Goal: Task Accomplishment & Management: Manage account settings

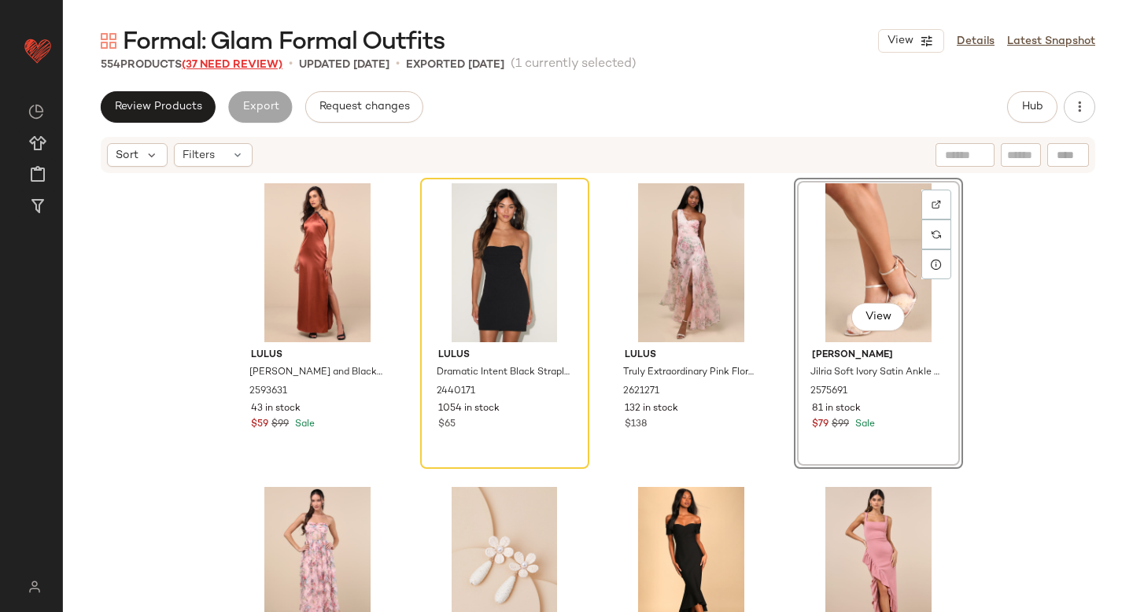
click at [224, 59] on span "(37 Need Review)" at bounding box center [232, 65] width 101 height 12
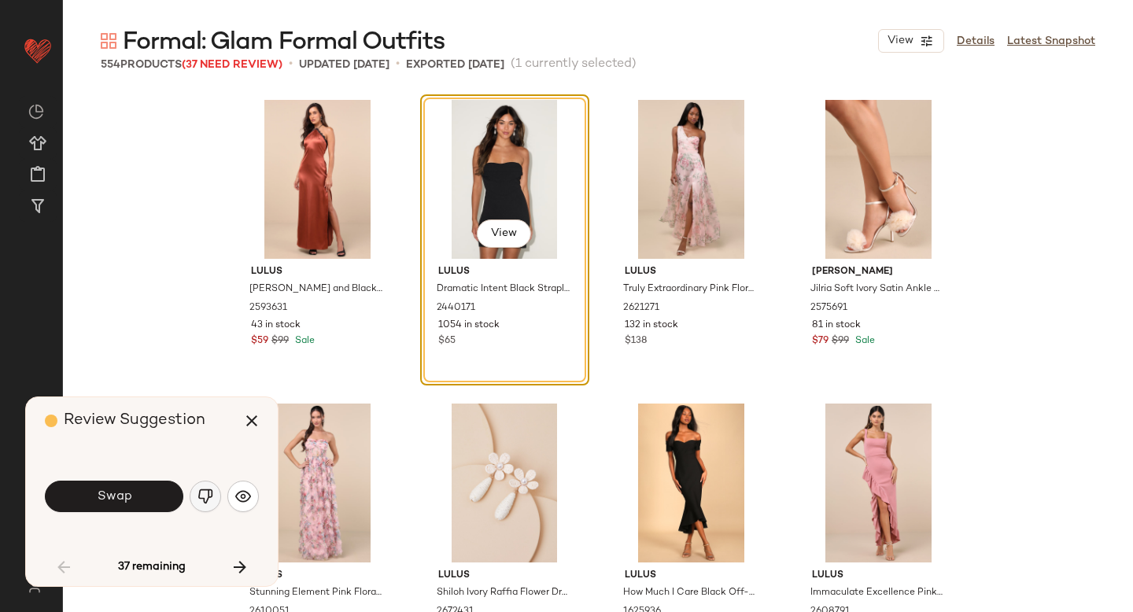
click at [204, 496] on img "button" at bounding box center [205, 496] width 16 height 16
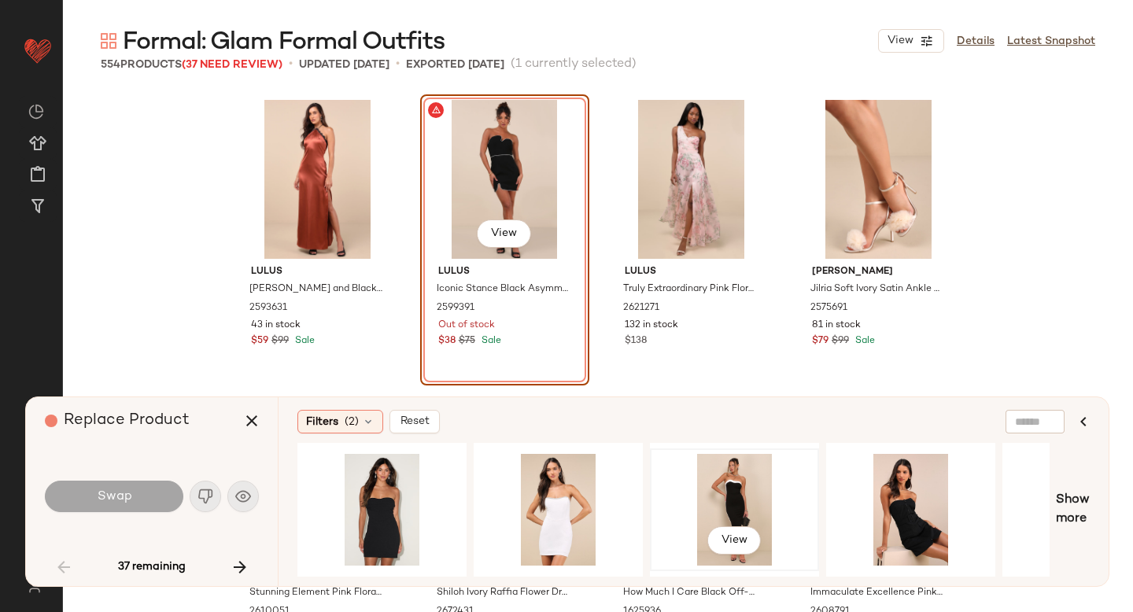
click at [695, 499] on div "View" at bounding box center [734, 510] width 158 height 112
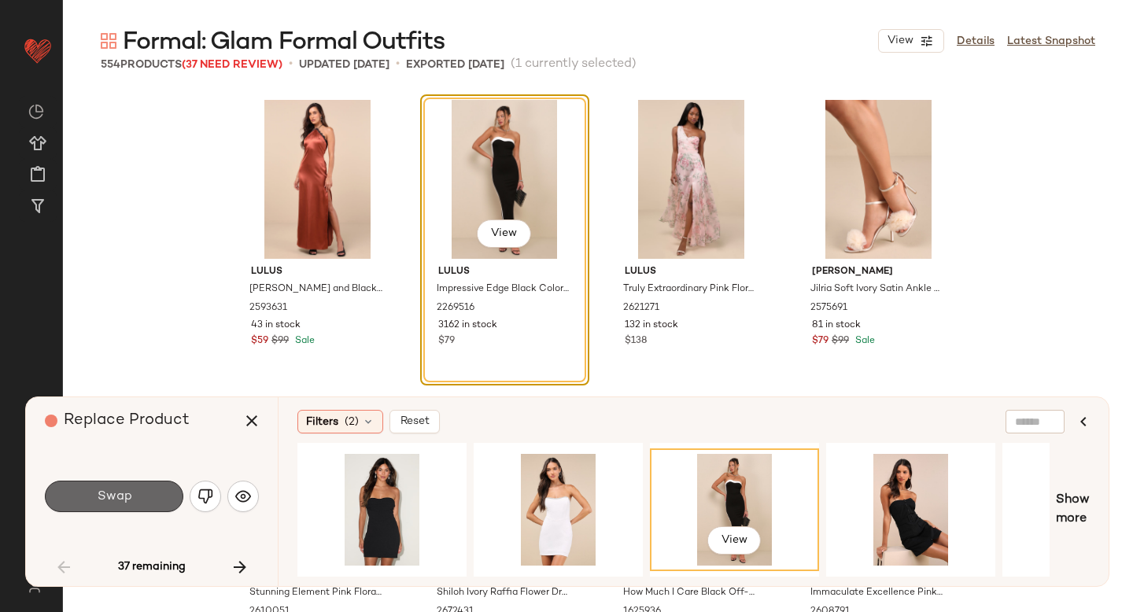
click at [105, 487] on button "Swap" at bounding box center [114, 496] width 138 height 31
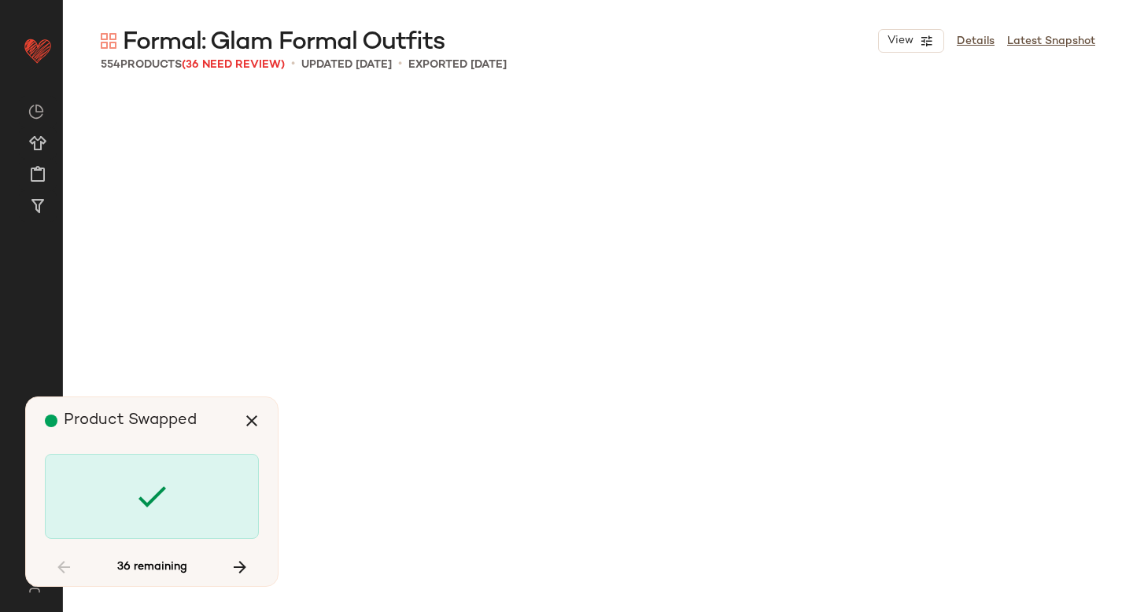
scroll to position [3947, 0]
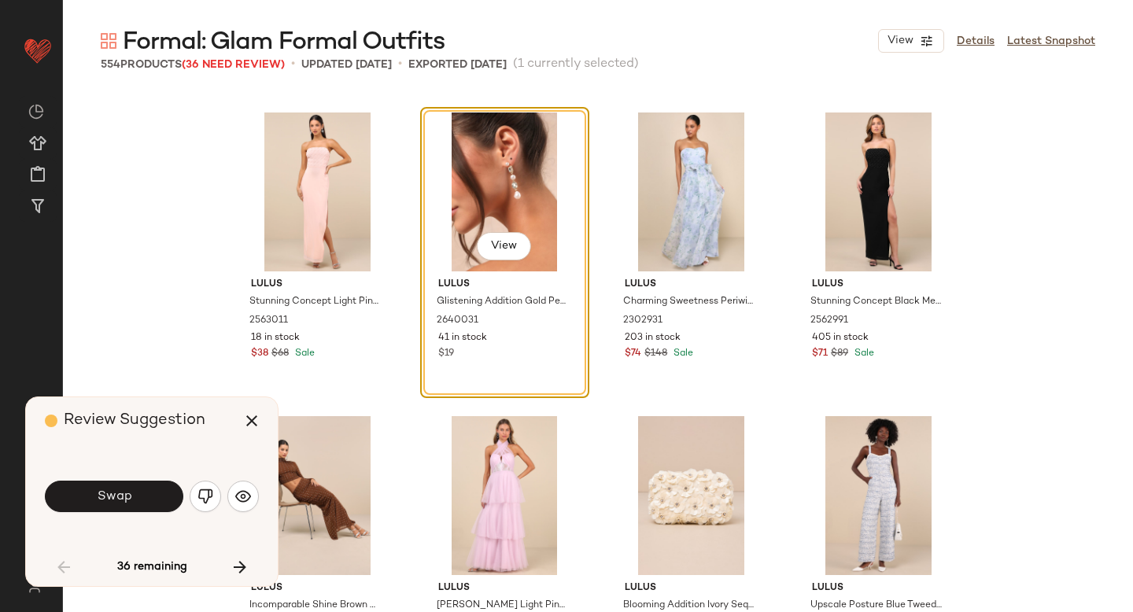
click at [105, 487] on button "Swap" at bounding box center [114, 496] width 138 height 31
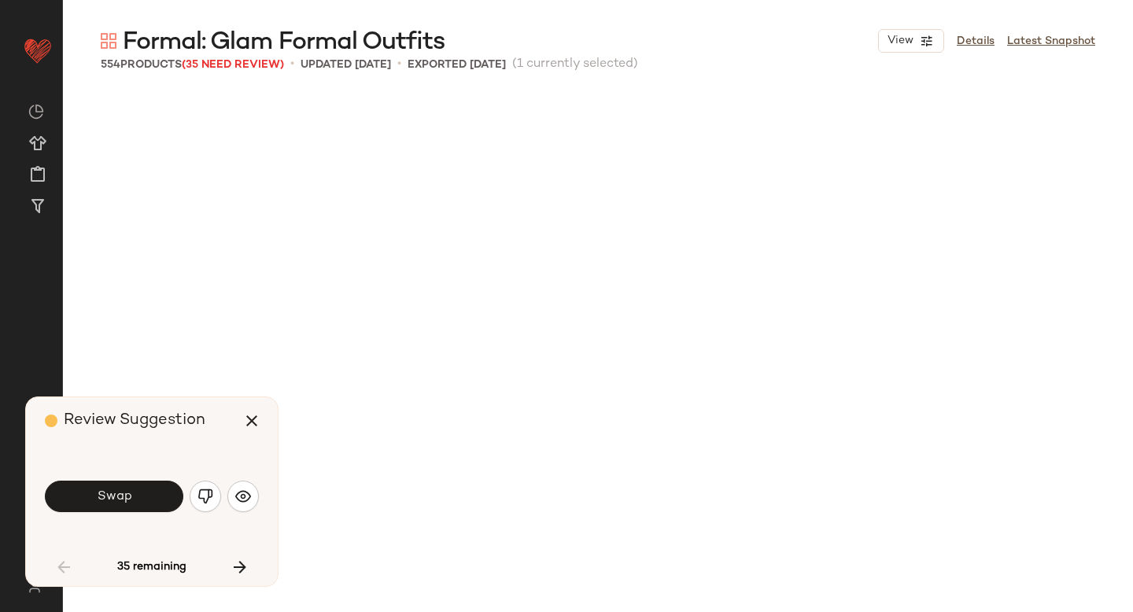
scroll to position [4554, 0]
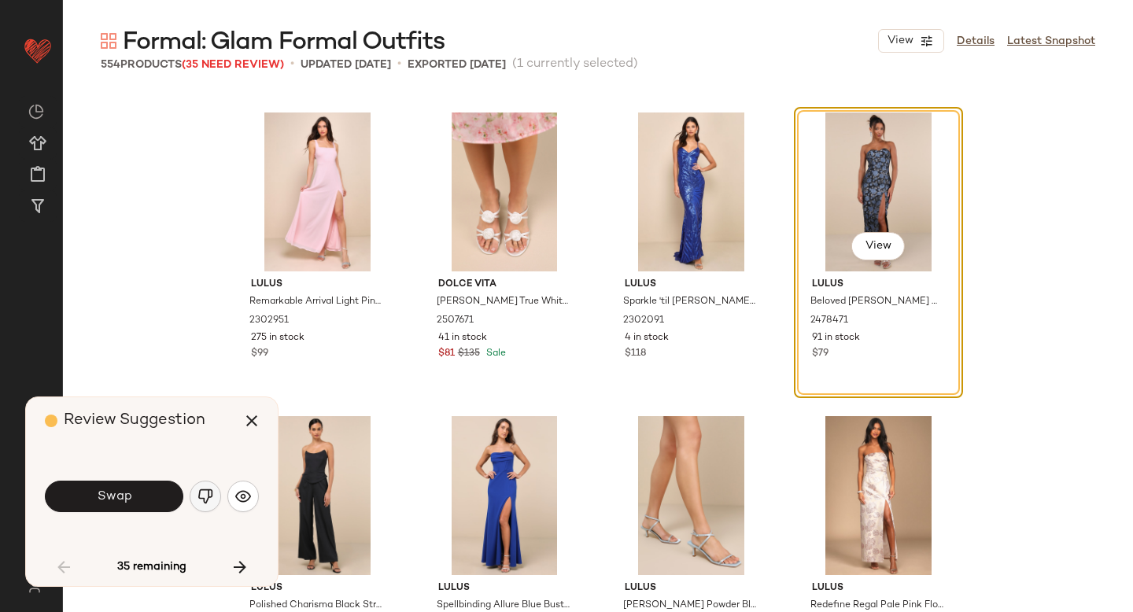
click at [202, 492] on img "button" at bounding box center [205, 496] width 16 height 16
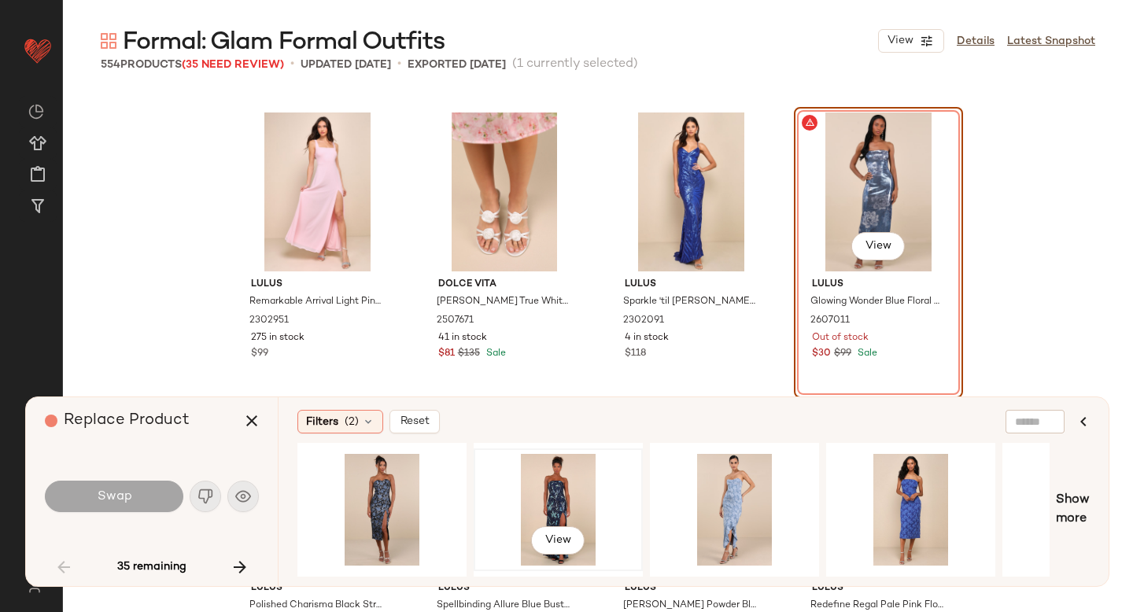
click at [532, 486] on div "View" at bounding box center [558, 510] width 158 height 112
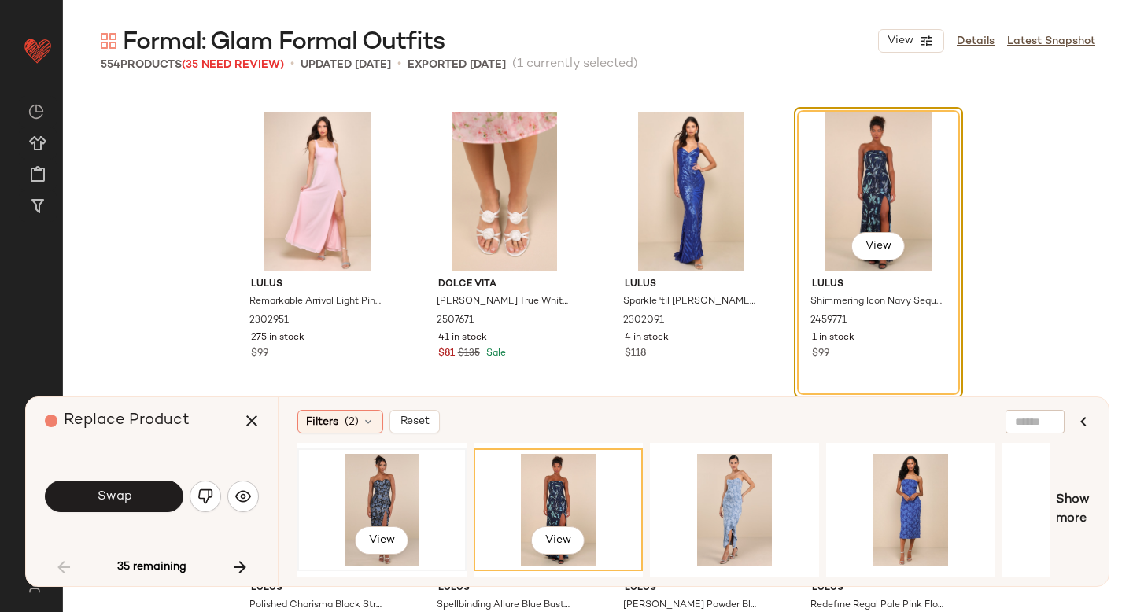
click at [352, 492] on div "View" at bounding box center [382, 510] width 158 height 112
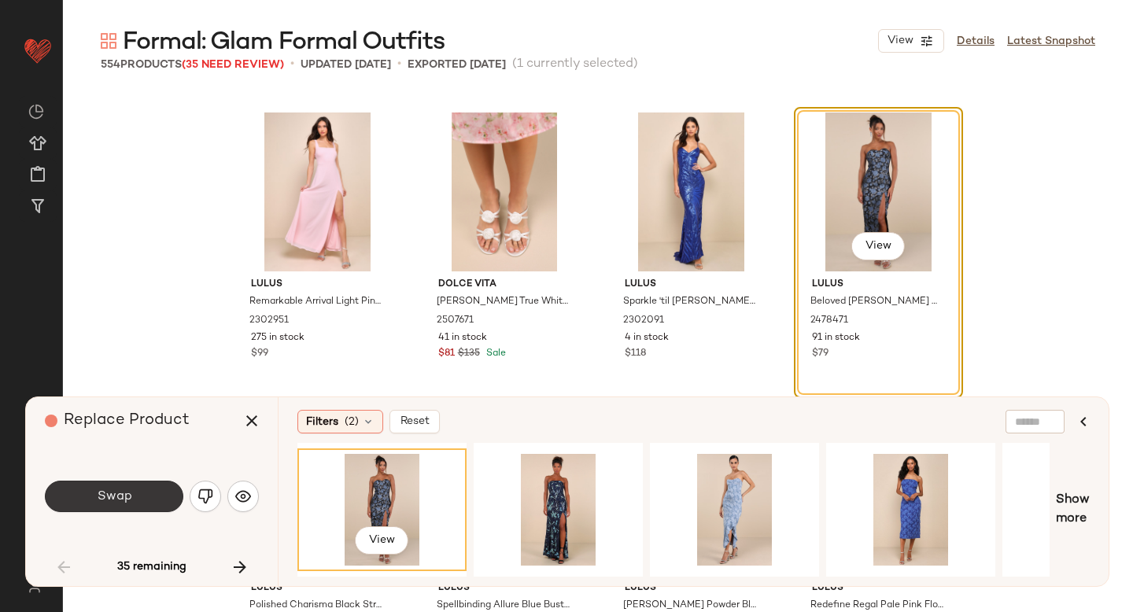
click at [149, 488] on button "Swap" at bounding box center [114, 496] width 138 height 31
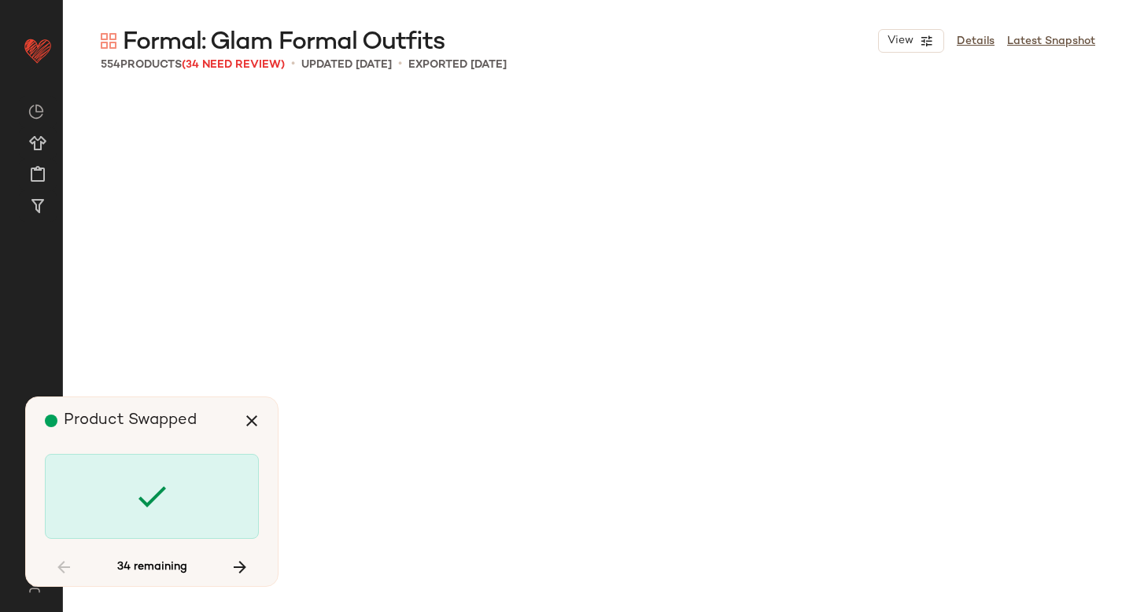
scroll to position [6983, 0]
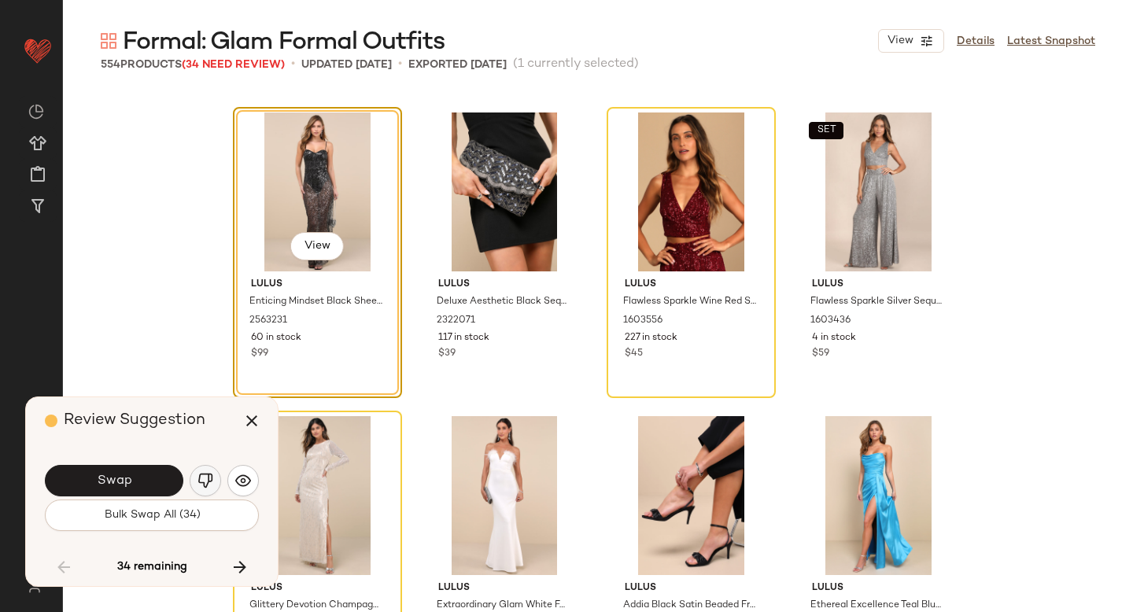
click at [207, 482] on img "button" at bounding box center [205, 481] width 16 height 16
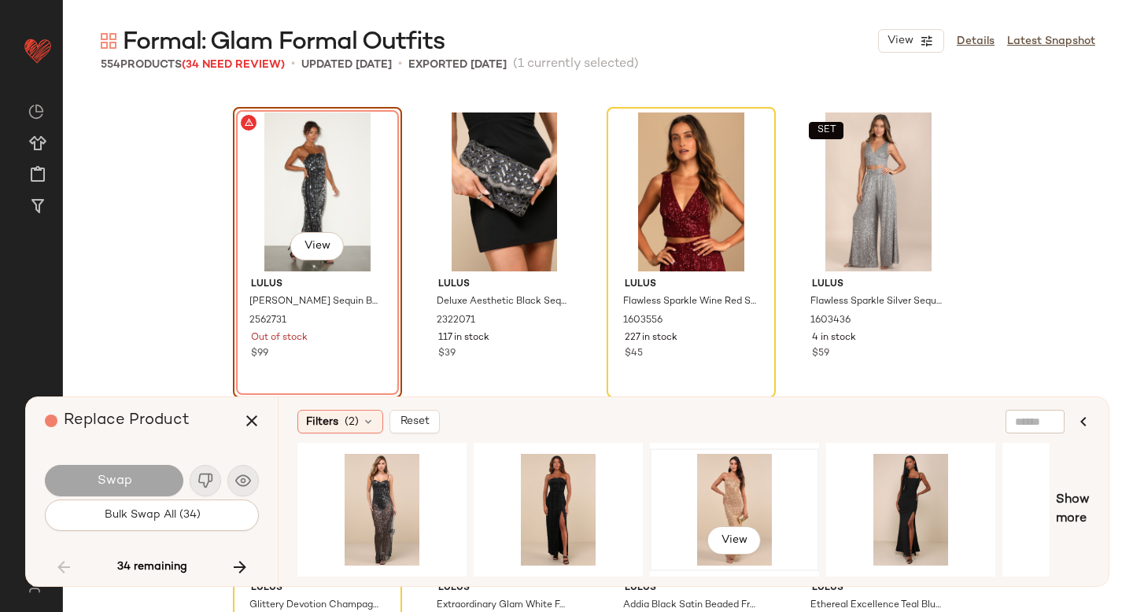
click at [683, 499] on div "View" at bounding box center [734, 510] width 158 height 112
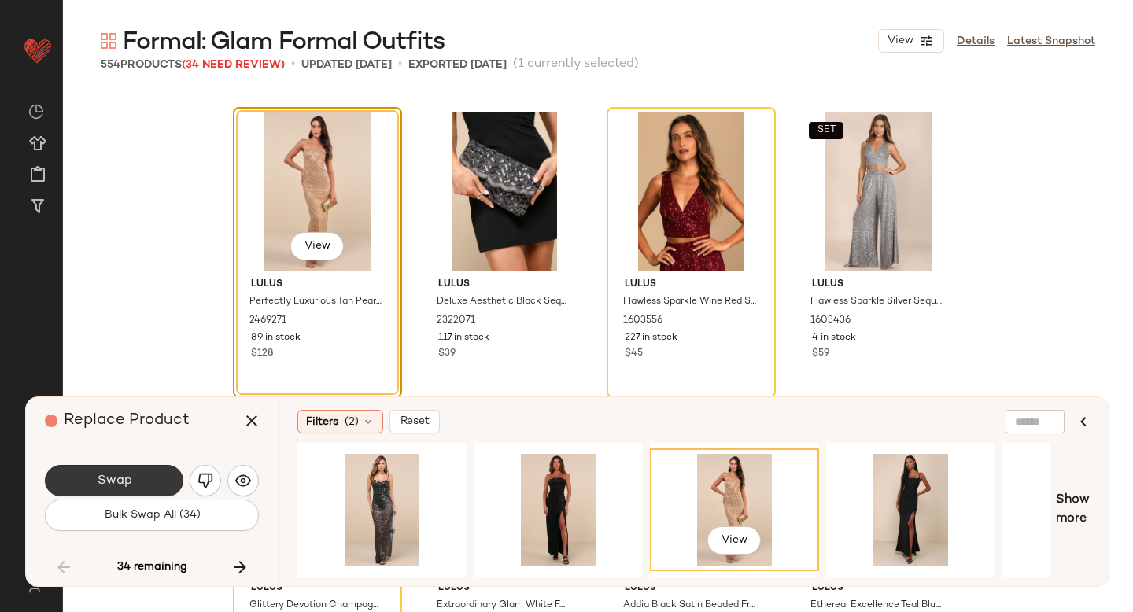
click at [148, 467] on button "Swap" at bounding box center [114, 480] width 138 height 31
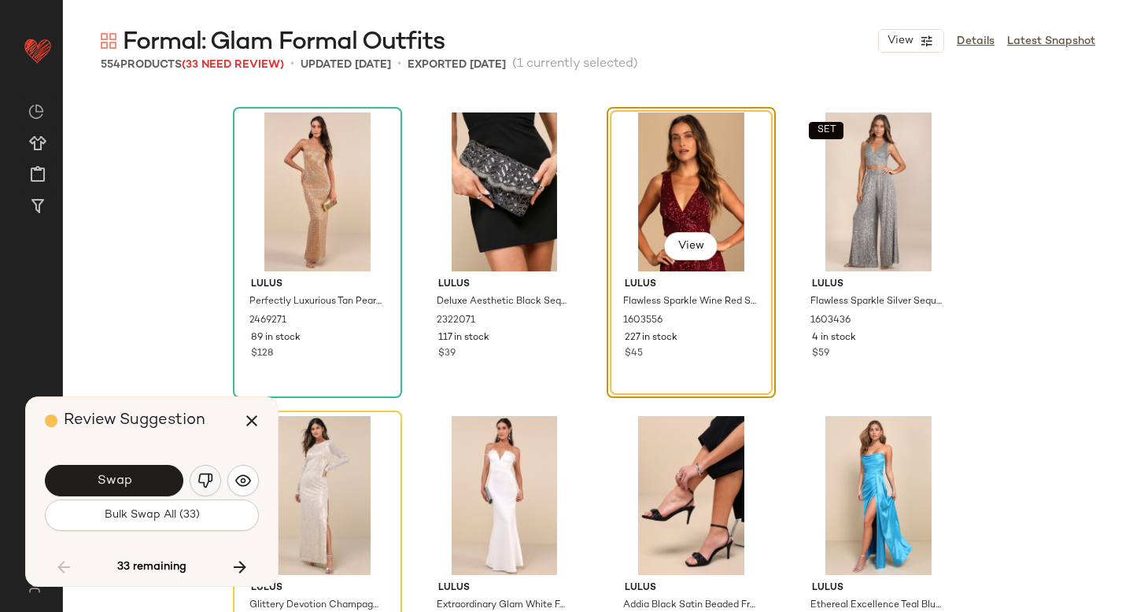
click at [199, 474] on img "button" at bounding box center [205, 481] width 16 height 16
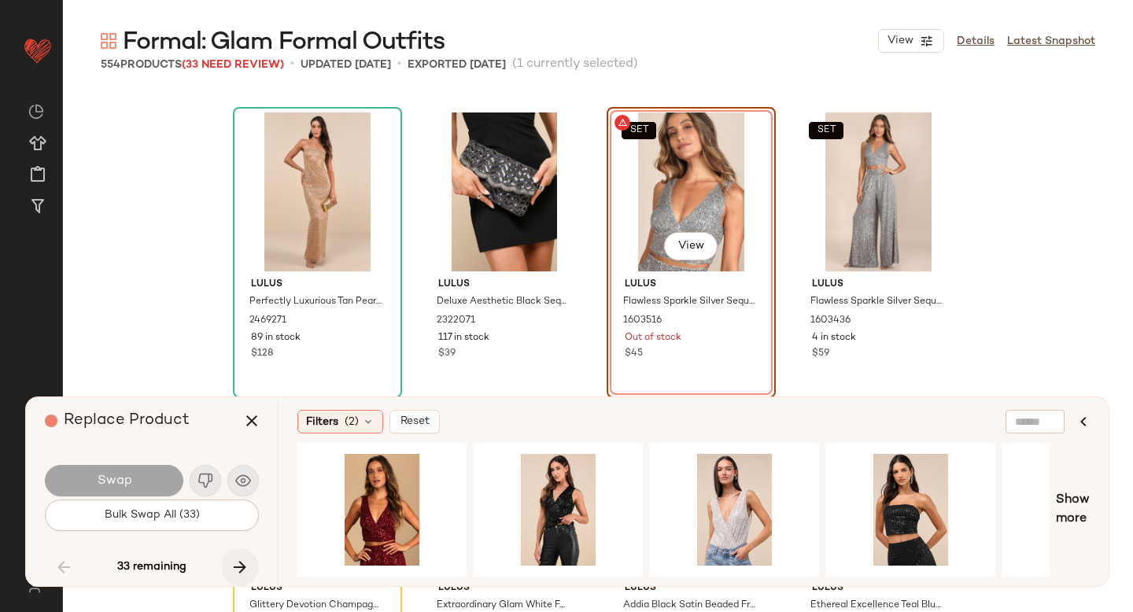
click at [228, 566] on button "button" at bounding box center [240, 567] width 38 height 38
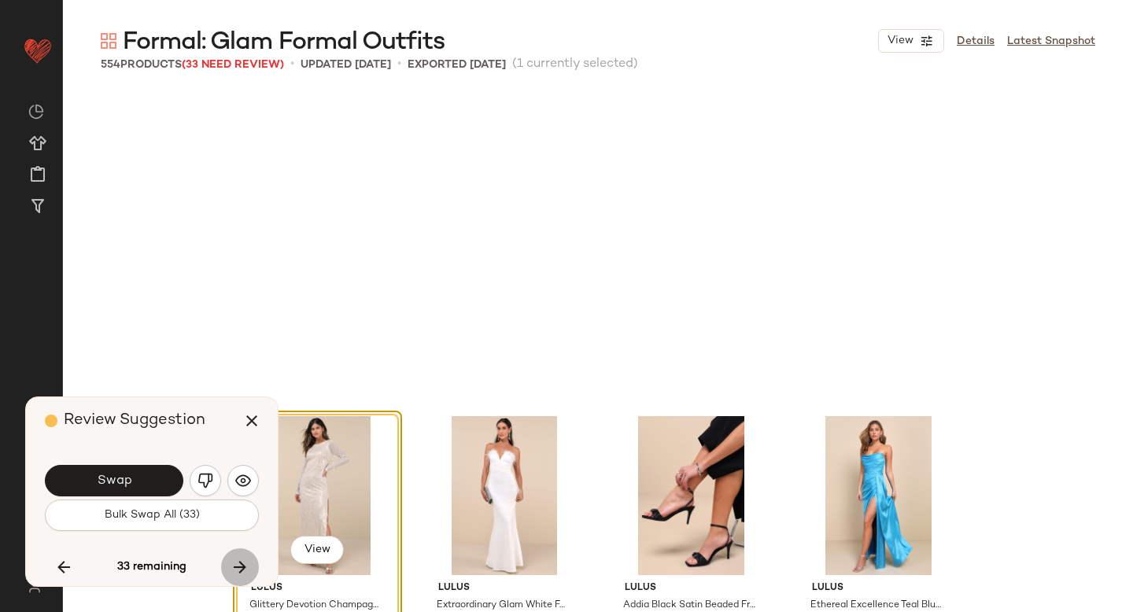
scroll to position [7287, 0]
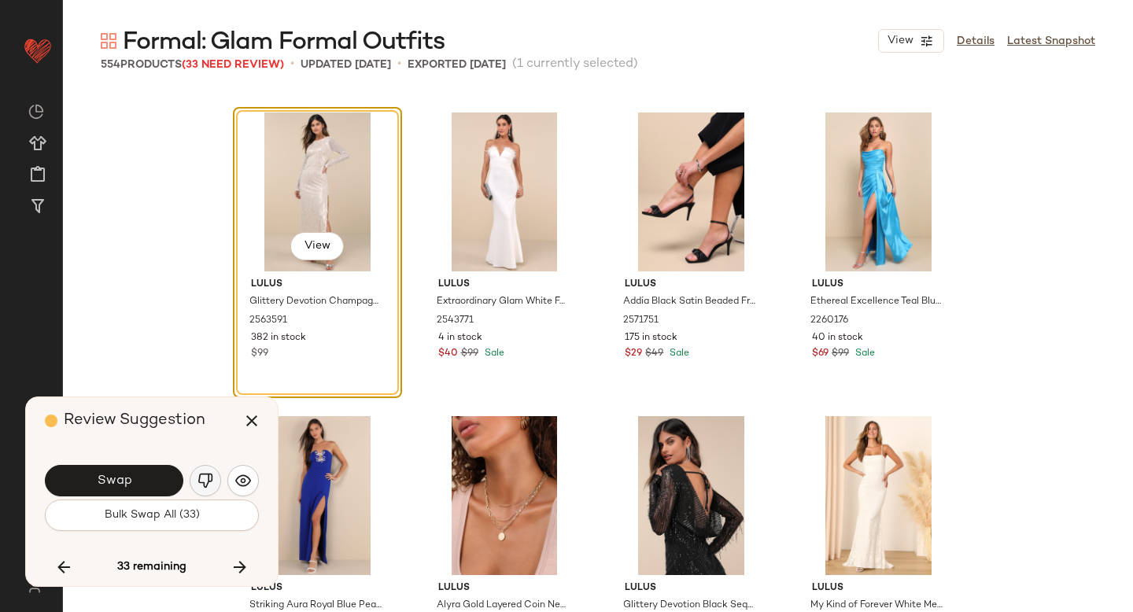
click at [198, 482] on img "button" at bounding box center [205, 481] width 16 height 16
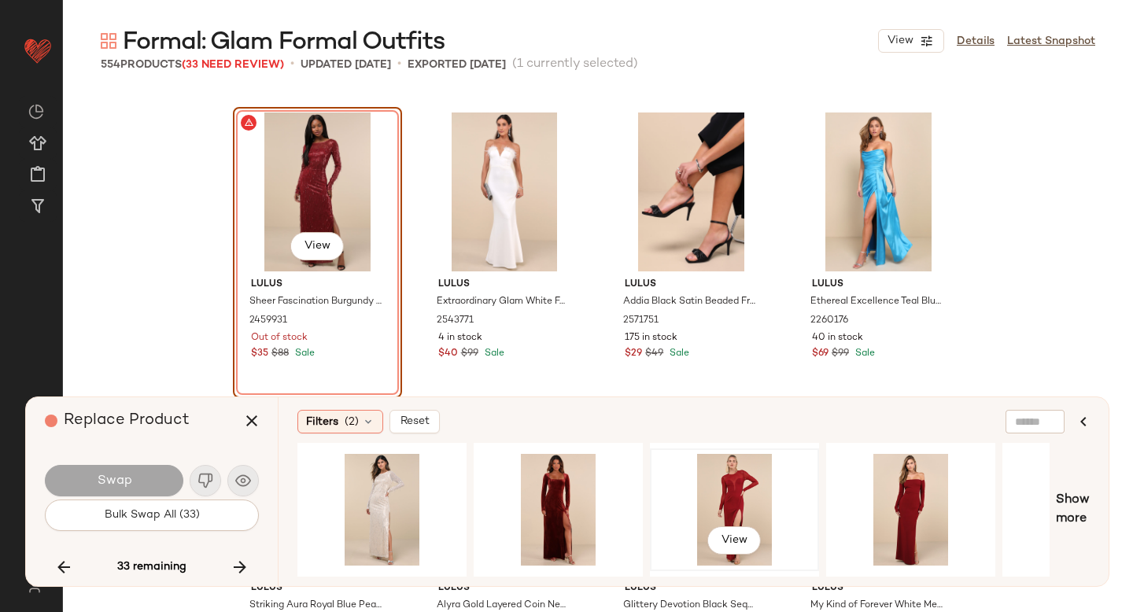
click at [722, 489] on div "View" at bounding box center [734, 510] width 158 height 112
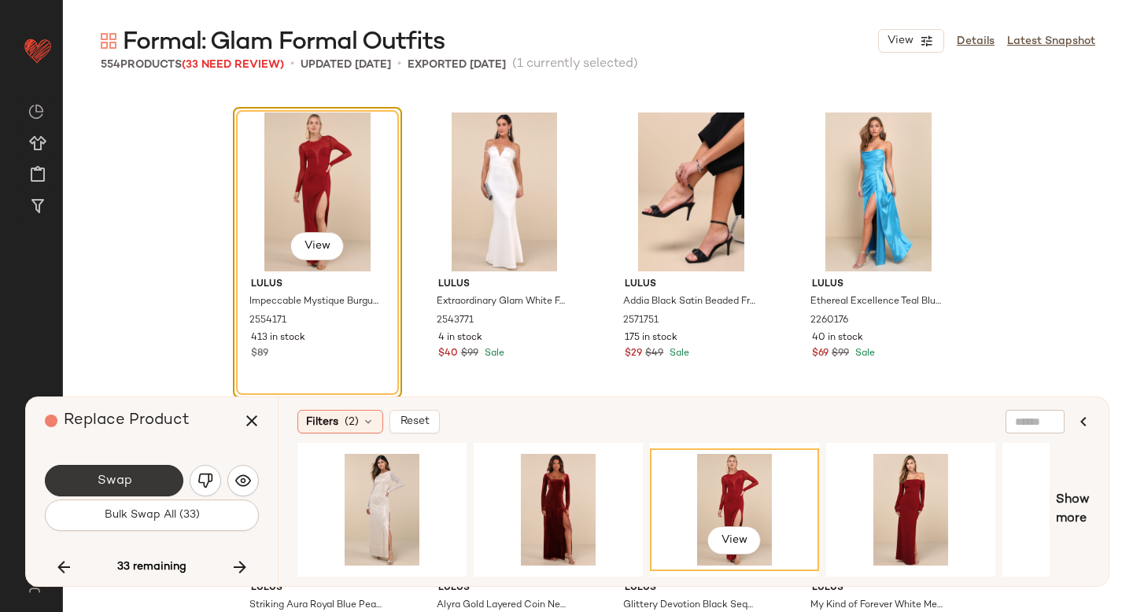
click at [123, 489] on button "Swap" at bounding box center [114, 480] width 138 height 31
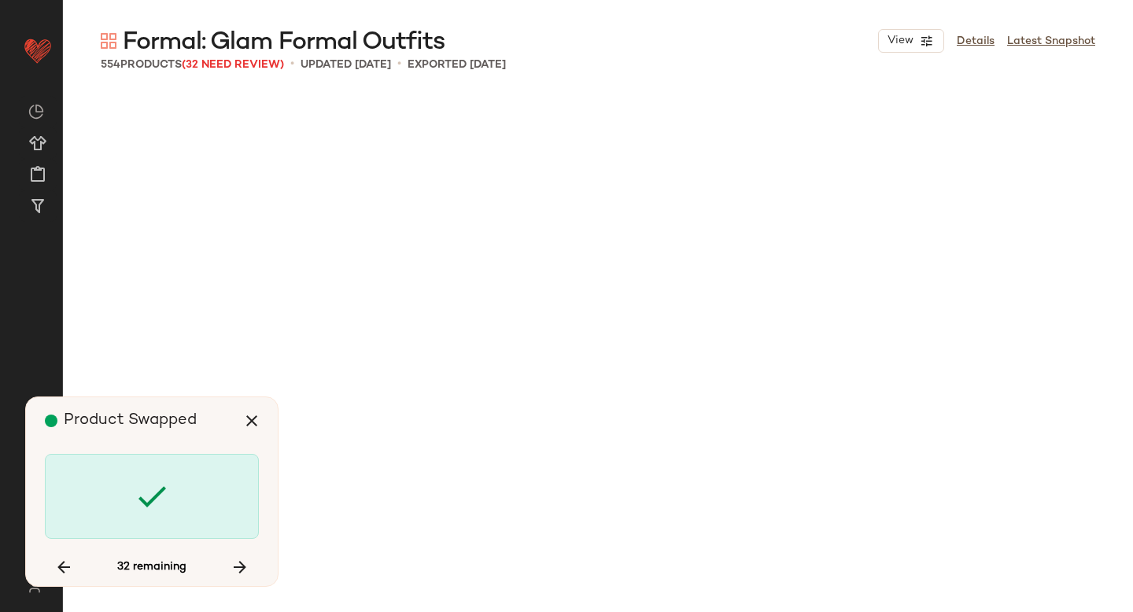
scroll to position [9412, 0]
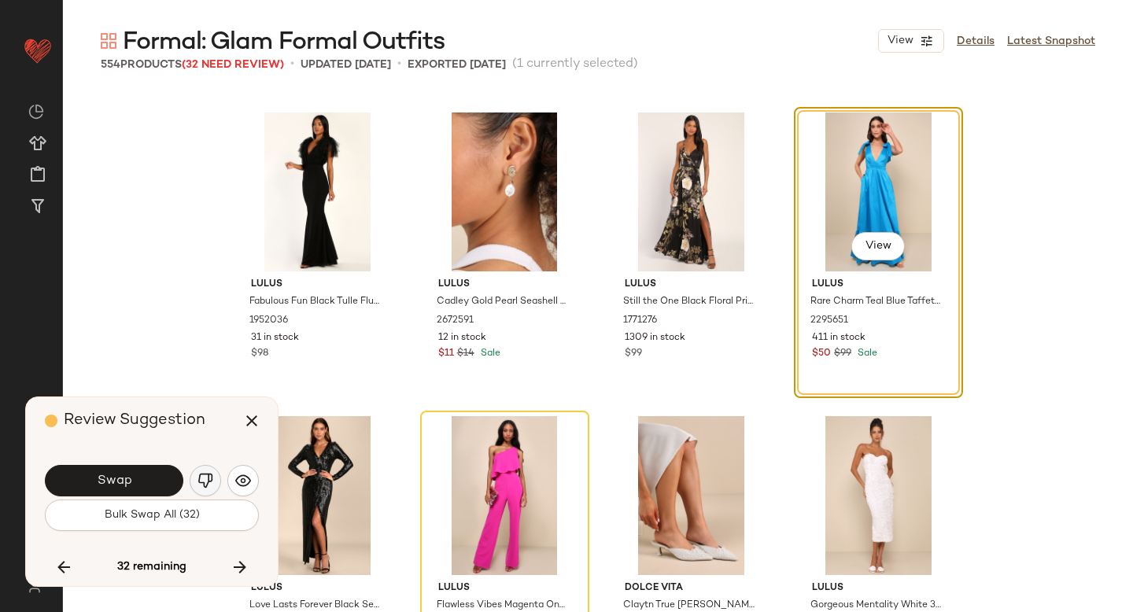
click at [208, 474] on img "button" at bounding box center [205, 481] width 16 height 16
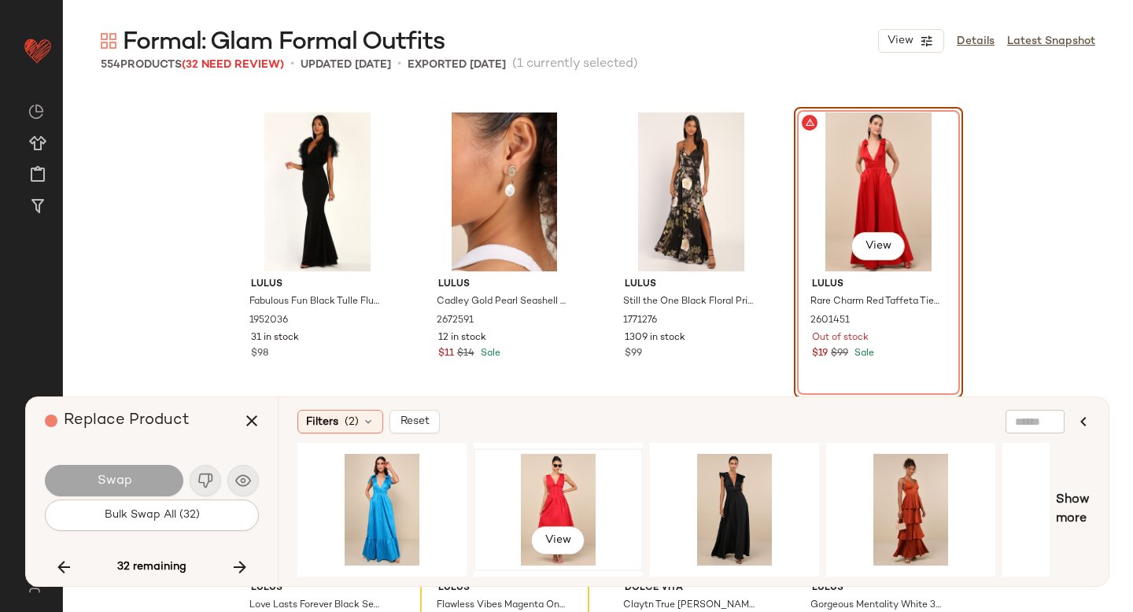
click at [489, 505] on div "View" at bounding box center [558, 510] width 158 height 112
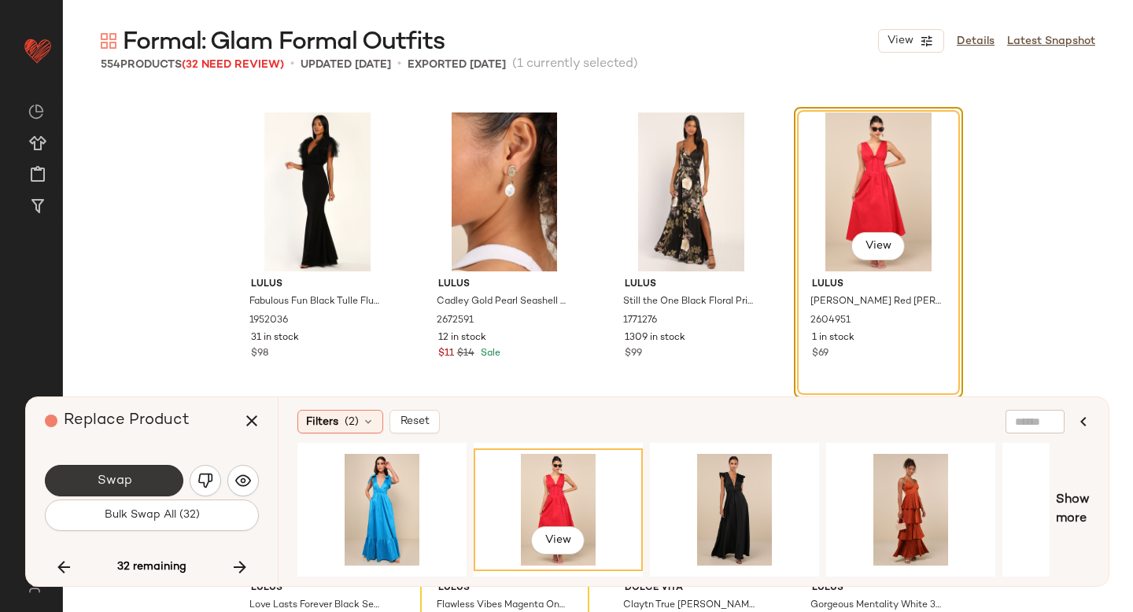
click at [148, 470] on button "Swap" at bounding box center [114, 480] width 138 height 31
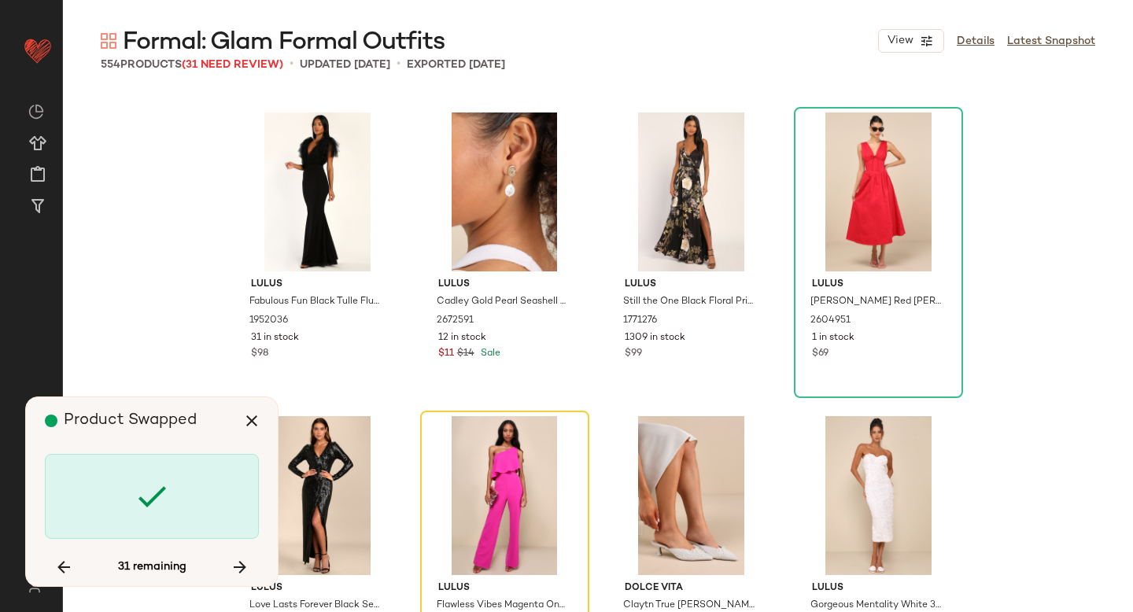
scroll to position [9716, 0]
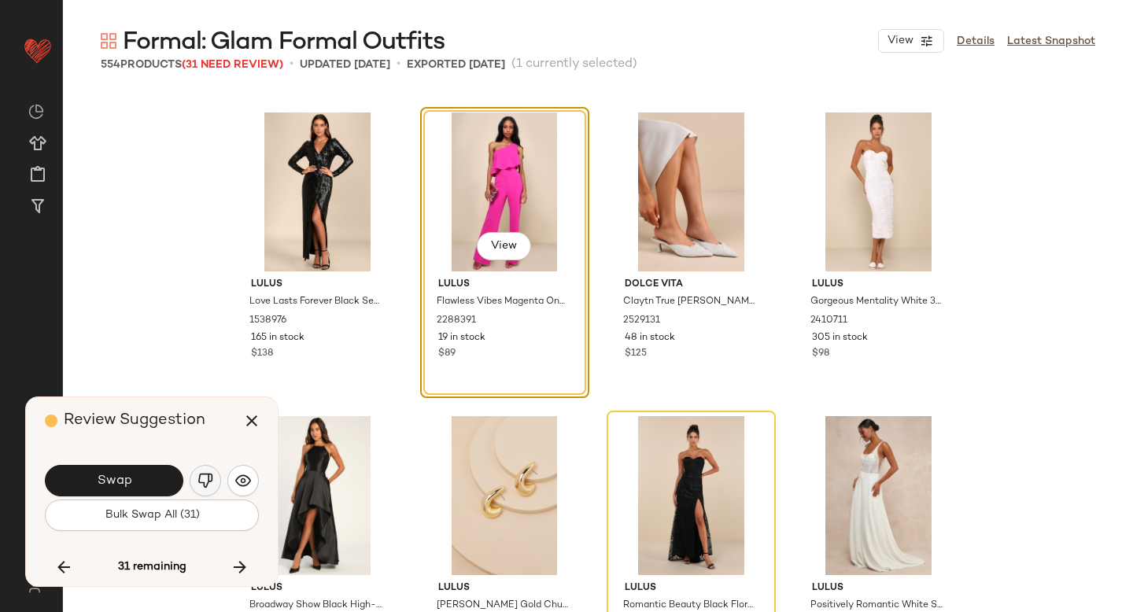
click at [208, 467] on button "button" at bounding box center [205, 480] width 31 height 31
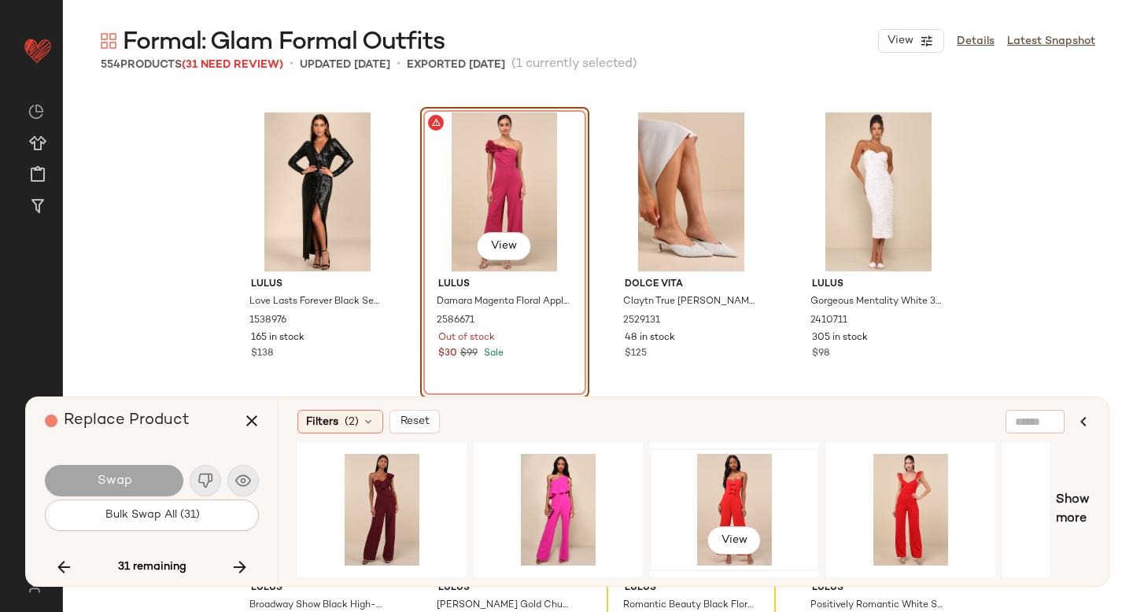
click at [740, 474] on div "View" at bounding box center [734, 510] width 158 height 112
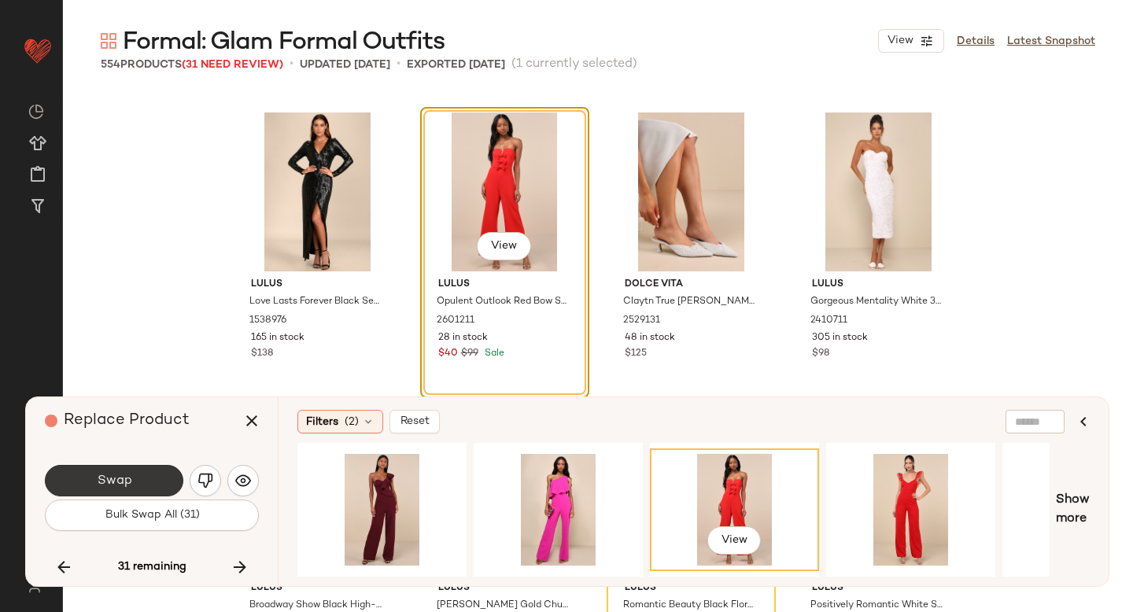
click at [122, 470] on button "Swap" at bounding box center [114, 480] width 138 height 31
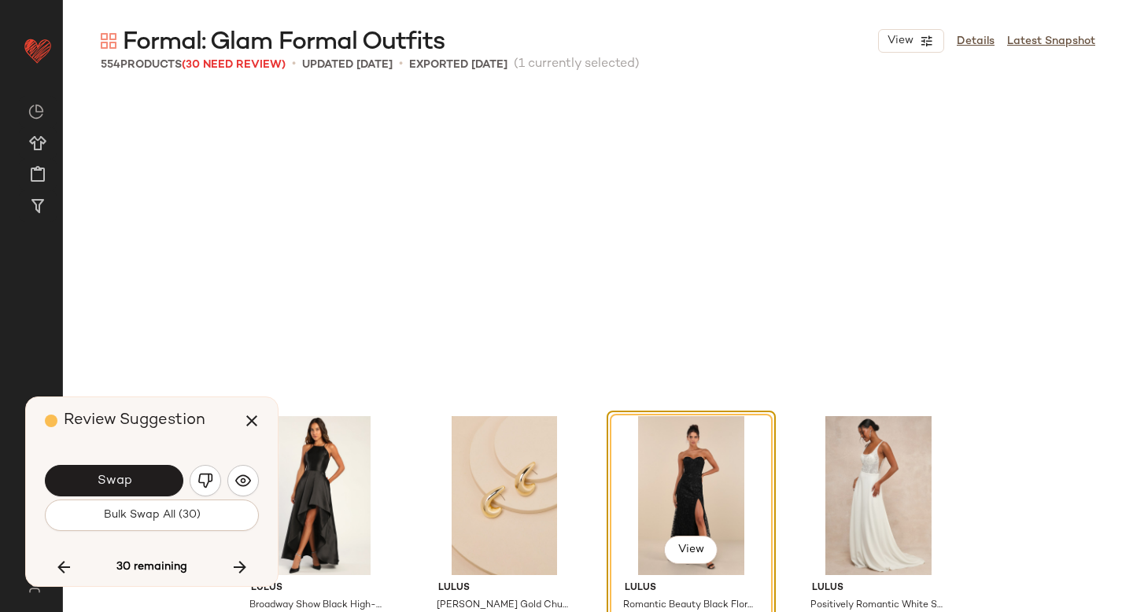
scroll to position [10019, 0]
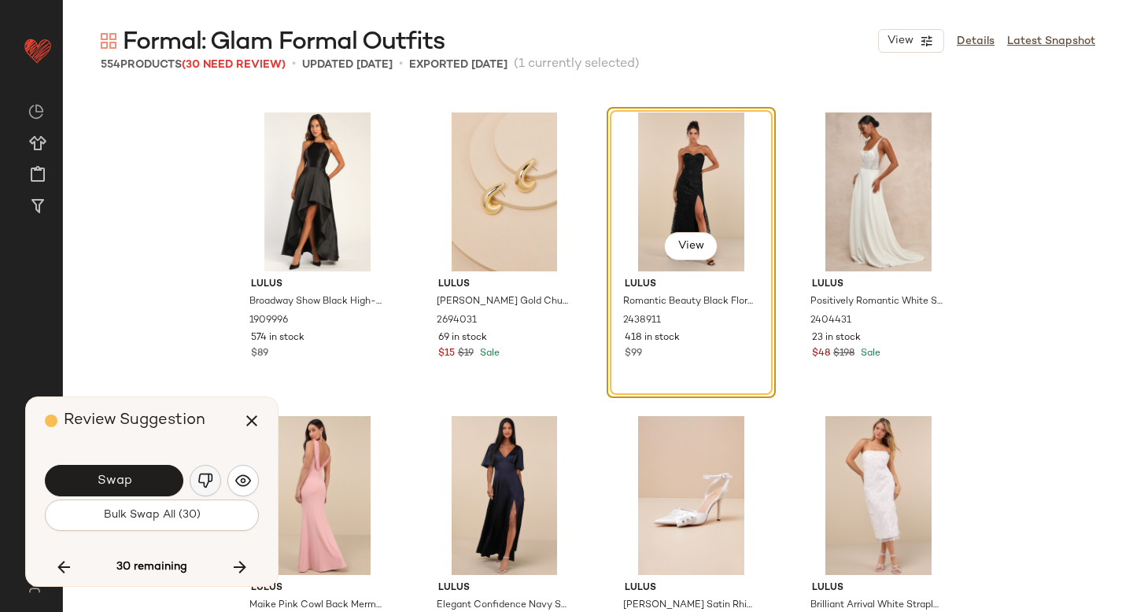
click at [197, 478] on img "button" at bounding box center [205, 481] width 16 height 16
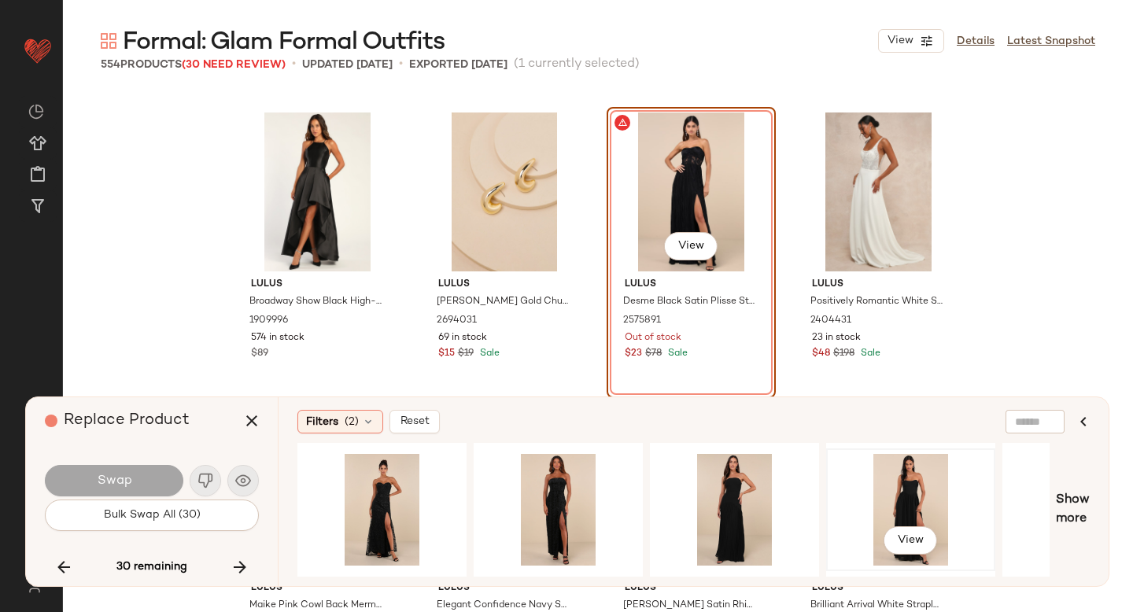
click at [914, 481] on div "View" at bounding box center [910, 510] width 158 height 112
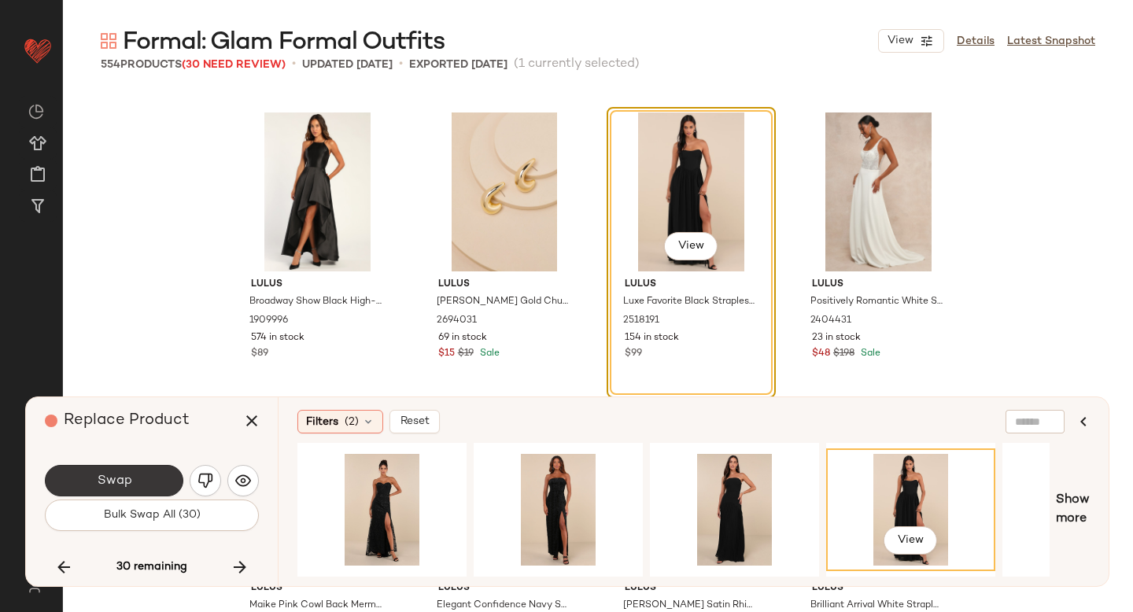
click at [145, 468] on button "Swap" at bounding box center [114, 480] width 138 height 31
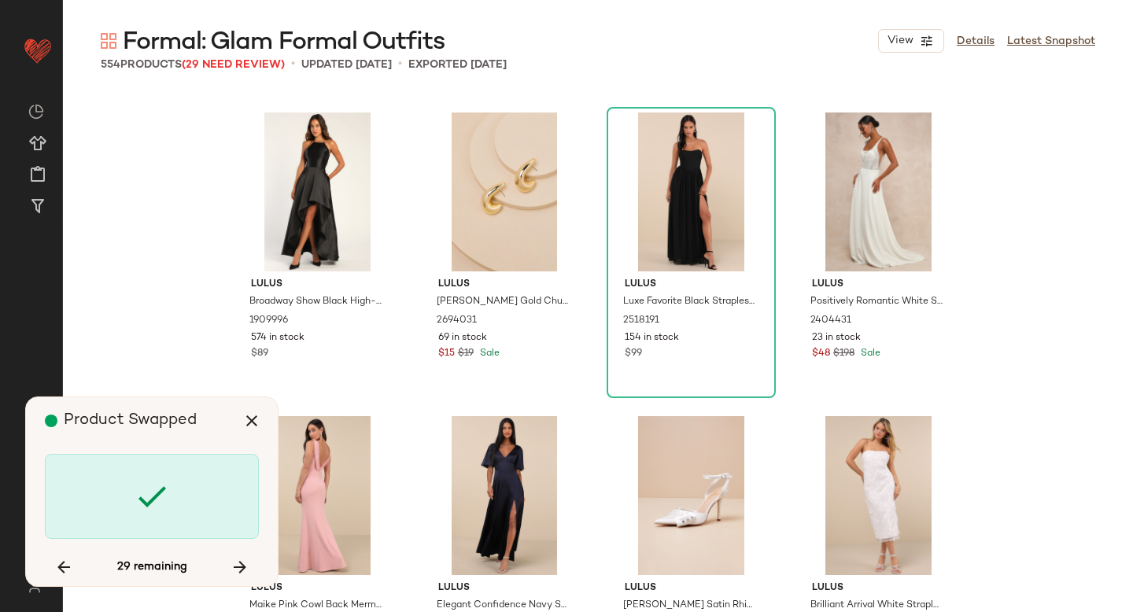
scroll to position [10627, 0]
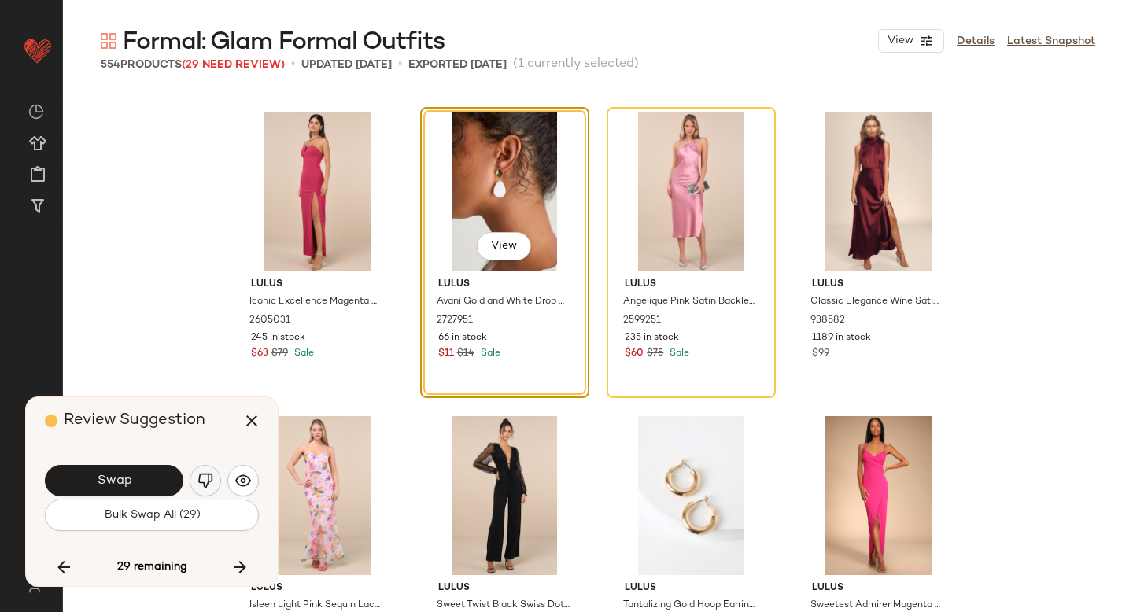
click at [209, 485] on img "button" at bounding box center [205, 481] width 16 height 16
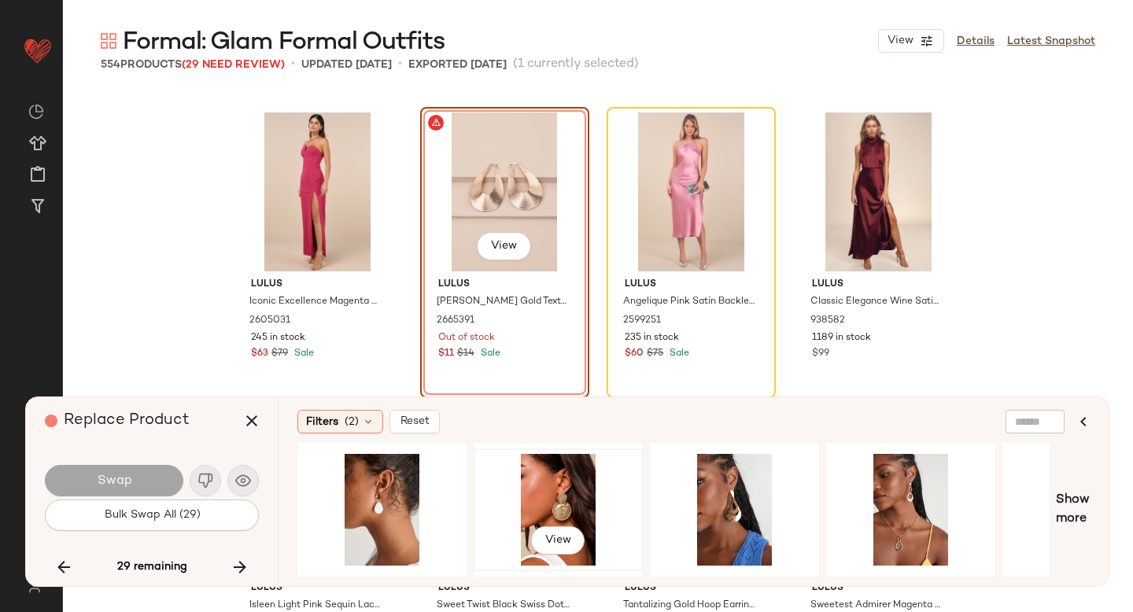
click at [531, 486] on div "View" at bounding box center [558, 510] width 158 height 112
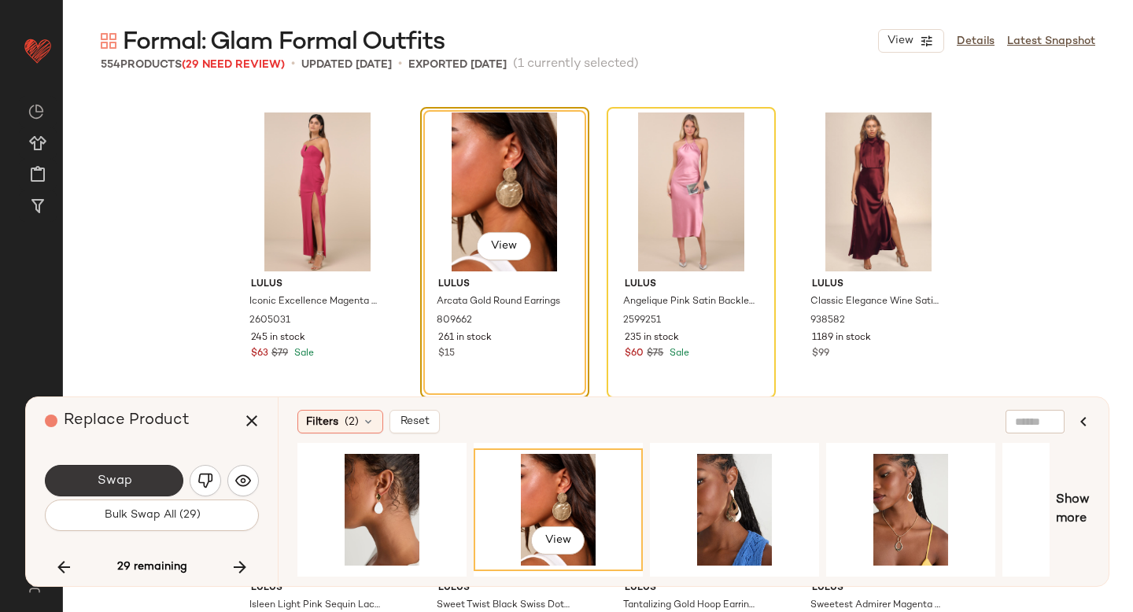
click at [116, 474] on span "Swap" at bounding box center [113, 481] width 35 height 15
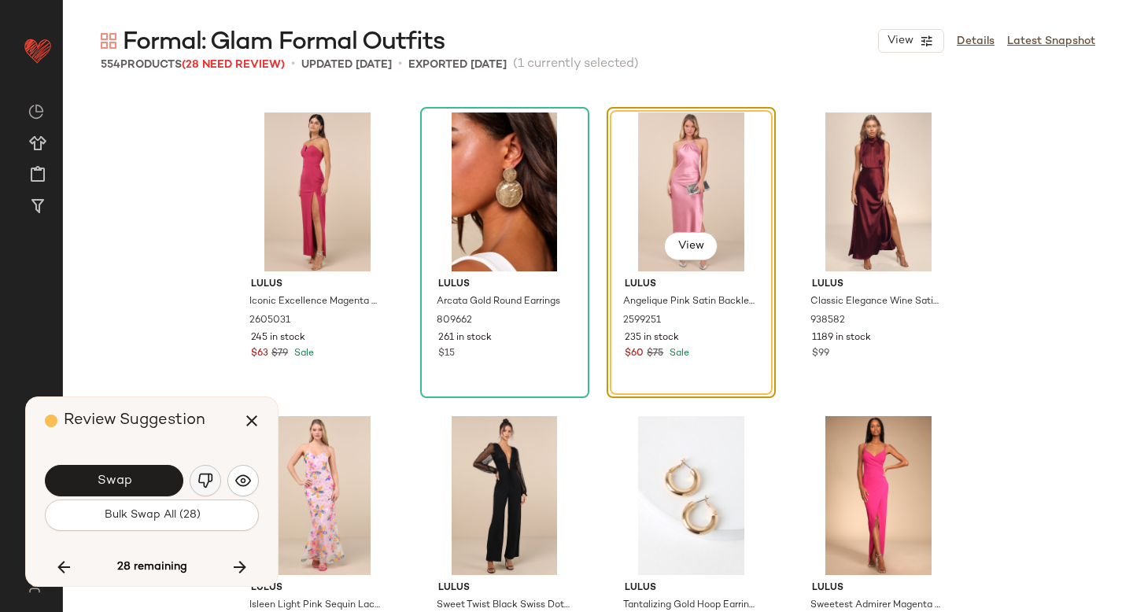
click at [204, 483] on img "button" at bounding box center [205, 481] width 16 height 16
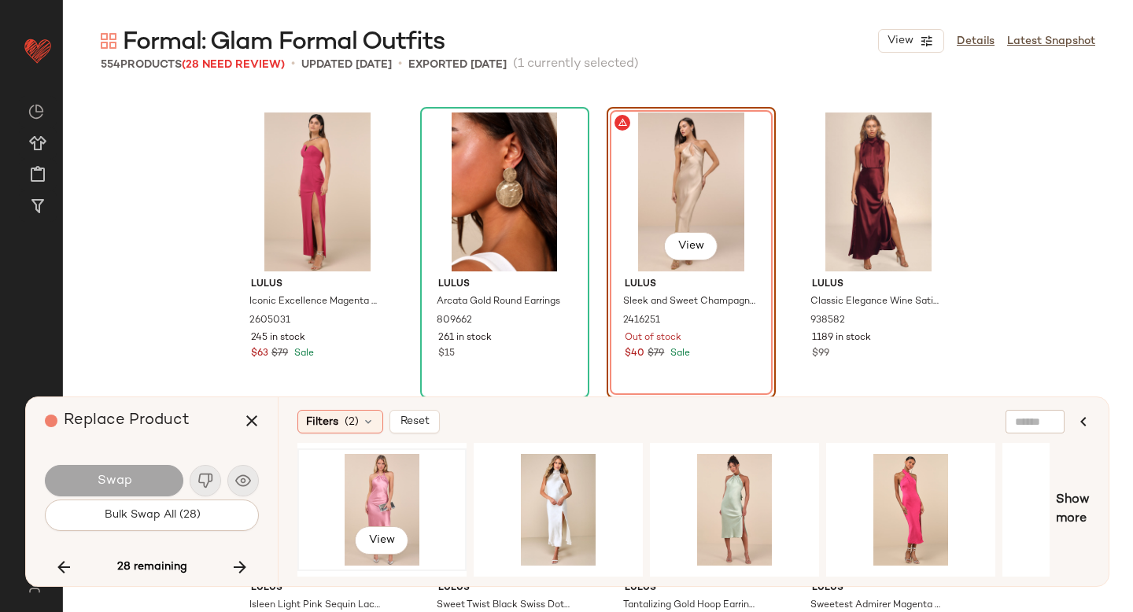
click at [376, 496] on div "View" at bounding box center [382, 510] width 158 height 112
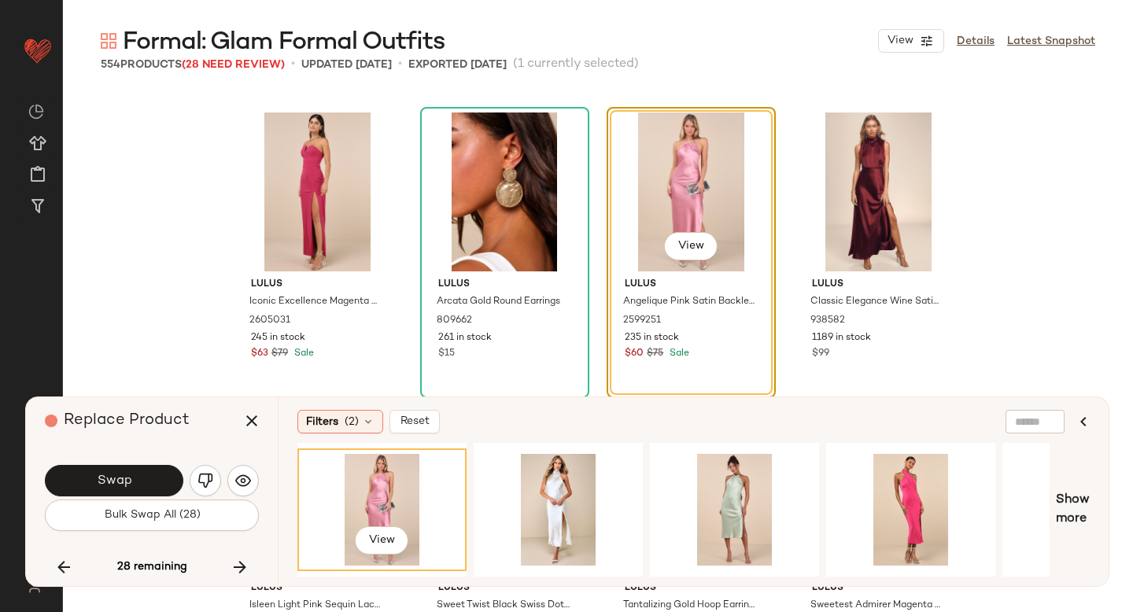
click at [137, 463] on div "Swap" at bounding box center [152, 481] width 214 height 38
click at [138, 472] on button "Swap" at bounding box center [114, 480] width 138 height 31
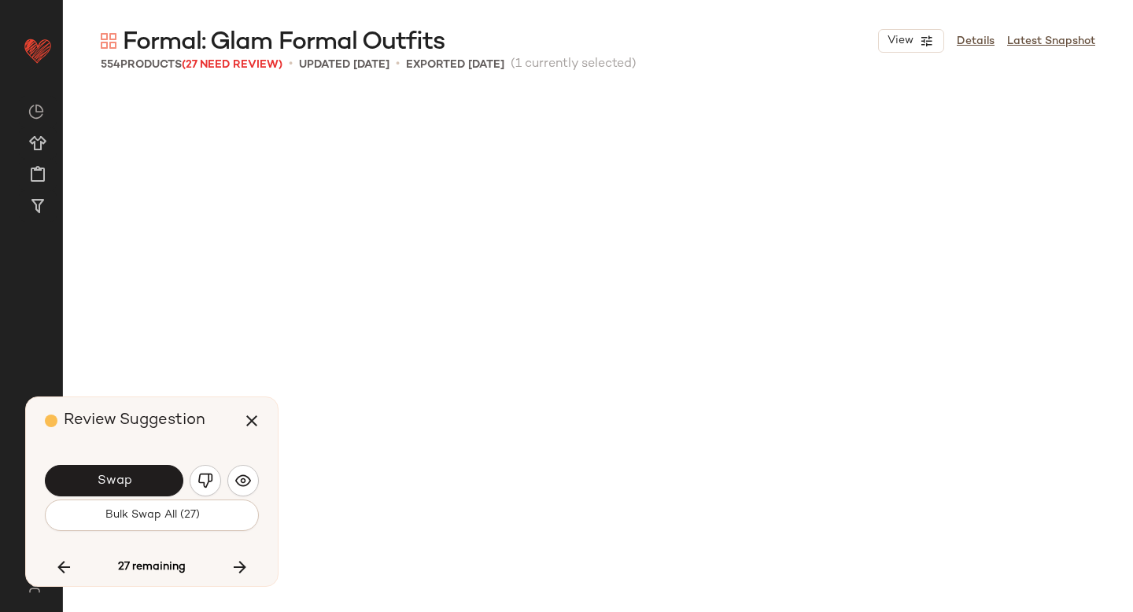
scroll to position [11538, 0]
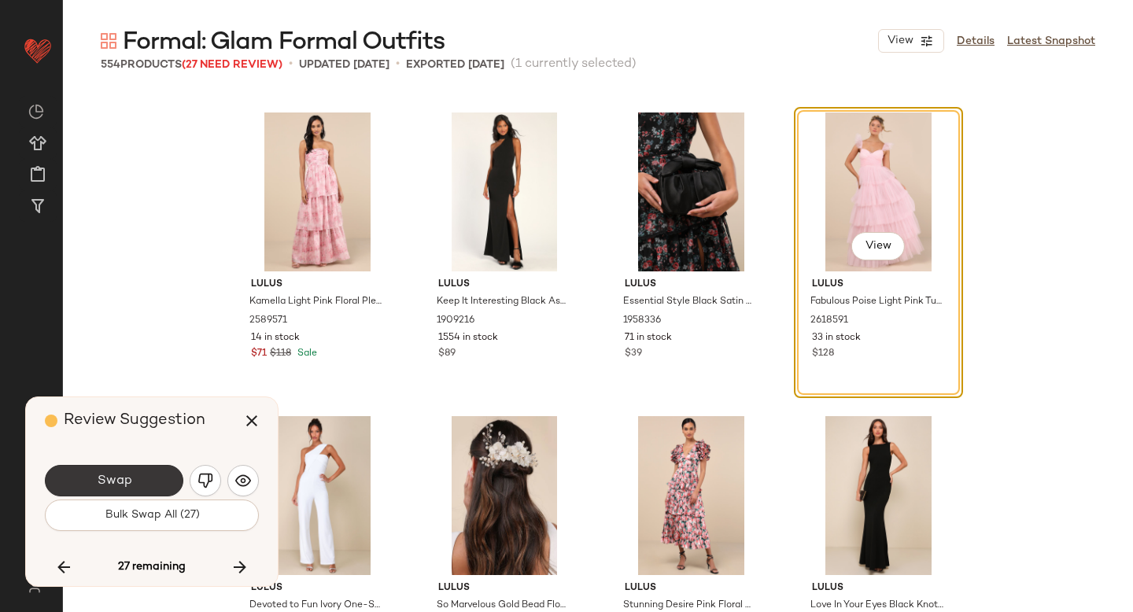
click at [150, 478] on button "Swap" at bounding box center [114, 480] width 138 height 31
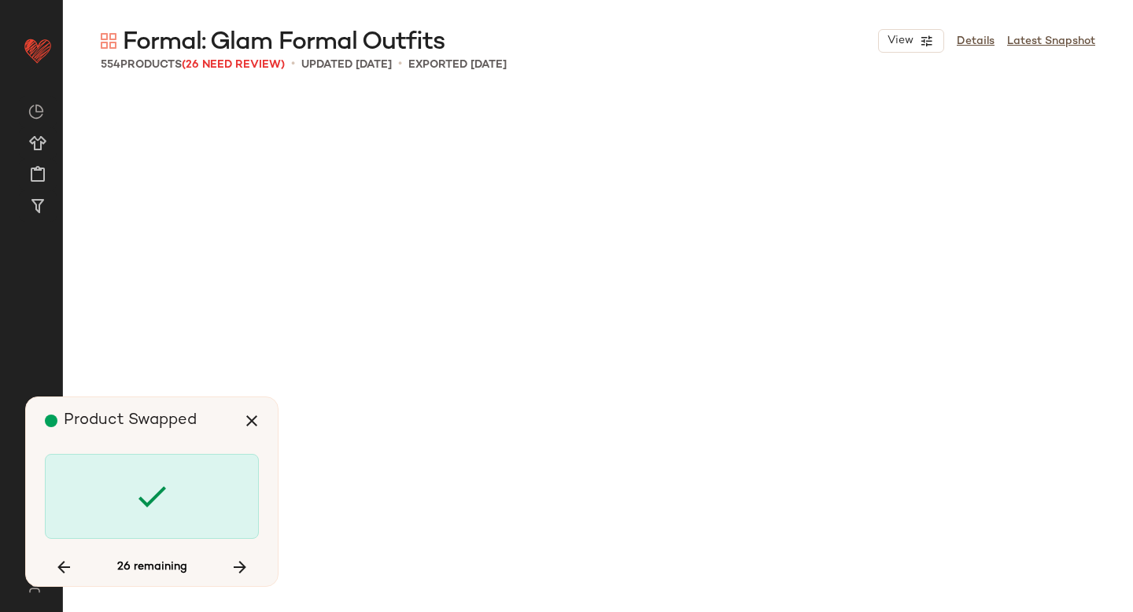
scroll to position [14574, 0]
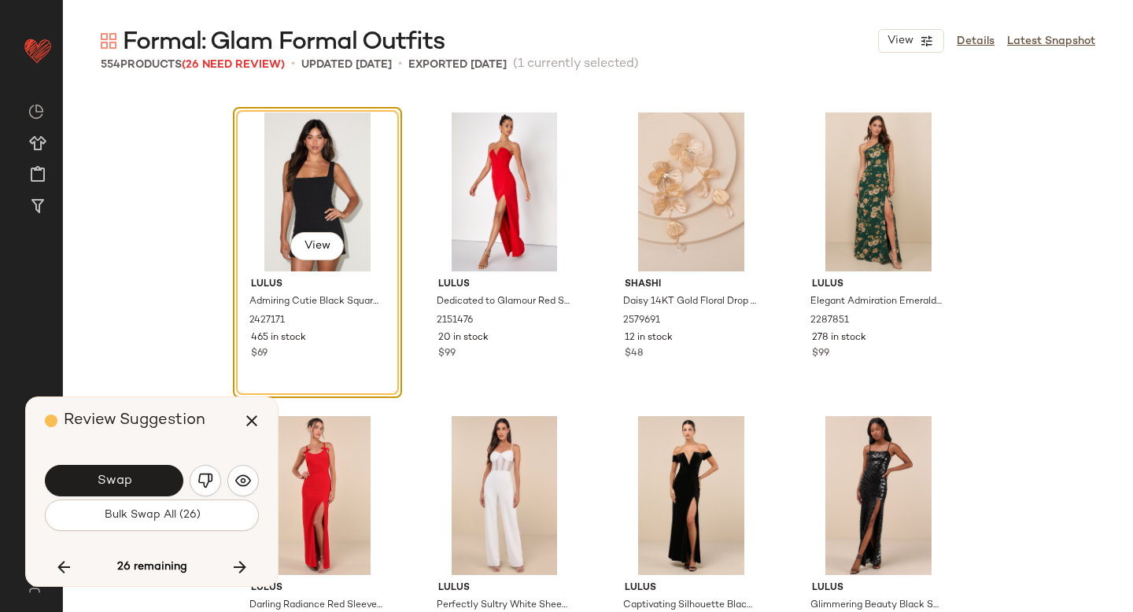
click at [150, 478] on button "Swap" at bounding box center [114, 480] width 138 height 31
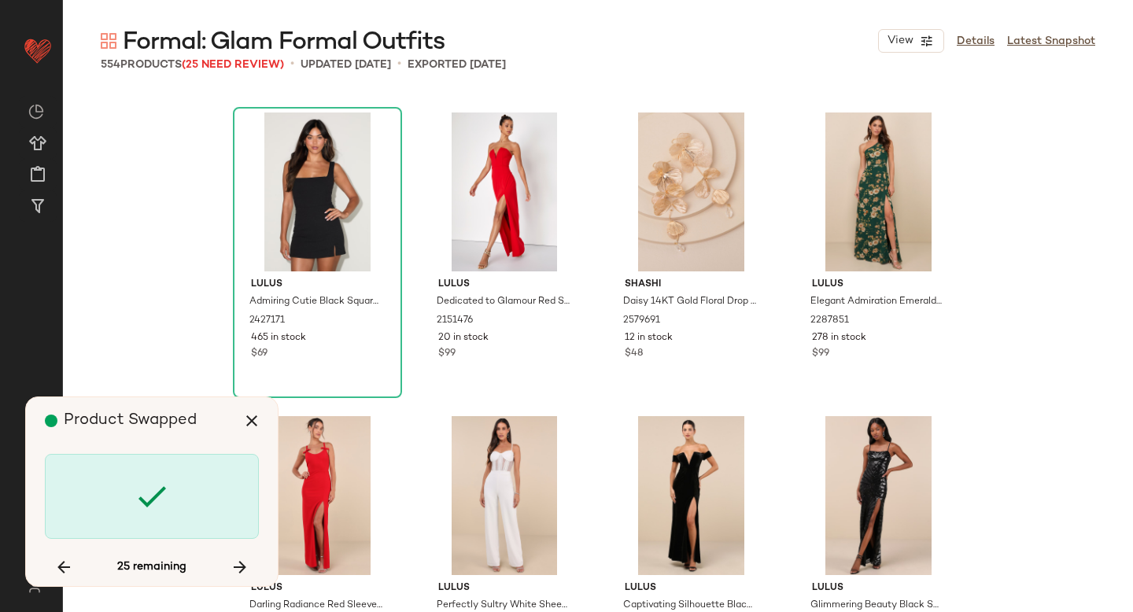
scroll to position [16395, 0]
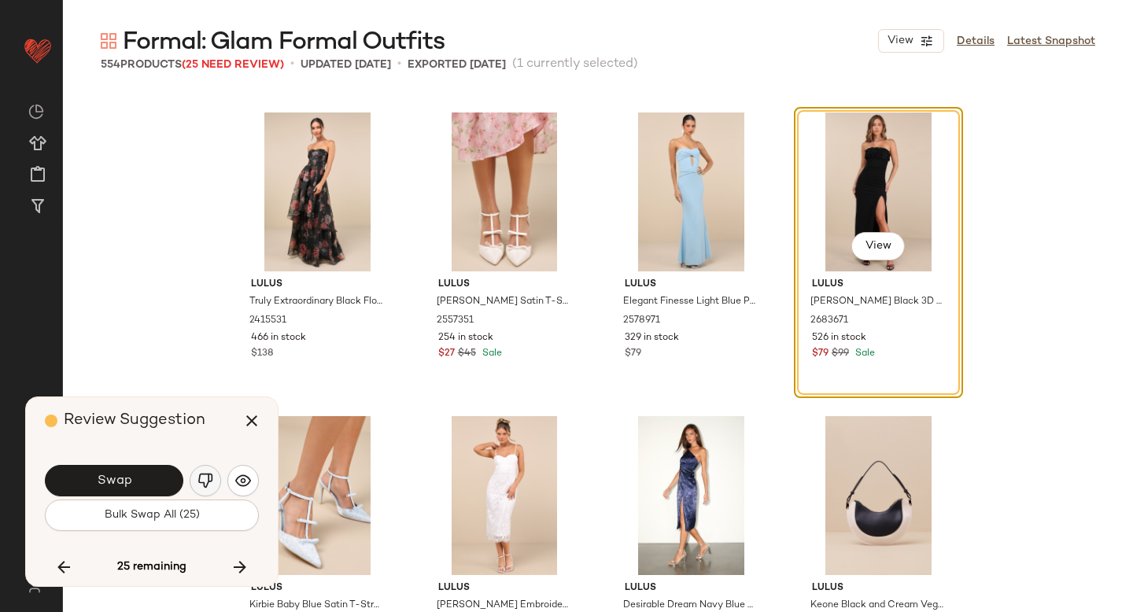
click at [203, 477] on img "button" at bounding box center [205, 481] width 16 height 16
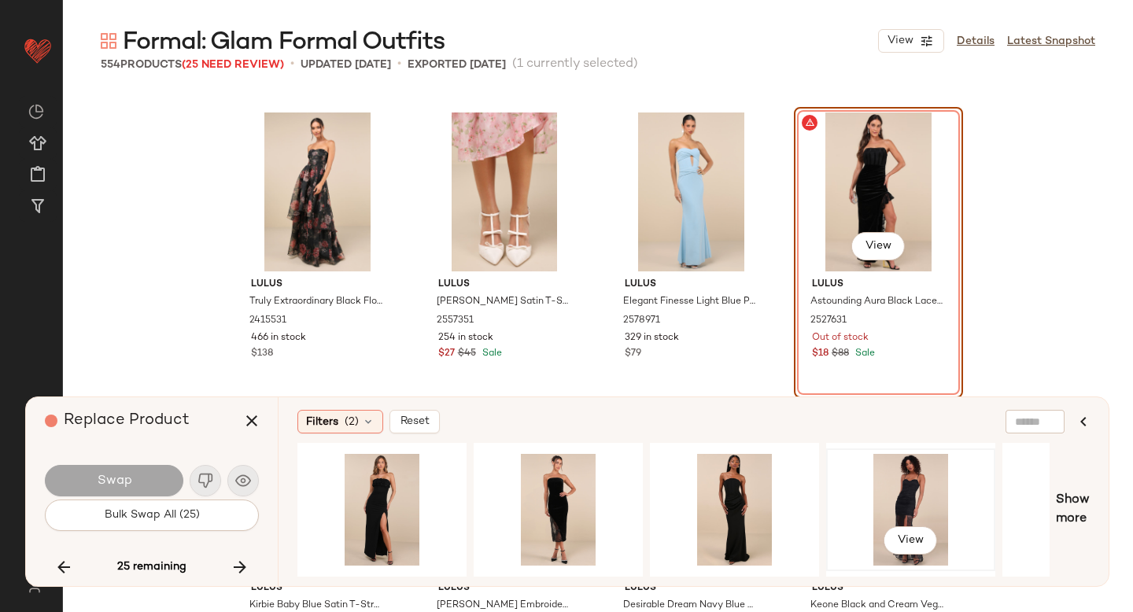
click at [903, 503] on div "View" at bounding box center [910, 510] width 158 height 112
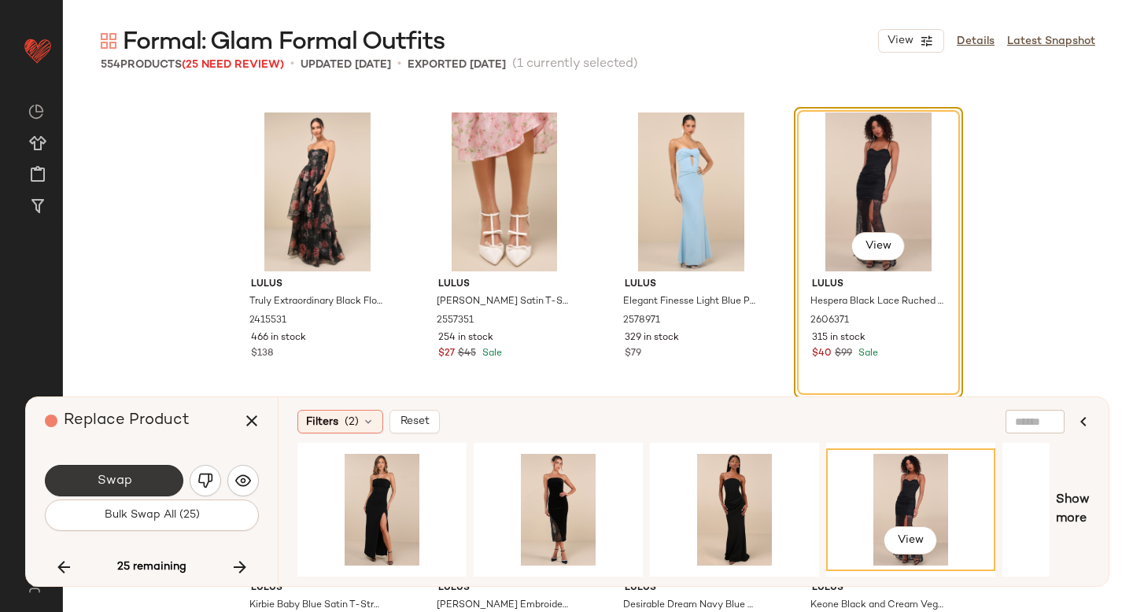
click at [148, 465] on button "Swap" at bounding box center [114, 480] width 138 height 31
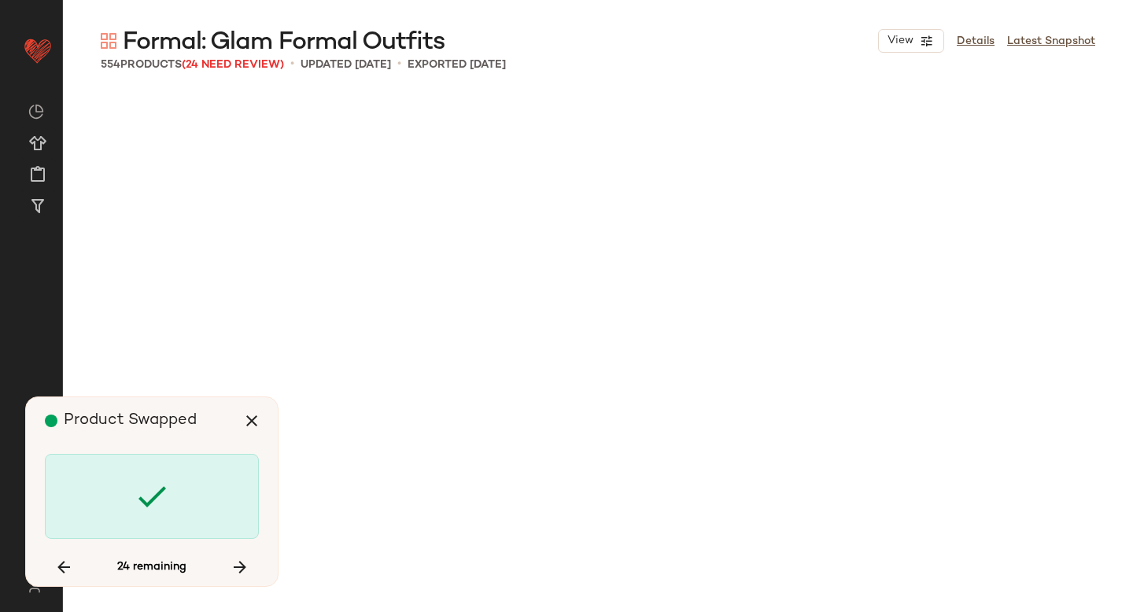
scroll to position [18521, 0]
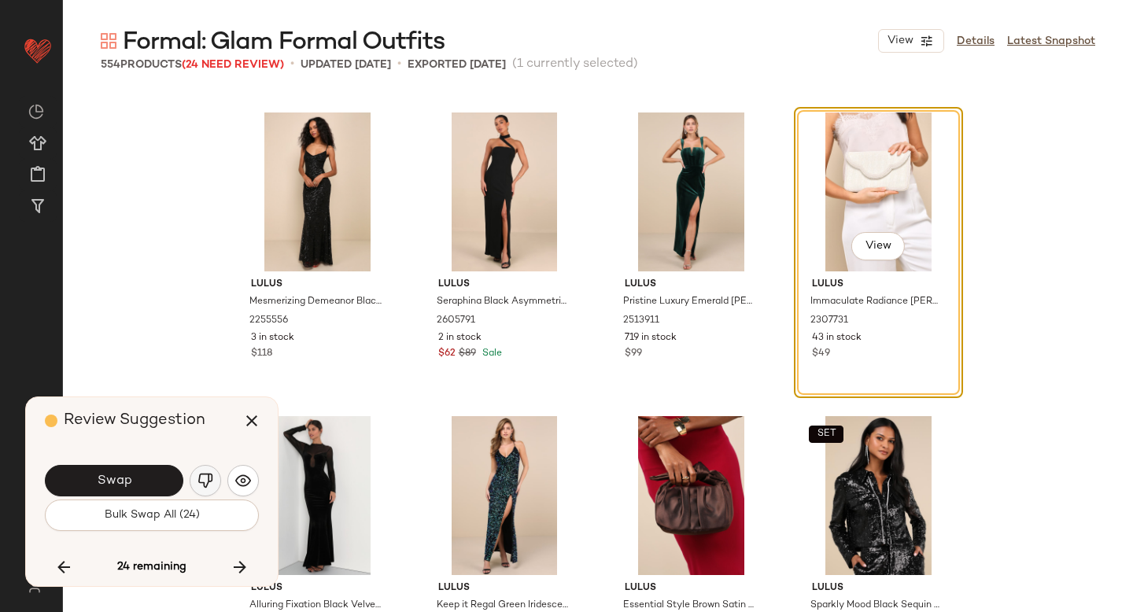
click at [202, 474] on img "button" at bounding box center [205, 481] width 16 height 16
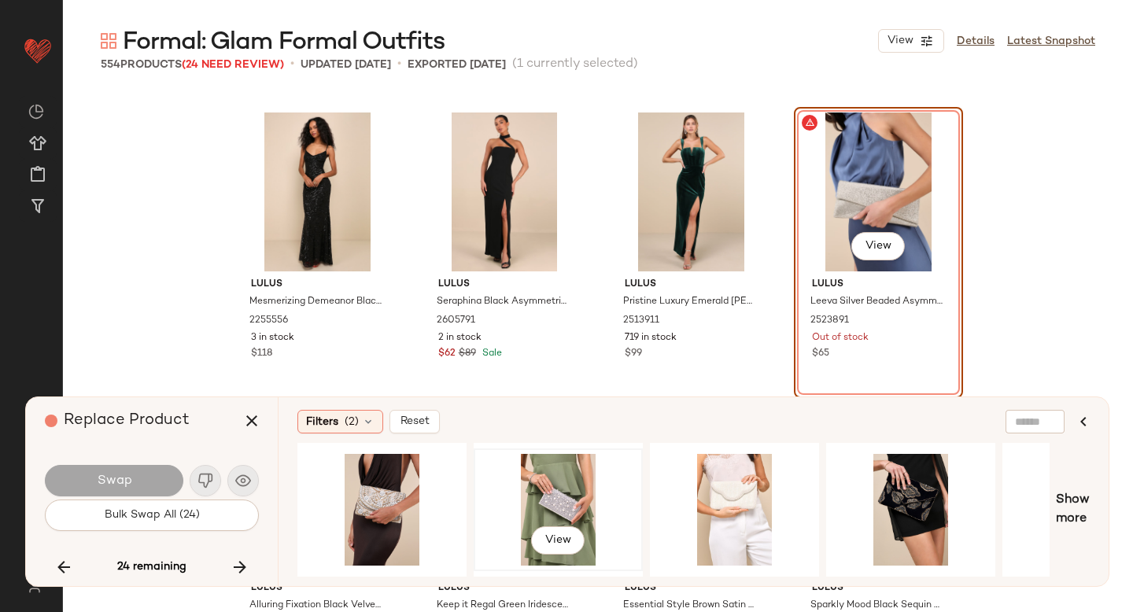
click at [551, 506] on div "View" at bounding box center [558, 510] width 158 height 112
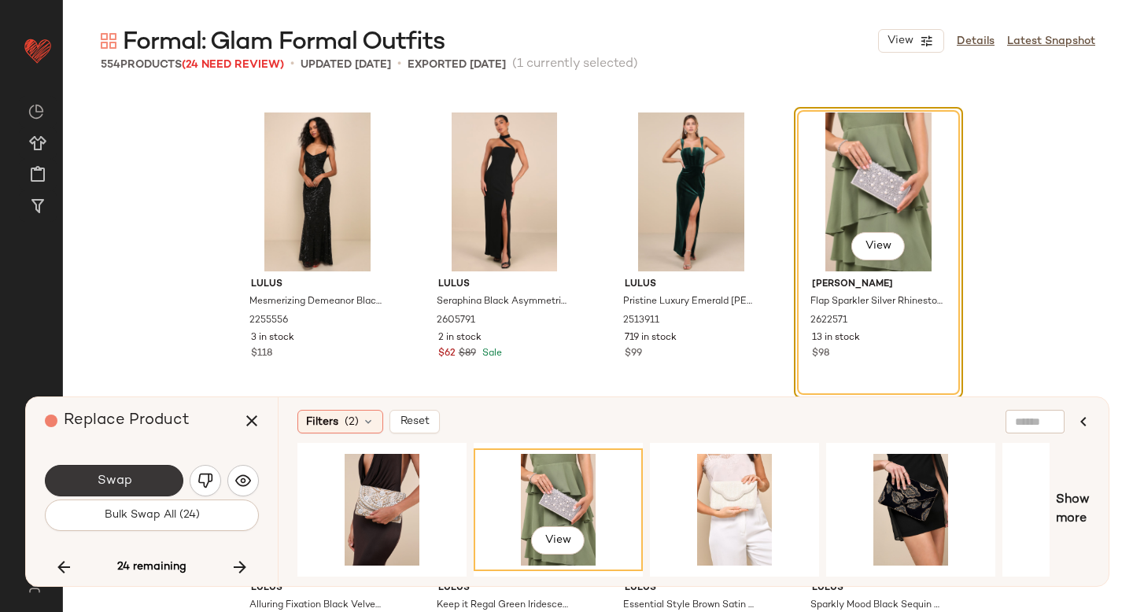
click at [90, 471] on button "Swap" at bounding box center [114, 480] width 138 height 31
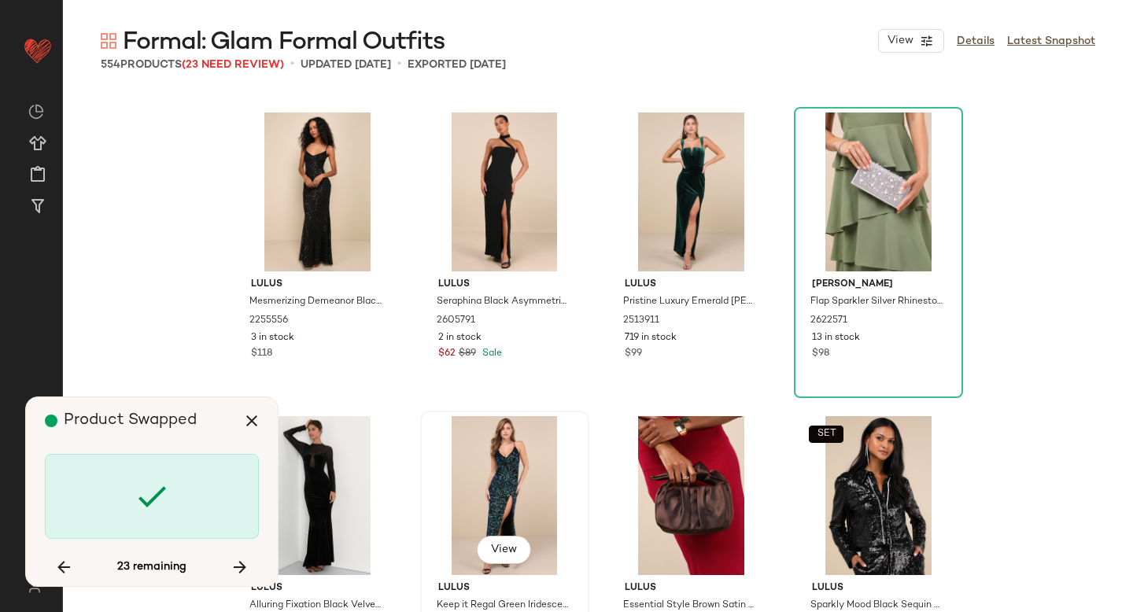
scroll to position [21557, 0]
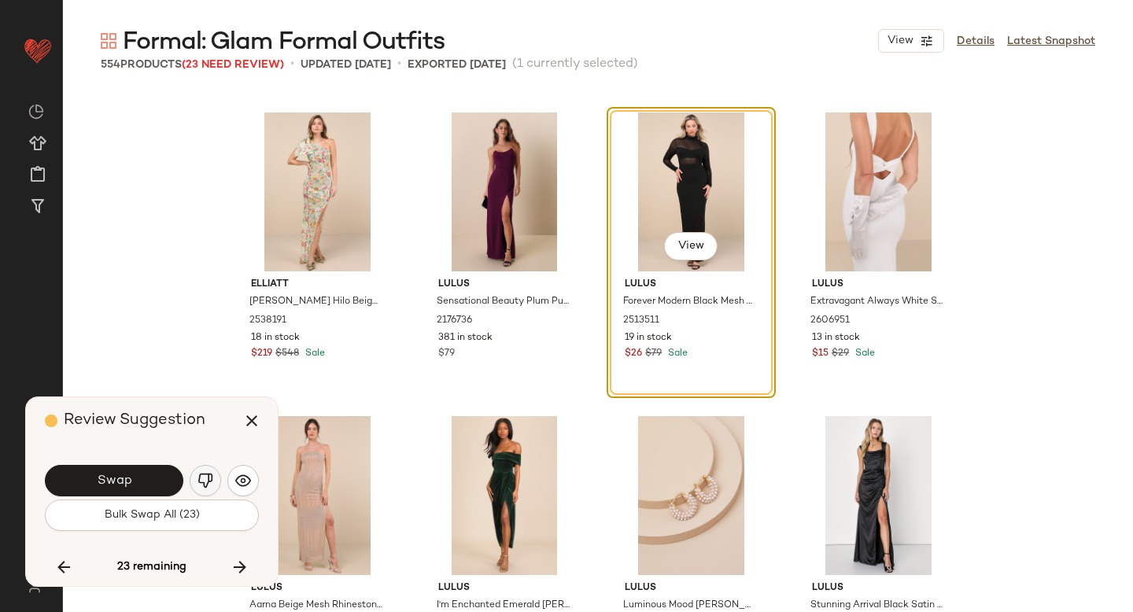
click at [201, 479] on img "button" at bounding box center [205, 481] width 16 height 16
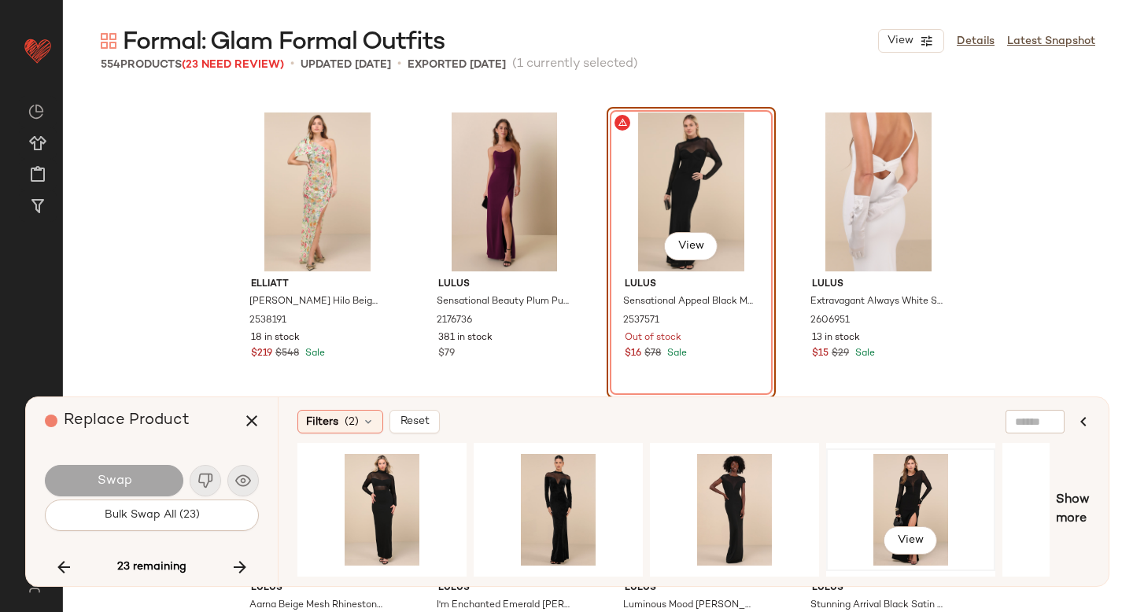
click at [914, 488] on div "View" at bounding box center [910, 510] width 158 height 112
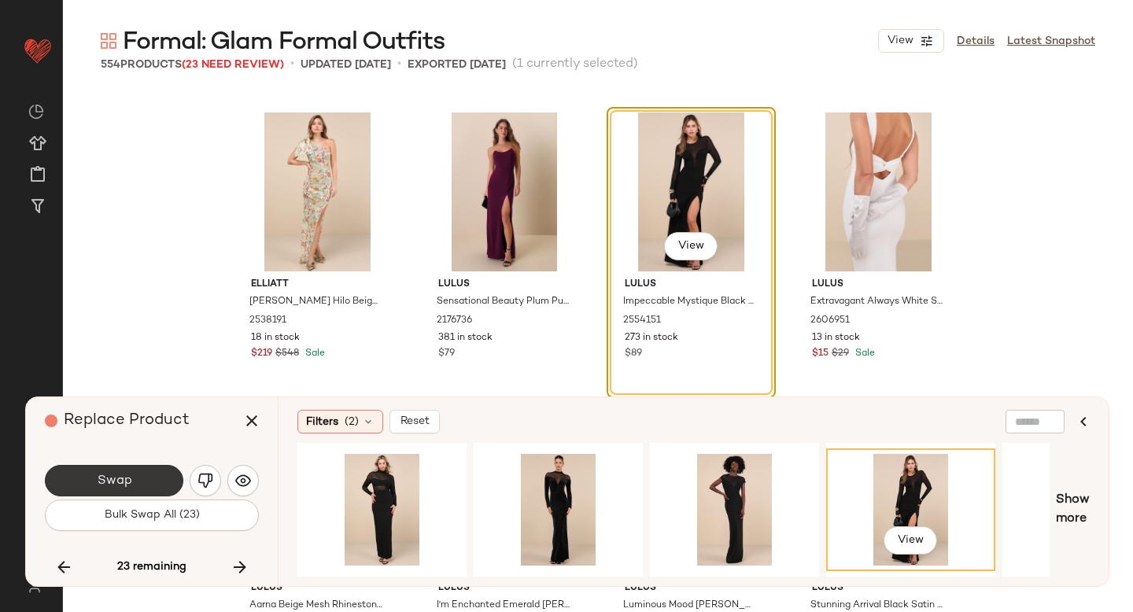
click at [158, 466] on button "Swap" at bounding box center [114, 480] width 138 height 31
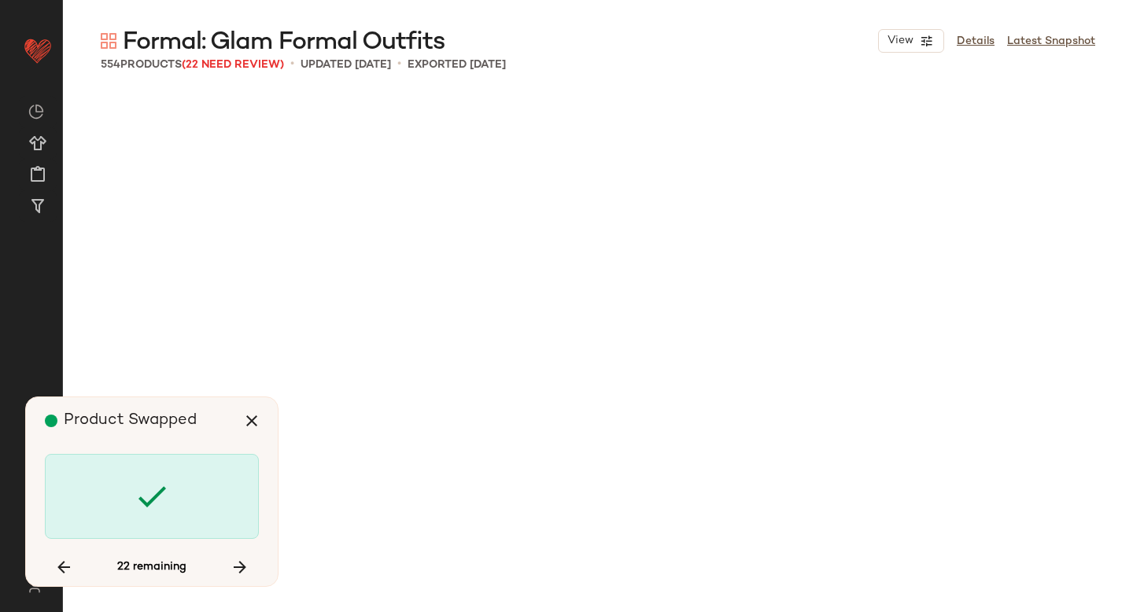
scroll to position [24593, 0]
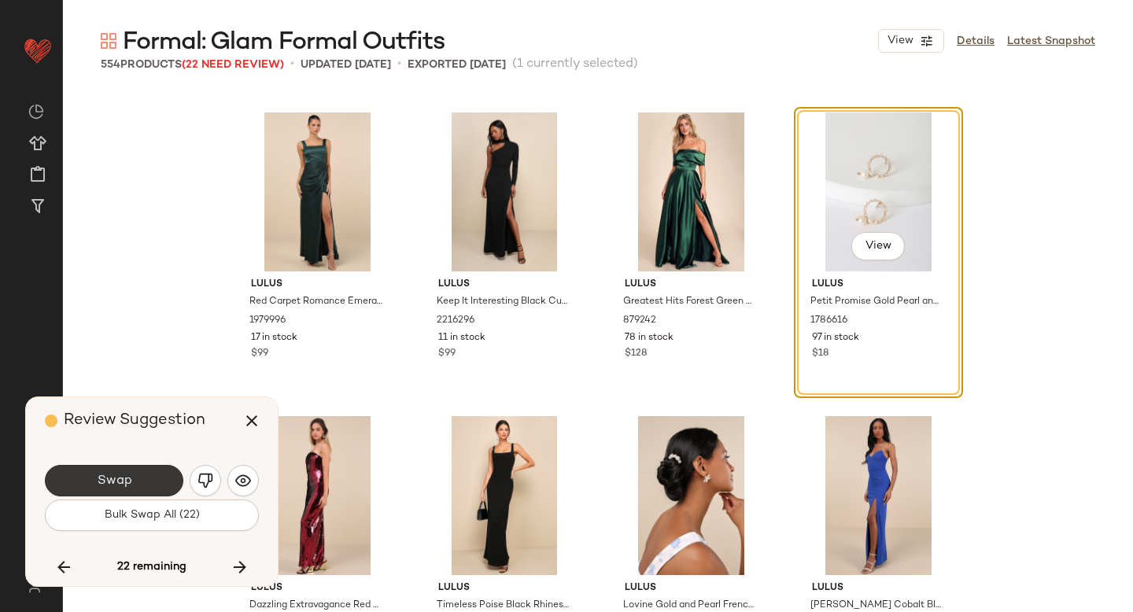
click at [116, 480] on span "Swap" at bounding box center [113, 481] width 35 height 15
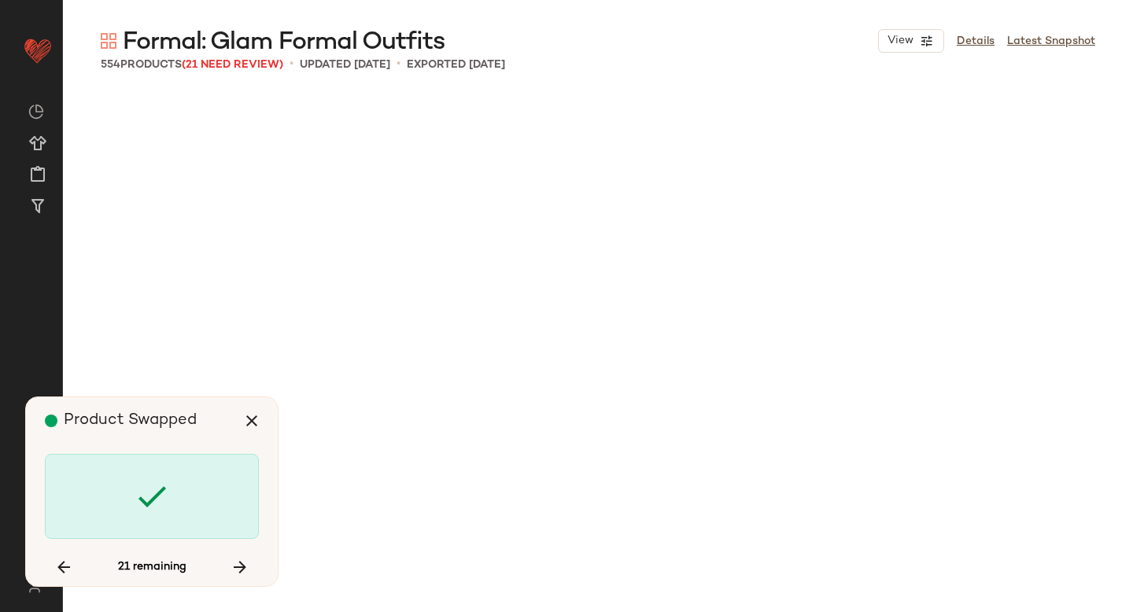
scroll to position [25808, 0]
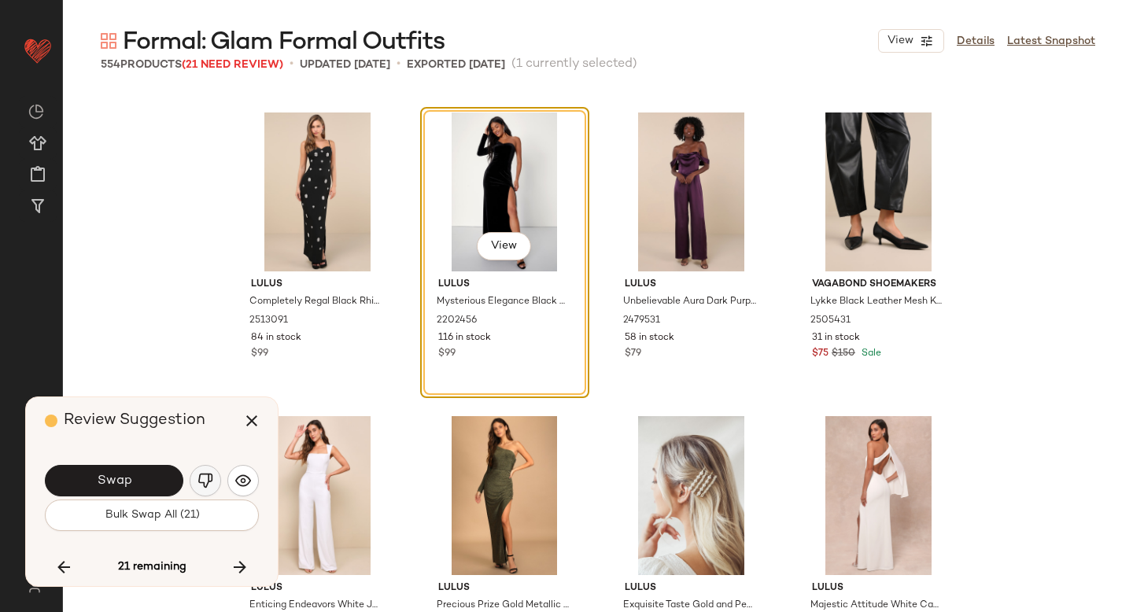
click at [209, 482] on img "button" at bounding box center [205, 481] width 16 height 16
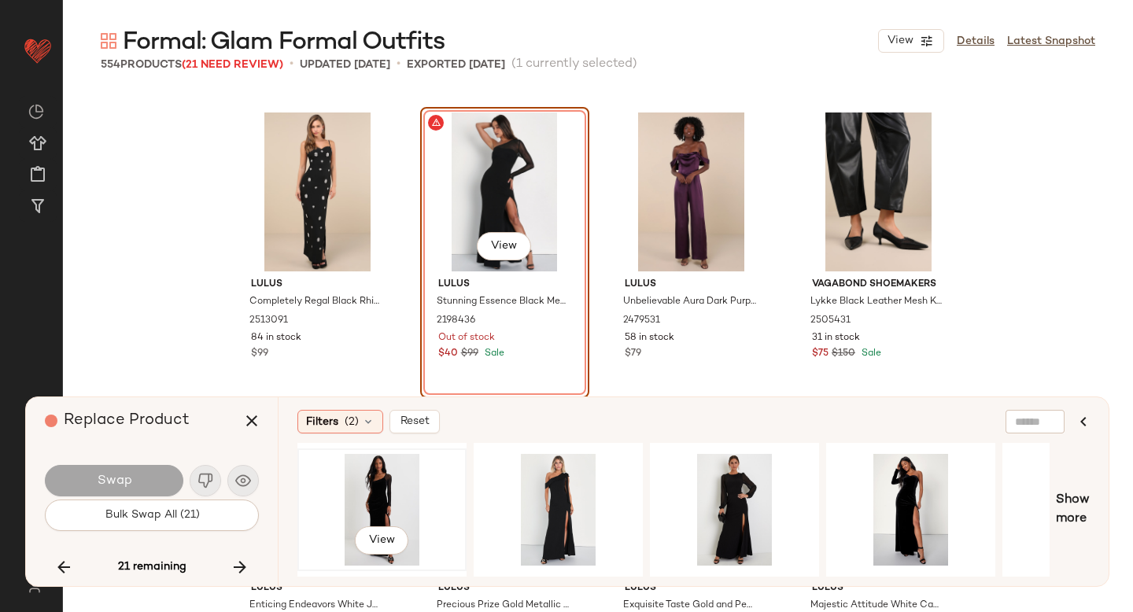
click at [389, 474] on div "View" at bounding box center [382, 510] width 158 height 112
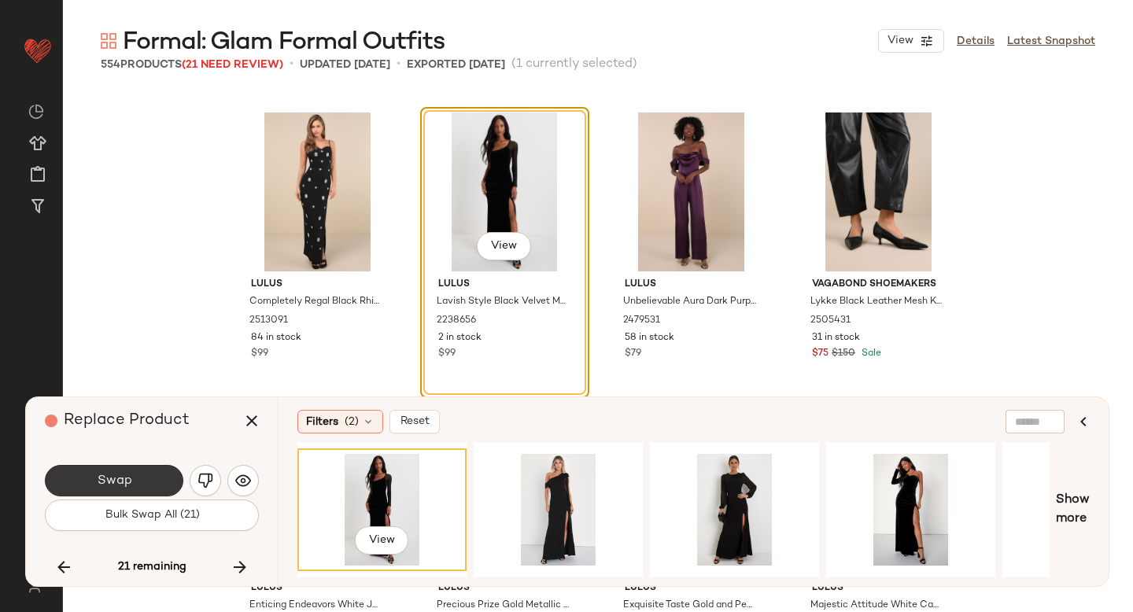
click at [138, 467] on button "Swap" at bounding box center [114, 480] width 138 height 31
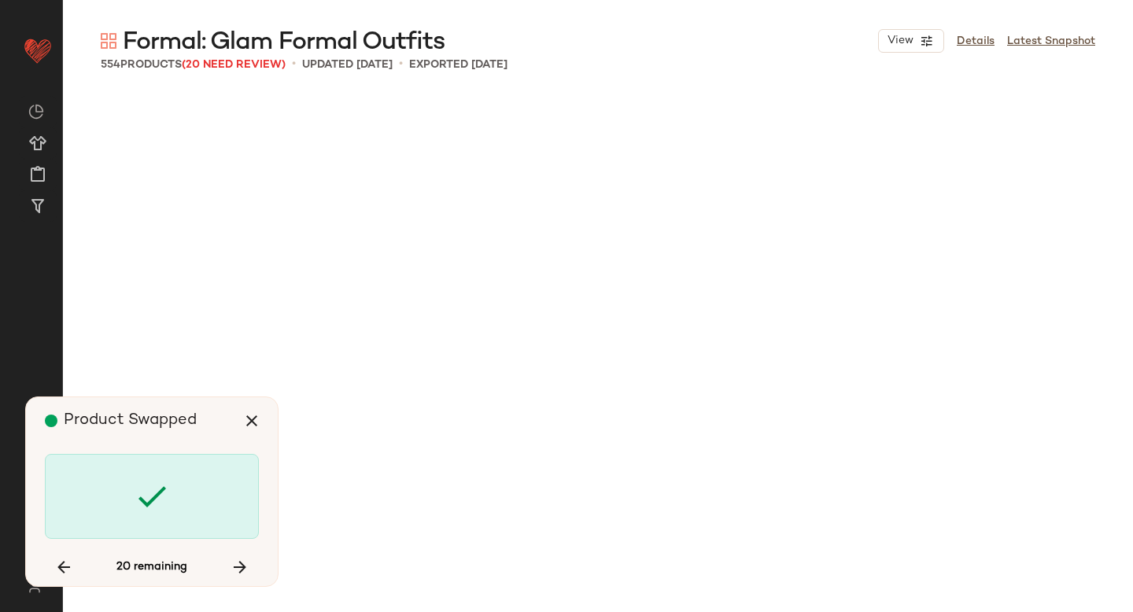
scroll to position [28540, 0]
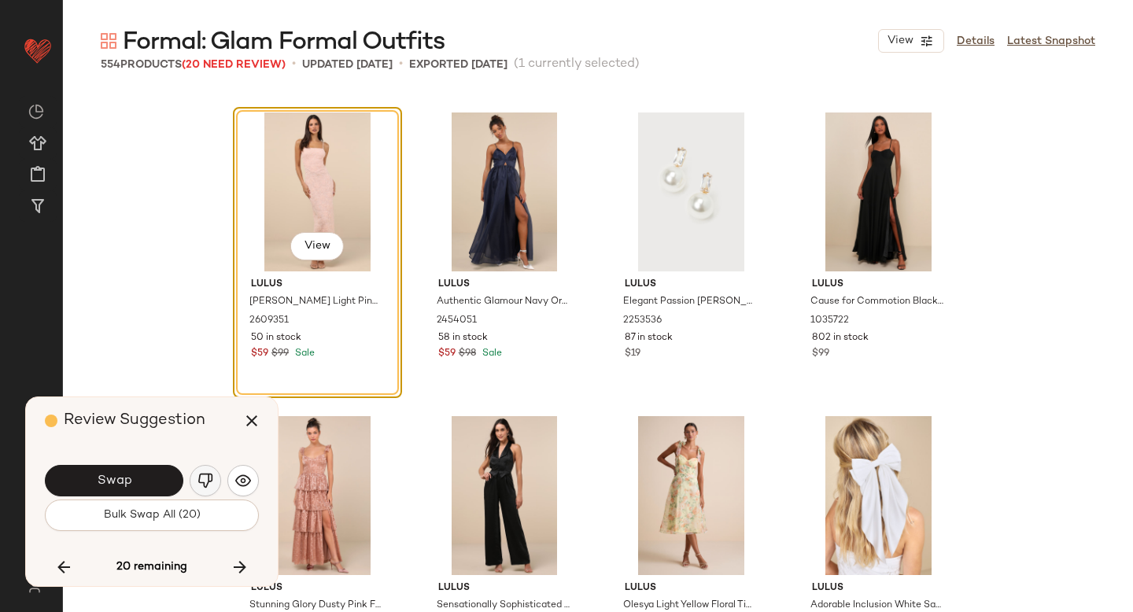
click at [195, 480] on button "button" at bounding box center [205, 480] width 31 height 31
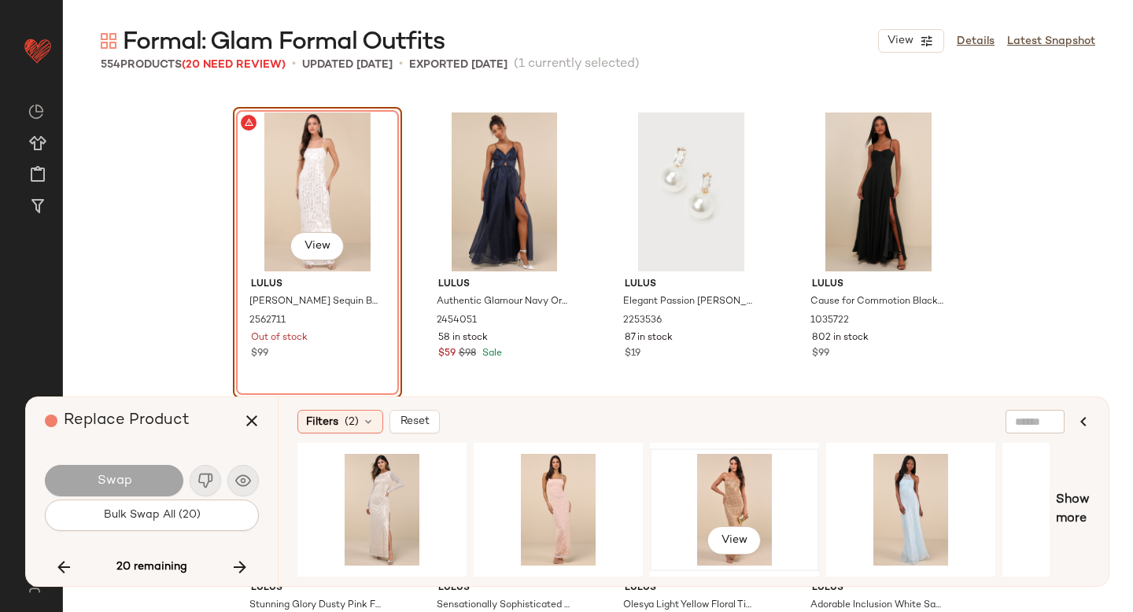
click at [717, 499] on div "View" at bounding box center [734, 510] width 158 height 112
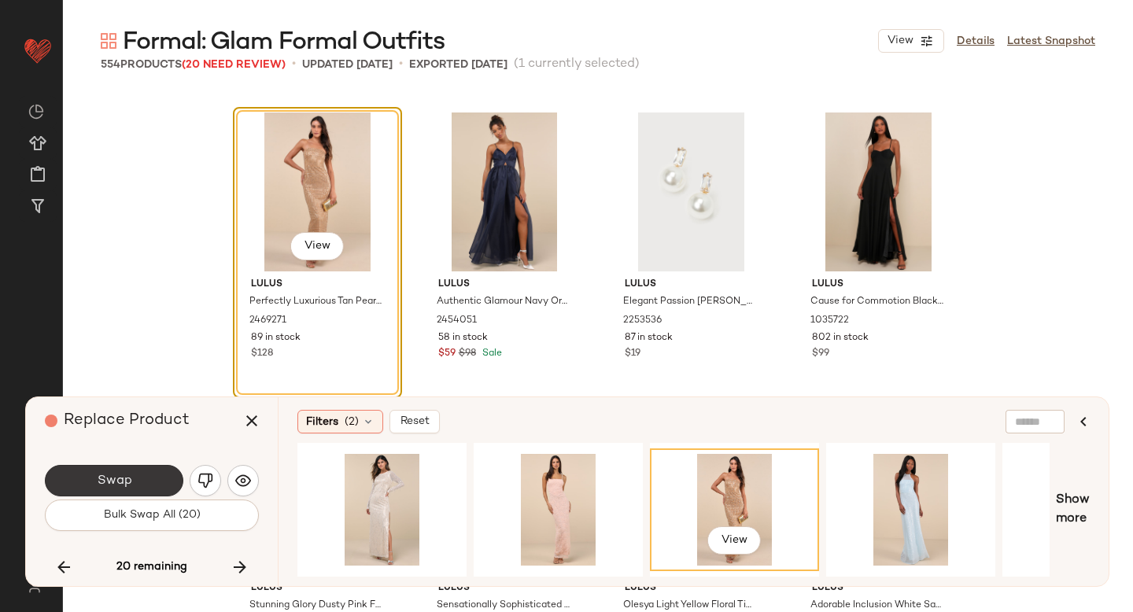
click at [127, 465] on button "Swap" at bounding box center [114, 480] width 138 height 31
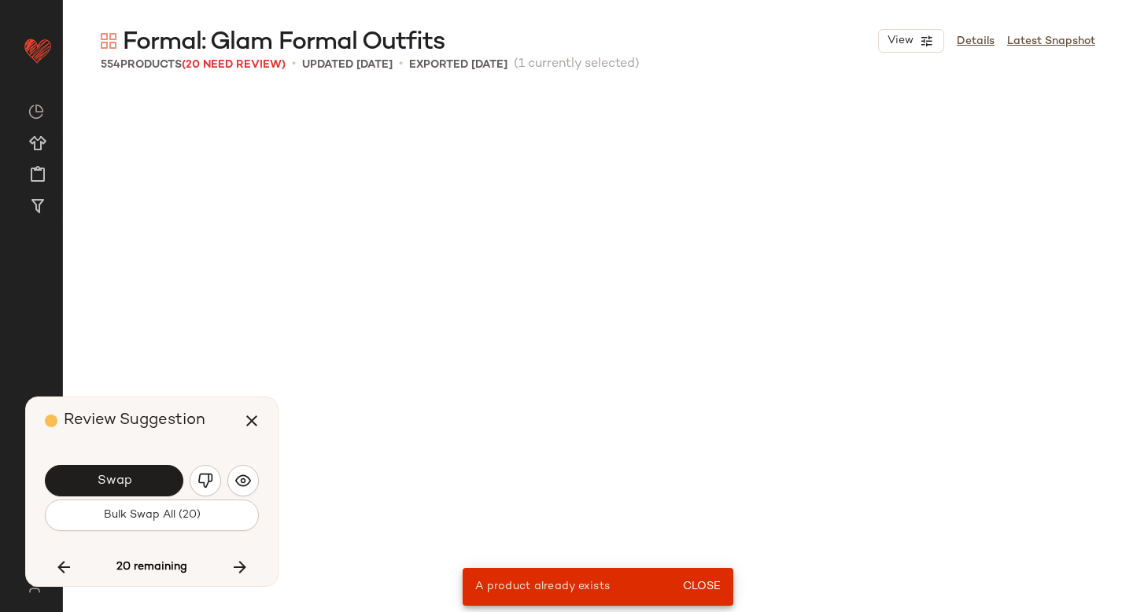
scroll to position [6983, 0]
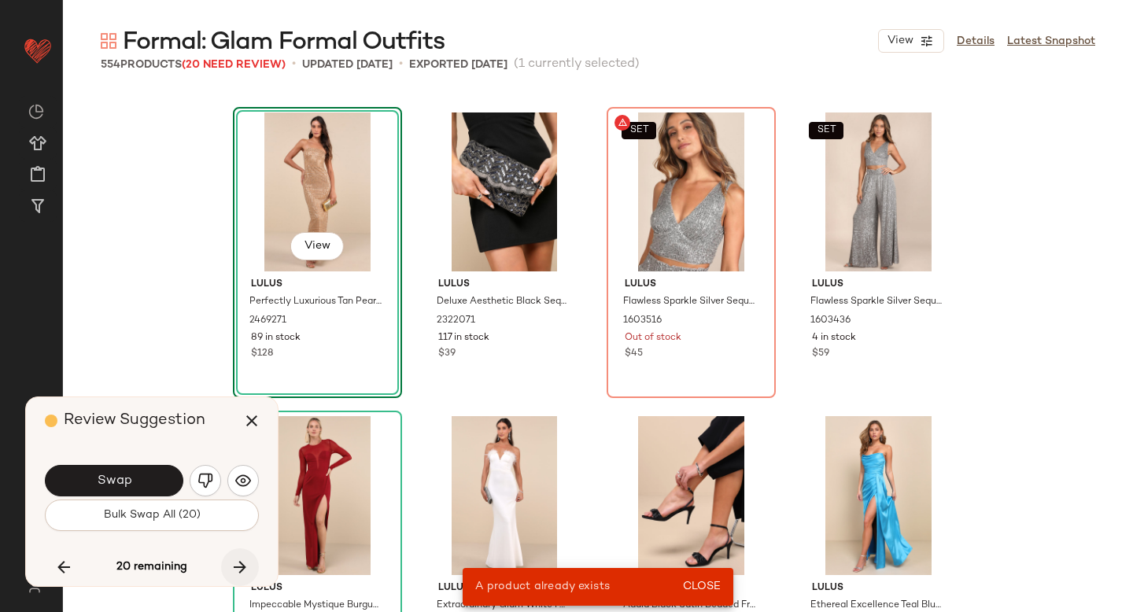
click at [244, 572] on icon "button" at bounding box center [239, 567] width 19 height 19
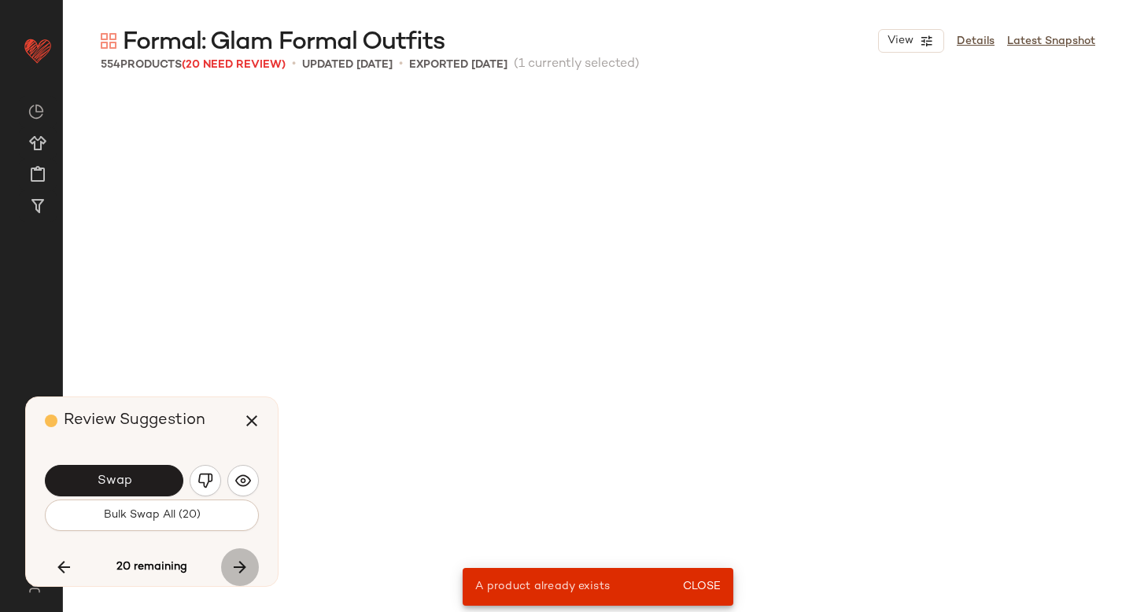
scroll to position [29147, 0]
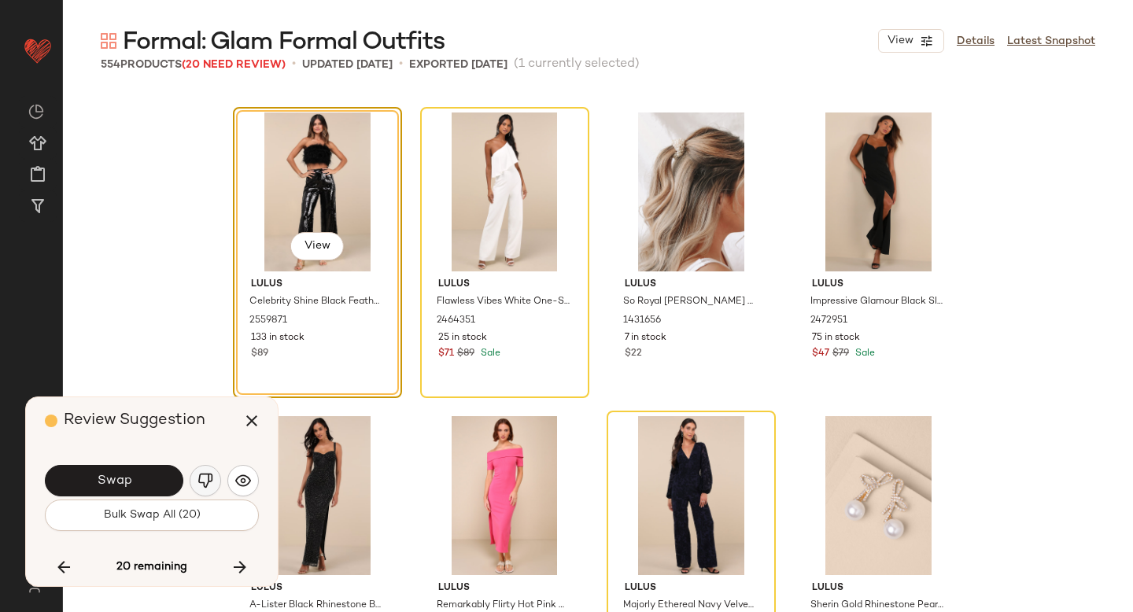
click at [203, 476] on img "button" at bounding box center [205, 481] width 16 height 16
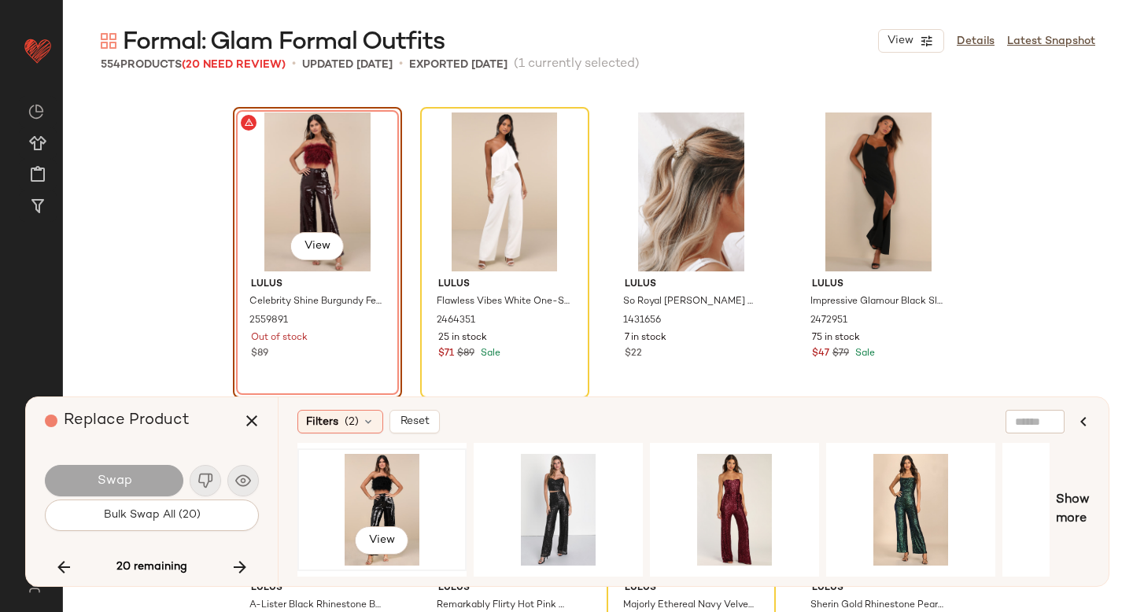
click at [385, 482] on div "View" at bounding box center [382, 510] width 158 height 112
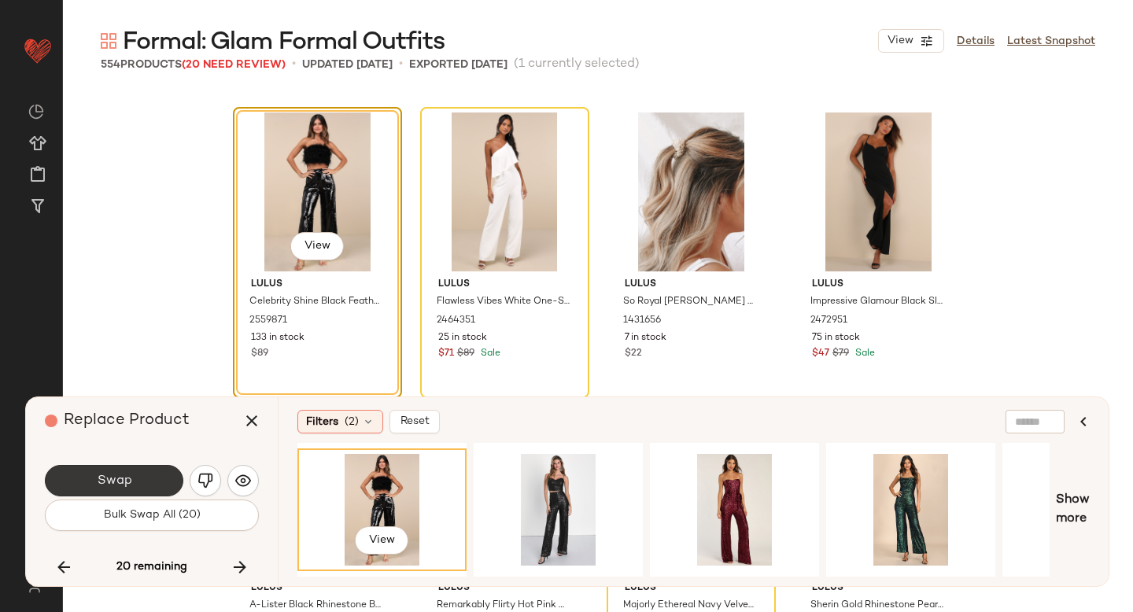
click at [126, 474] on span "Swap" at bounding box center [113, 481] width 35 height 15
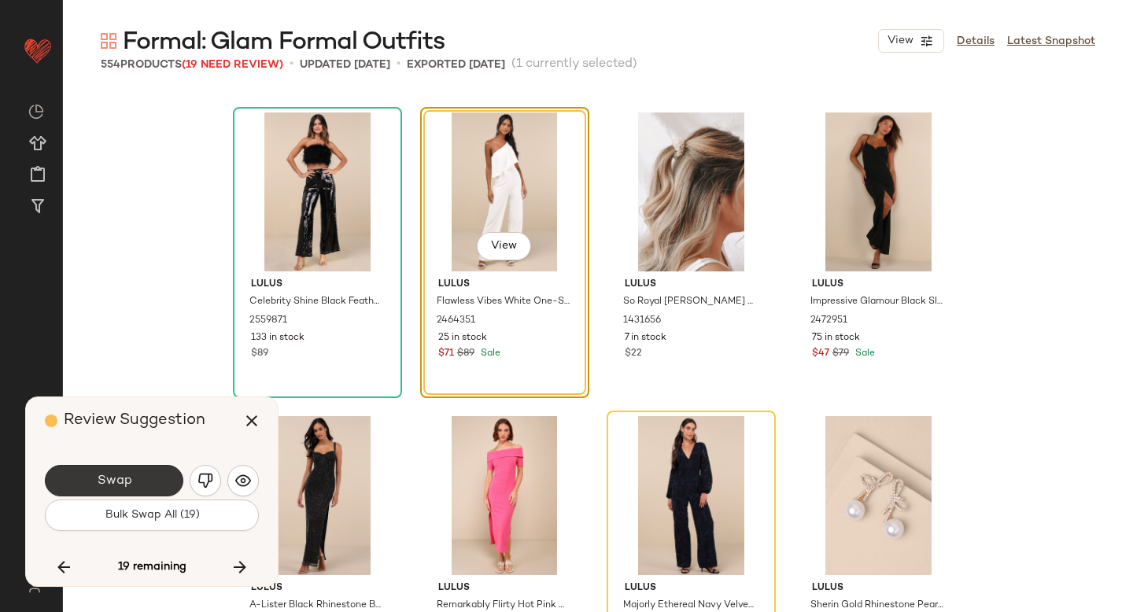
click at [150, 487] on button "Swap" at bounding box center [114, 480] width 138 height 31
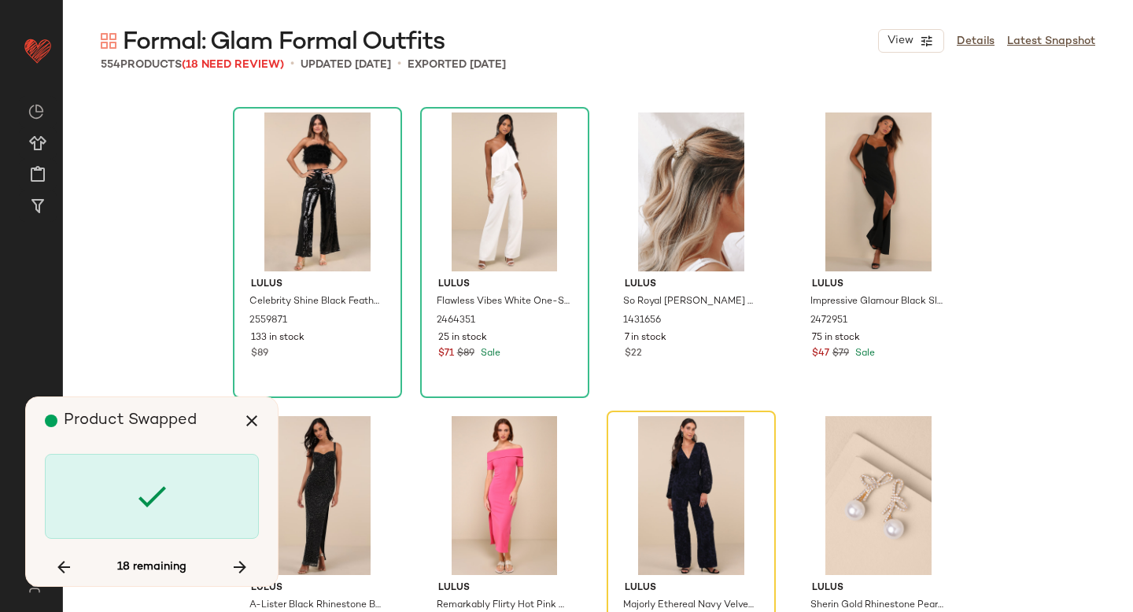
scroll to position [29451, 0]
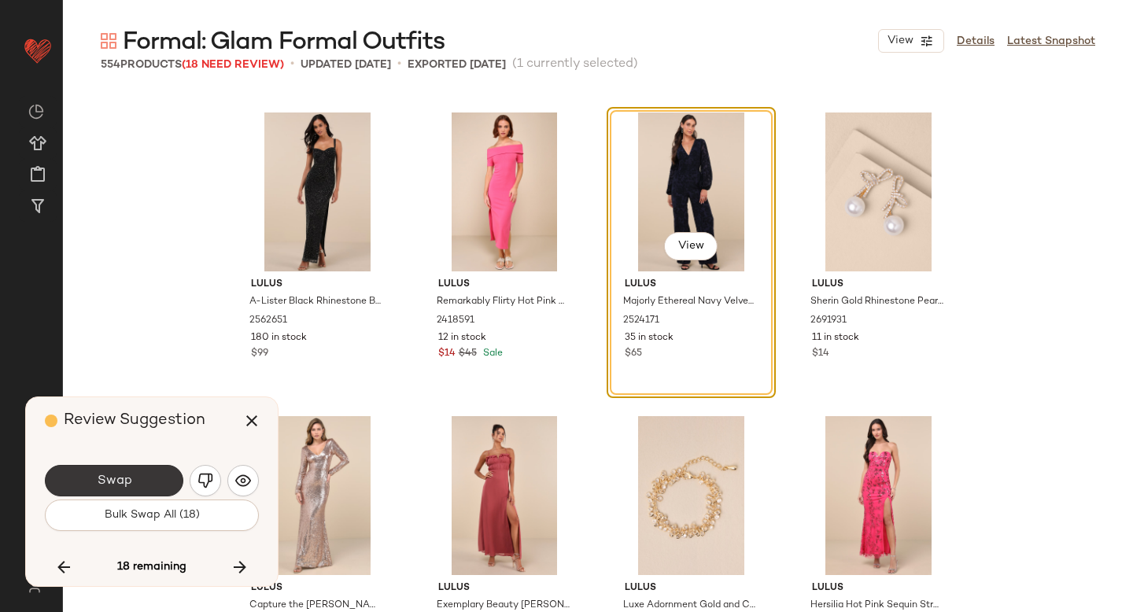
click at [148, 481] on button "Swap" at bounding box center [114, 480] width 138 height 31
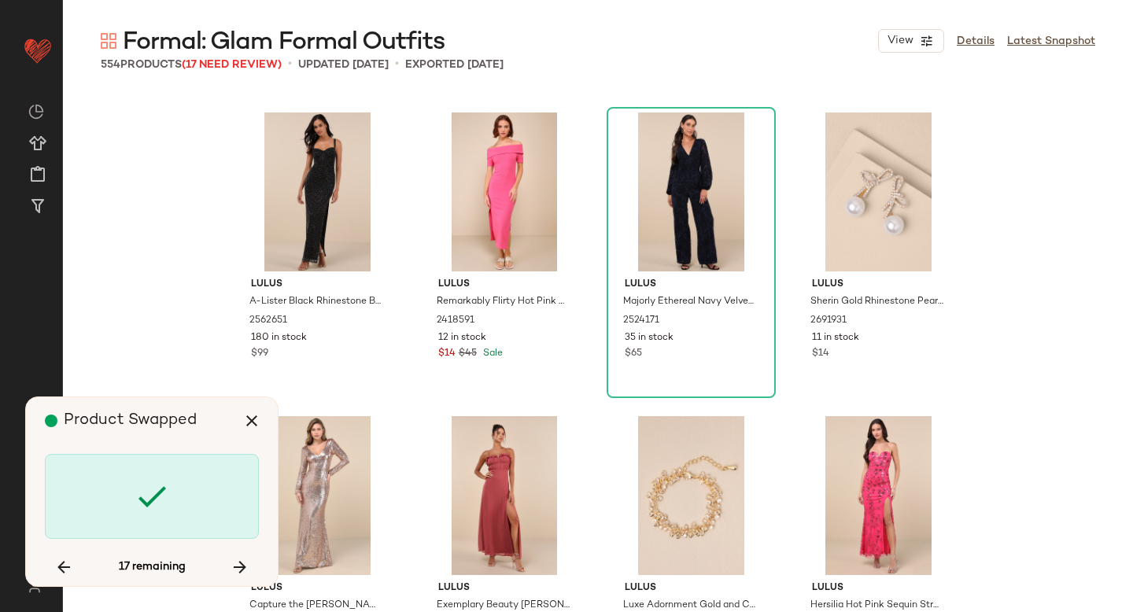
scroll to position [30058, 0]
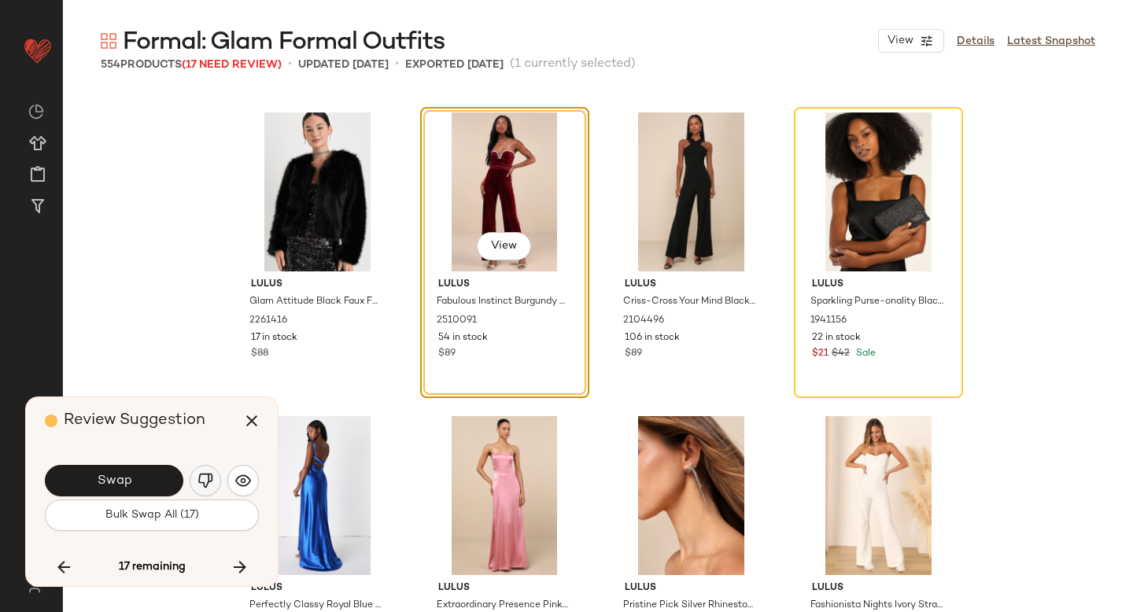
click at [211, 471] on button "button" at bounding box center [205, 480] width 31 height 31
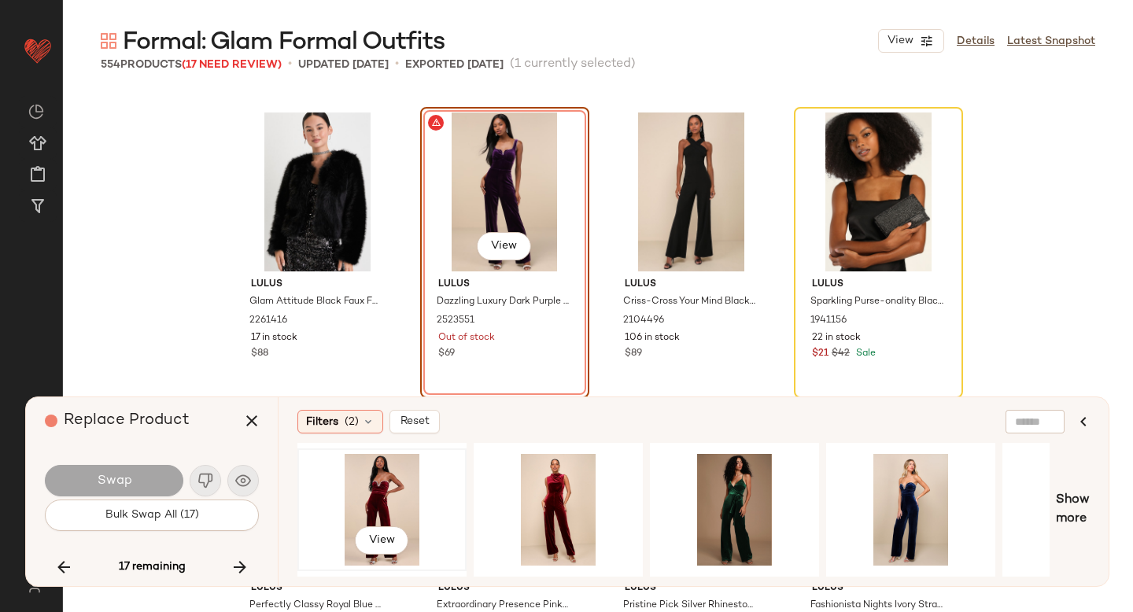
click at [378, 492] on div "View" at bounding box center [382, 510] width 158 height 112
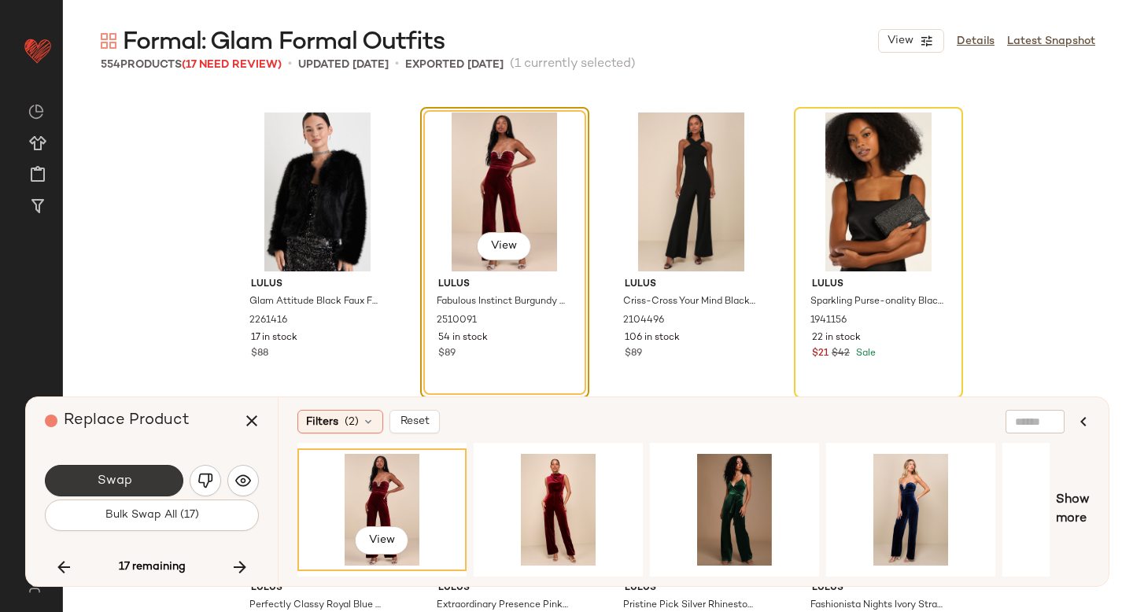
click at [146, 474] on button "Swap" at bounding box center [114, 480] width 138 height 31
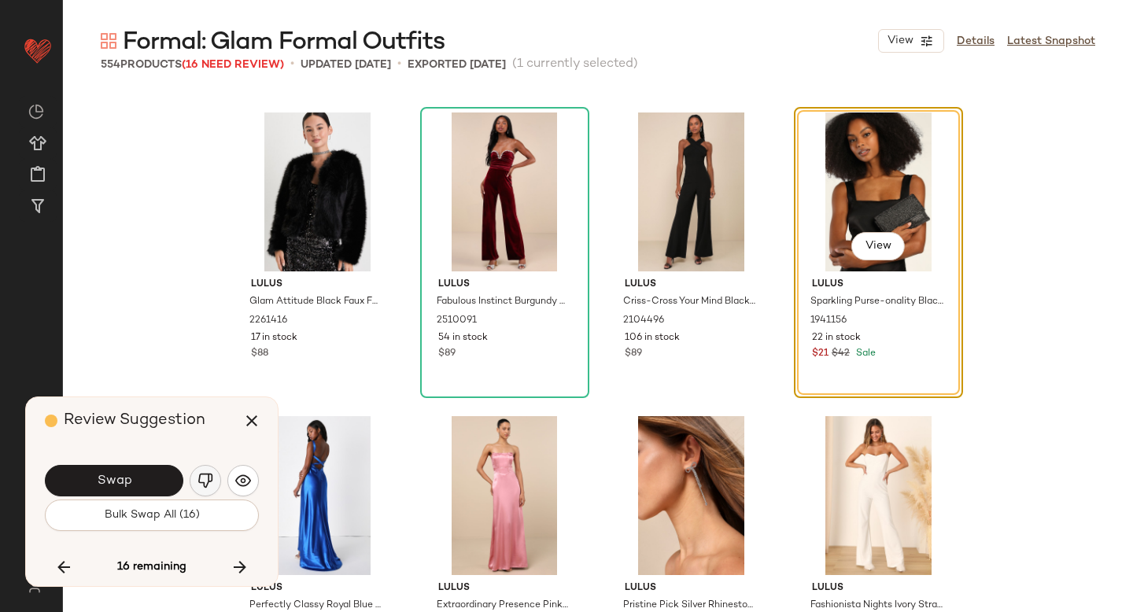
click at [203, 477] on img "button" at bounding box center [205, 481] width 16 height 16
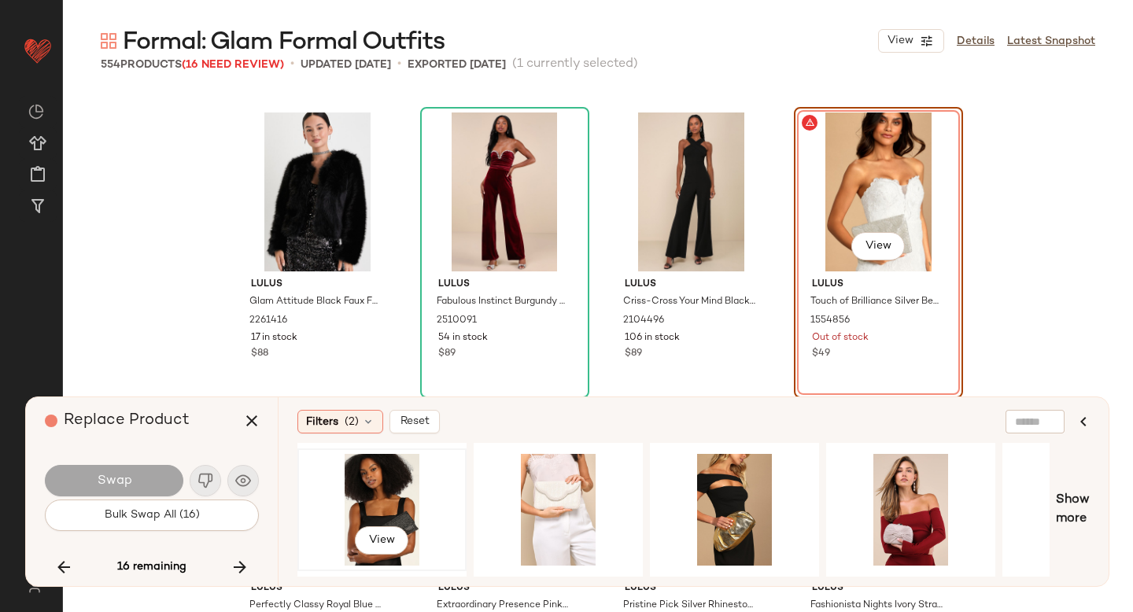
click at [374, 477] on div "View" at bounding box center [382, 510] width 158 height 112
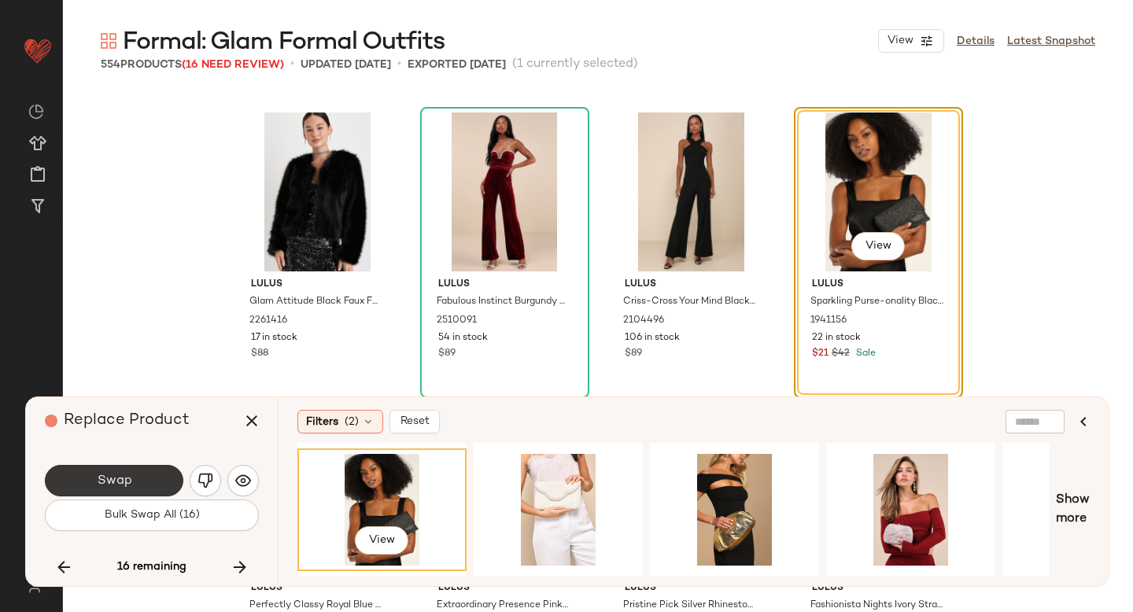
click at [154, 468] on button "Swap" at bounding box center [114, 480] width 138 height 31
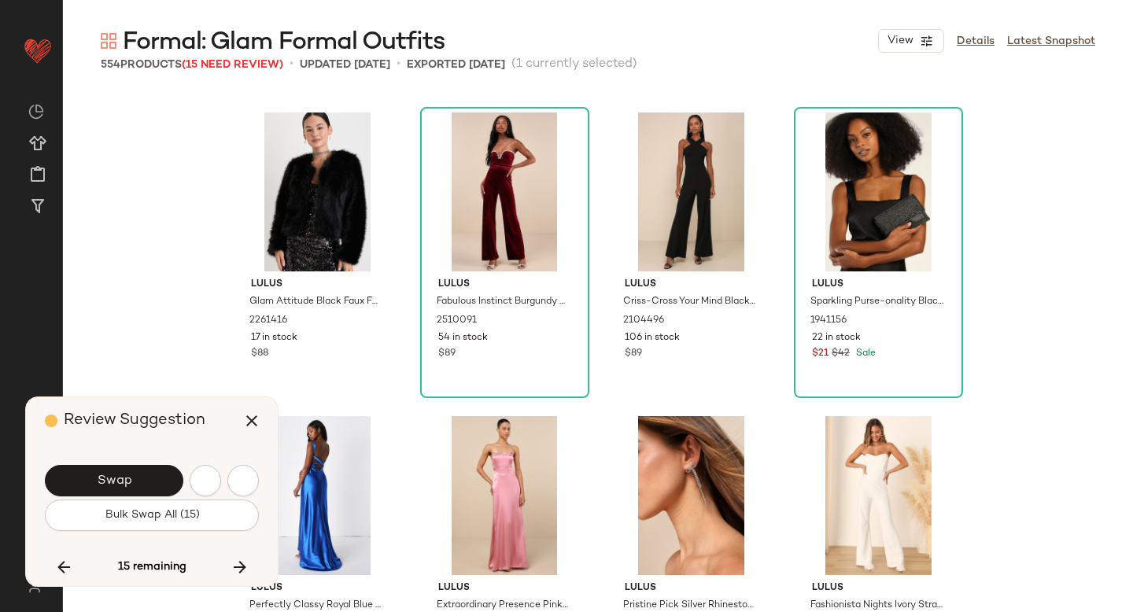
scroll to position [30666, 0]
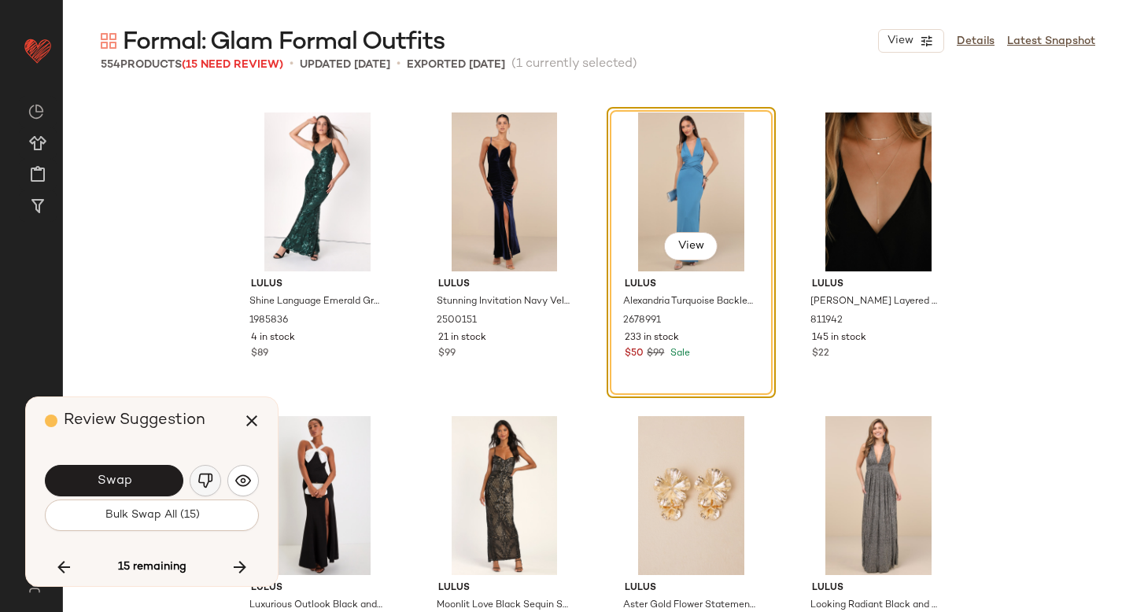
click at [208, 482] on img "button" at bounding box center [205, 481] width 16 height 16
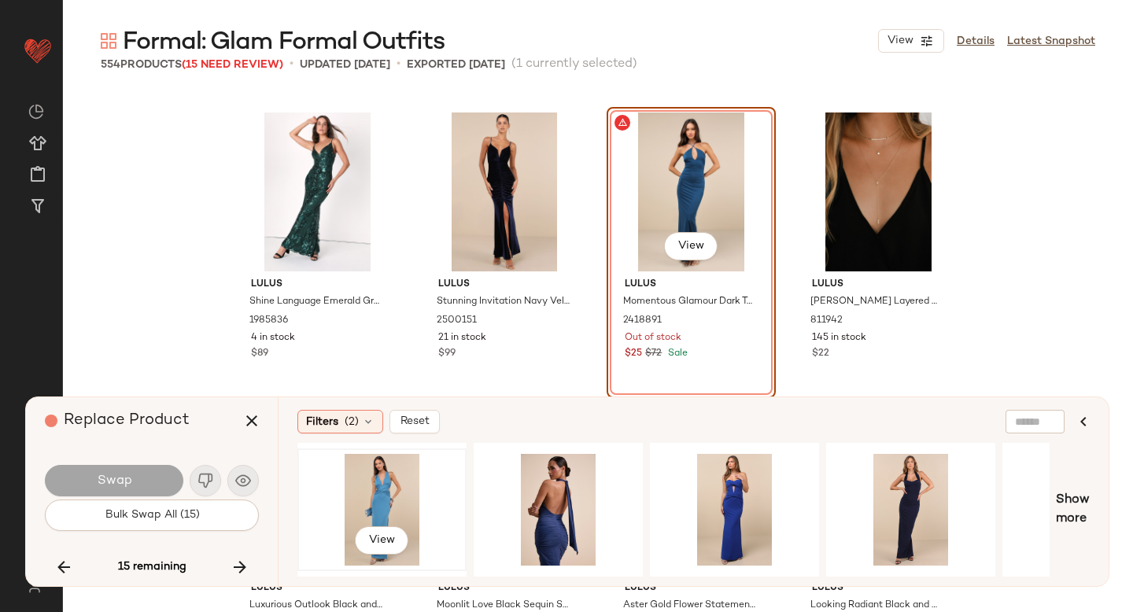
click at [378, 469] on div "View" at bounding box center [382, 510] width 158 height 112
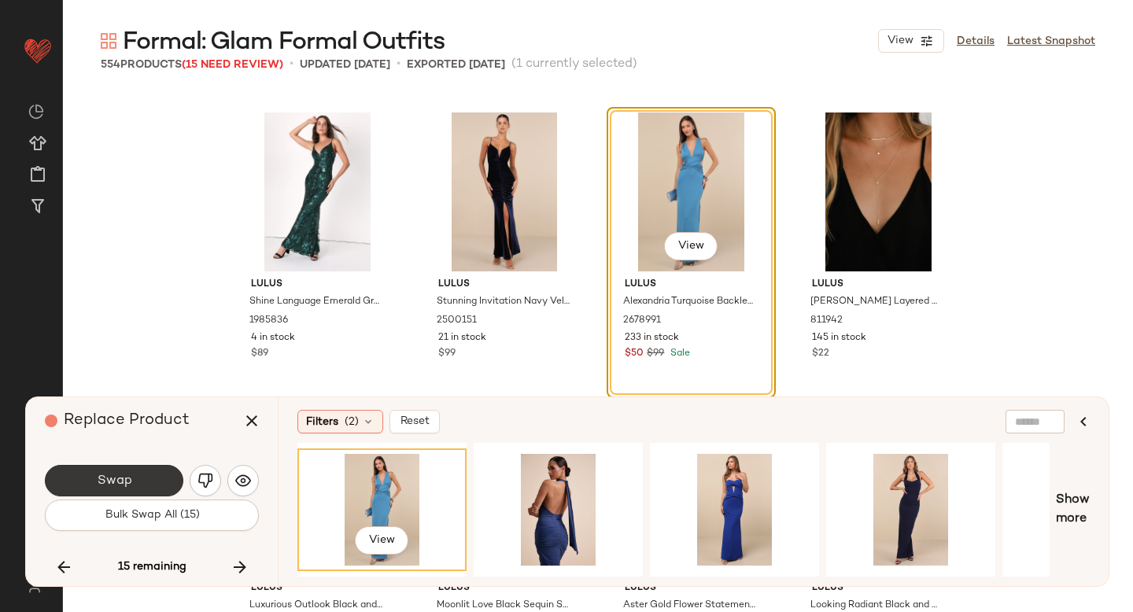
click at [141, 476] on button "Swap" at bounding box center [114, 480] width 138 height 31
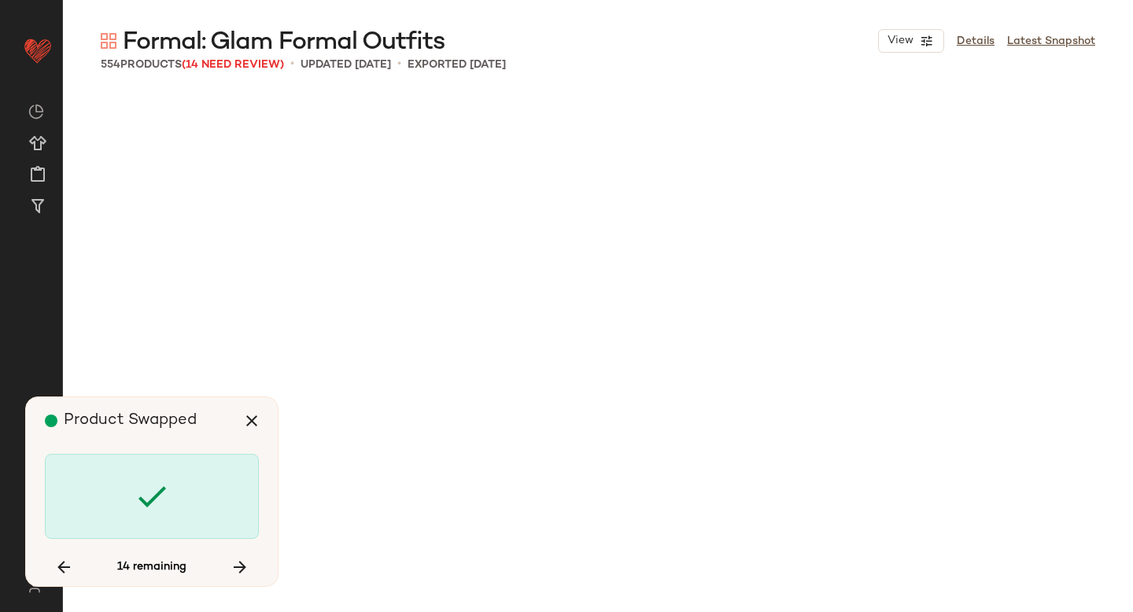
scroll to position [32791, 0]
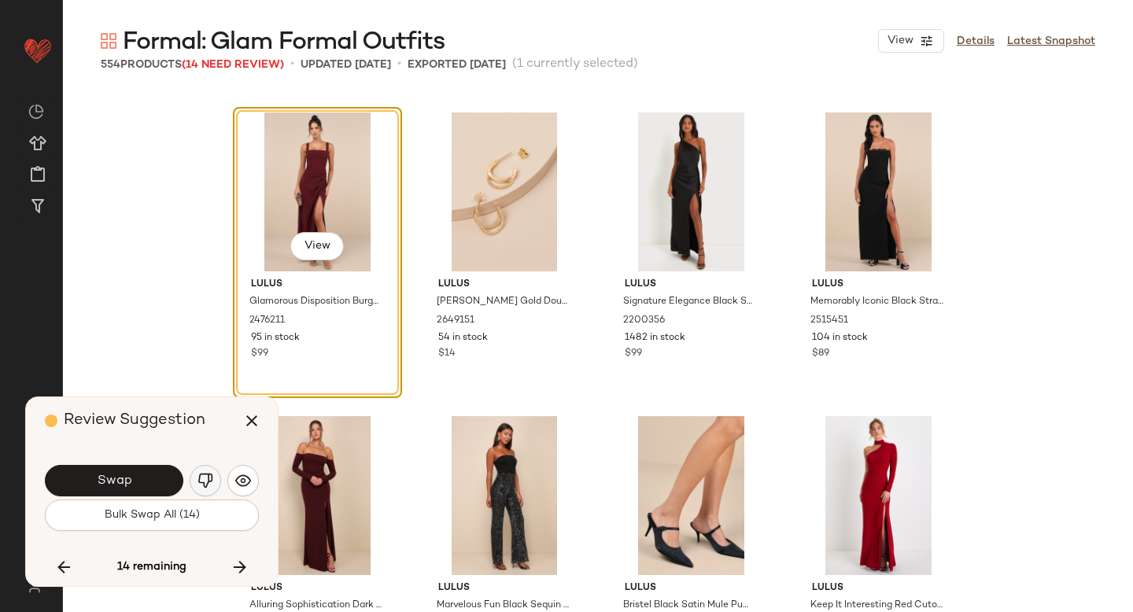
click at [198, 481] on img "button" at bounding box center [205, 481] width 16 height 16
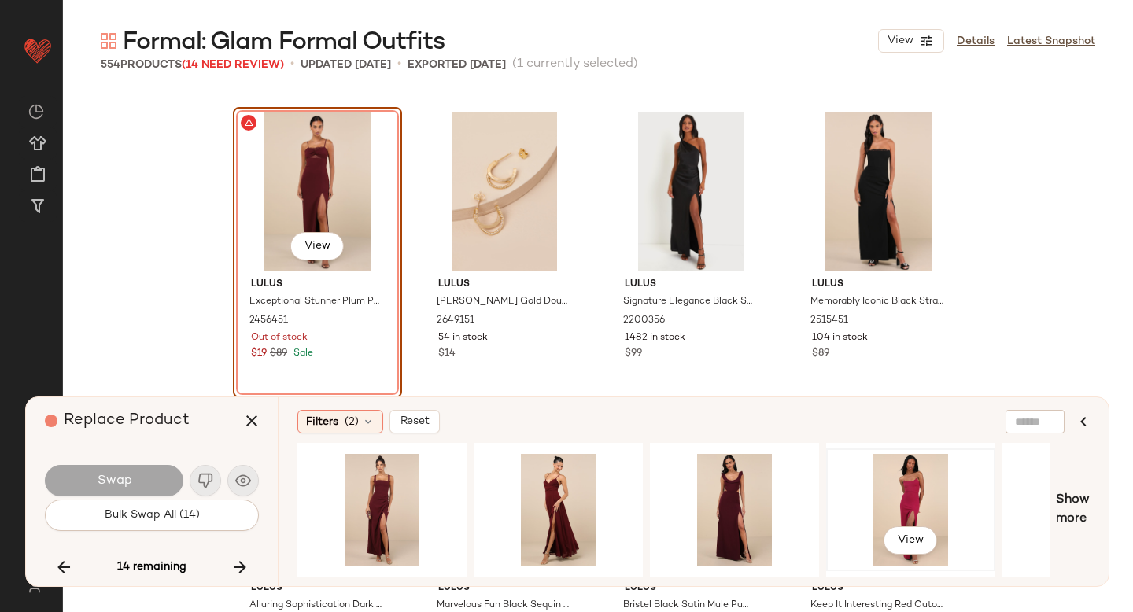
click at [906, 495] on div "View" at bounding box center [910, 510] width 158 height 112
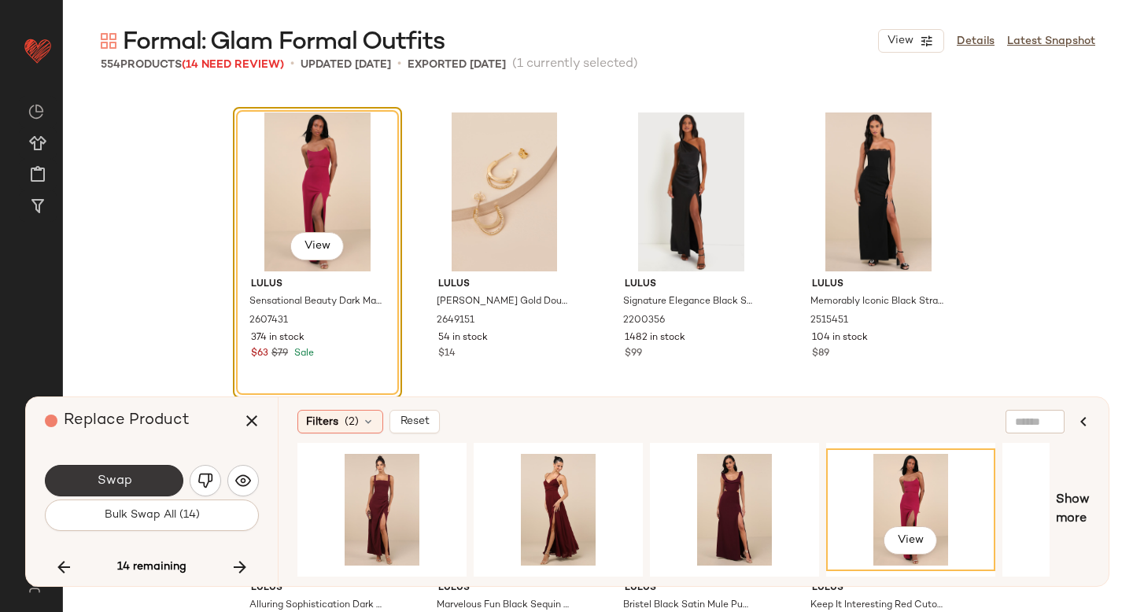
click at [149, 465] on button "Swap" at bounding box center [114, 480] width 138 height 31
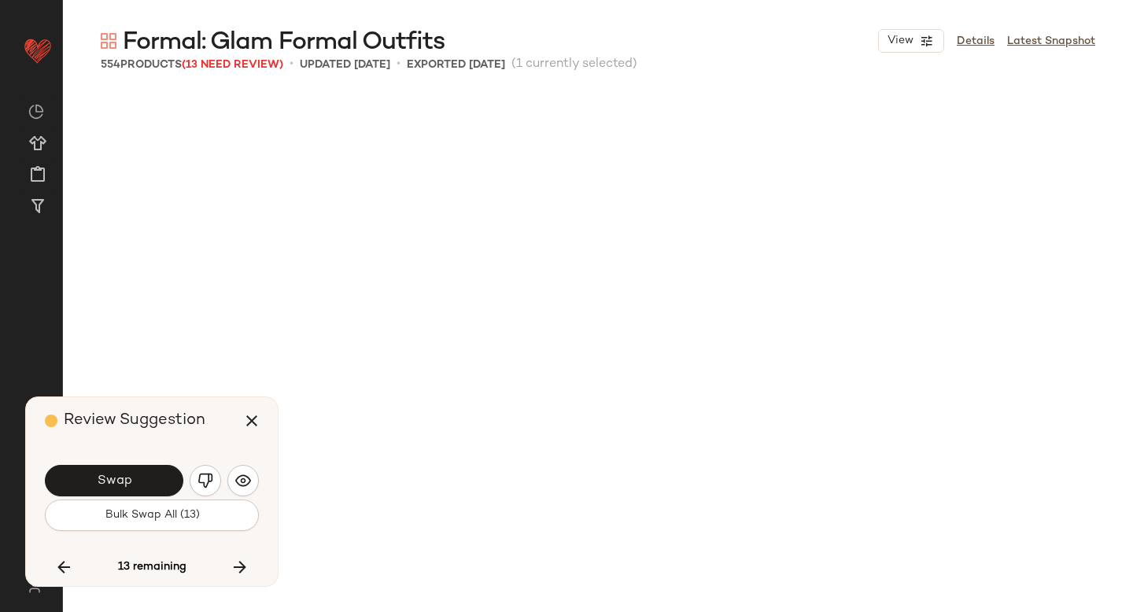
scroll to position [33398, 0]
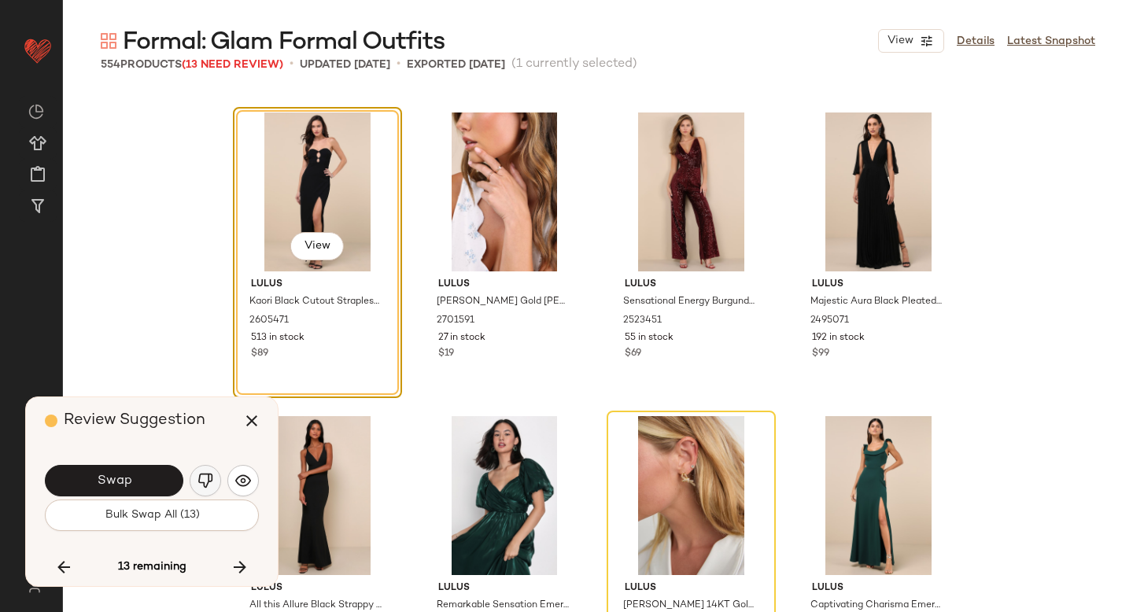
click at [207, 486] on img "button" at bounding box center [205, 481] width 16 height 16
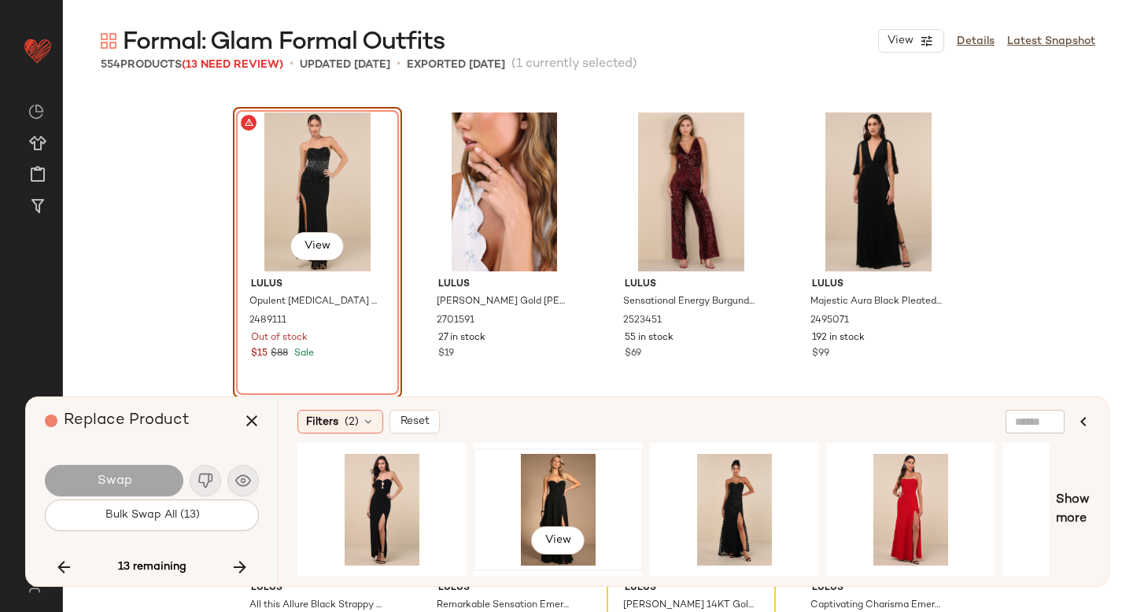
click at [523, 480] on div "View" at bounding box center [558, 510] width 158 height 112
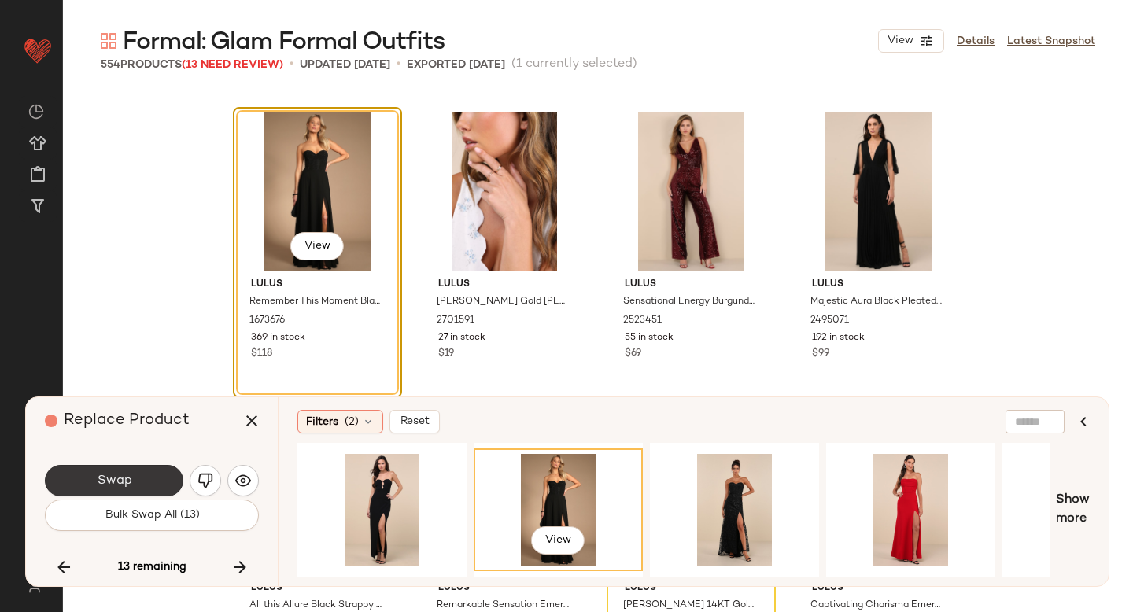
click at [166, 479] on button "Swap" at bounding box center [114, 480] width 138 height 31
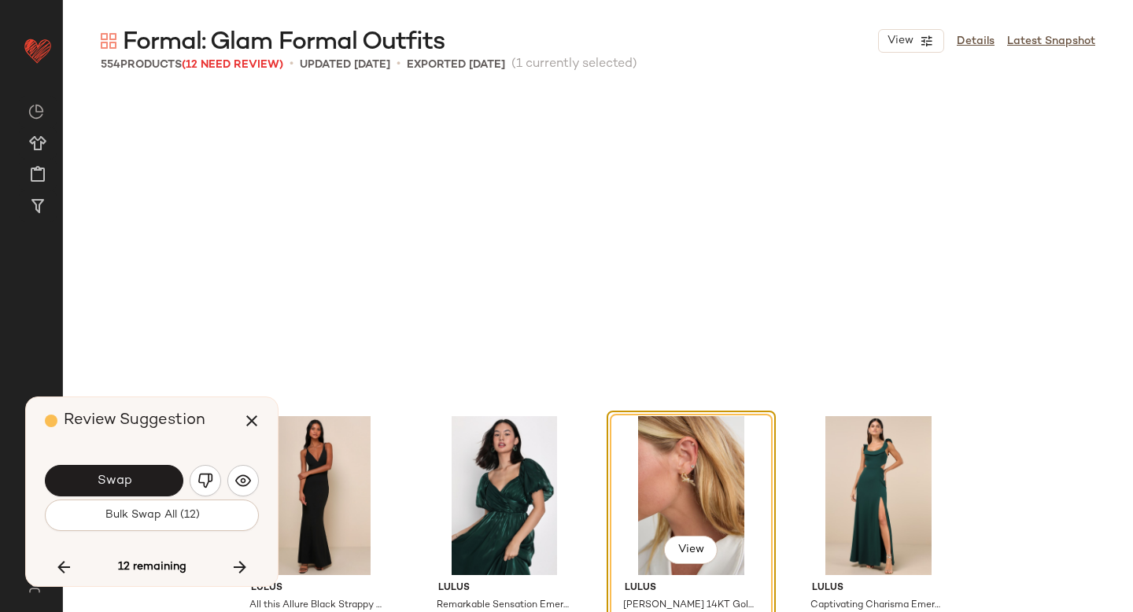
scroll to position [33702, 0]
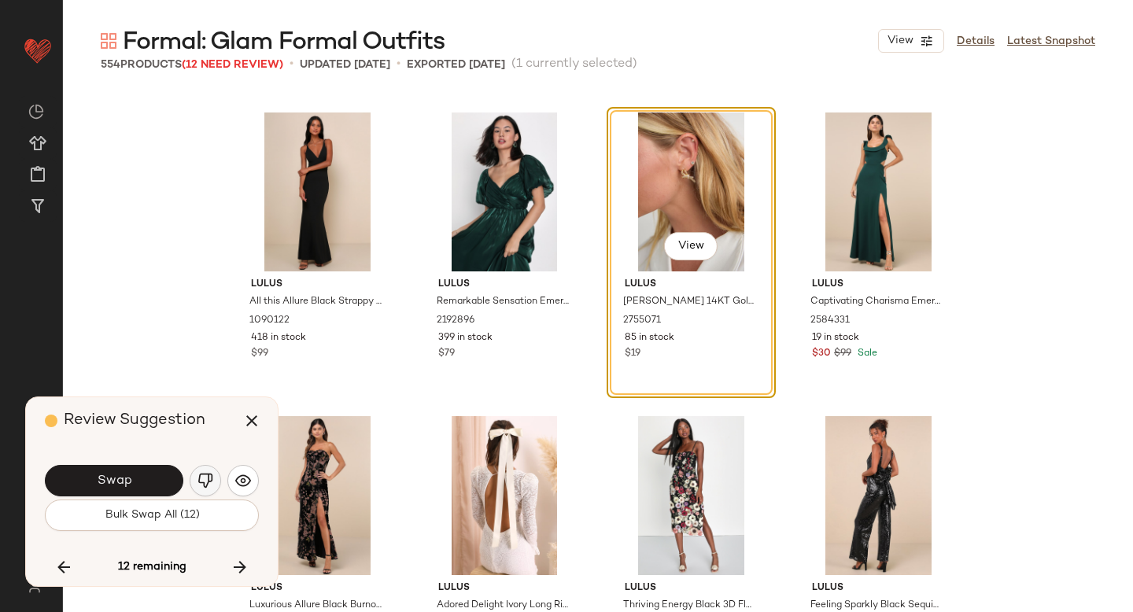
click at [219, 481] on button "button" at bounding box center [205, 480] width 31 height 31
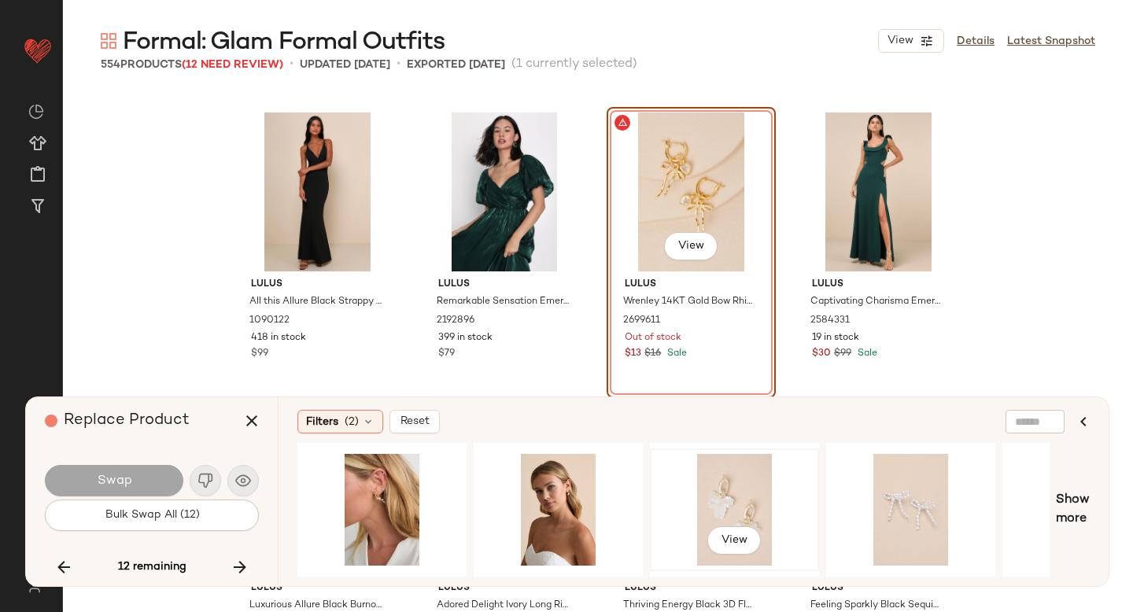
click at [695, 492] on div "View" at bounding box center [734, 510] width 158 height 112
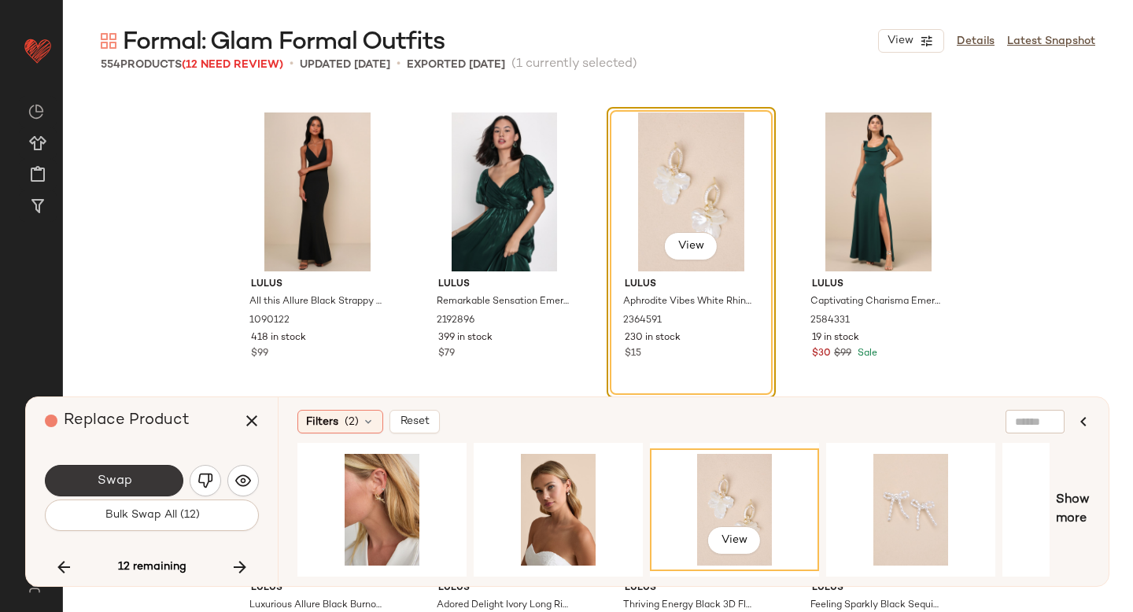
click at [164, 492] on button "Swap" at bounding box center [114, 480] width 138 height 31
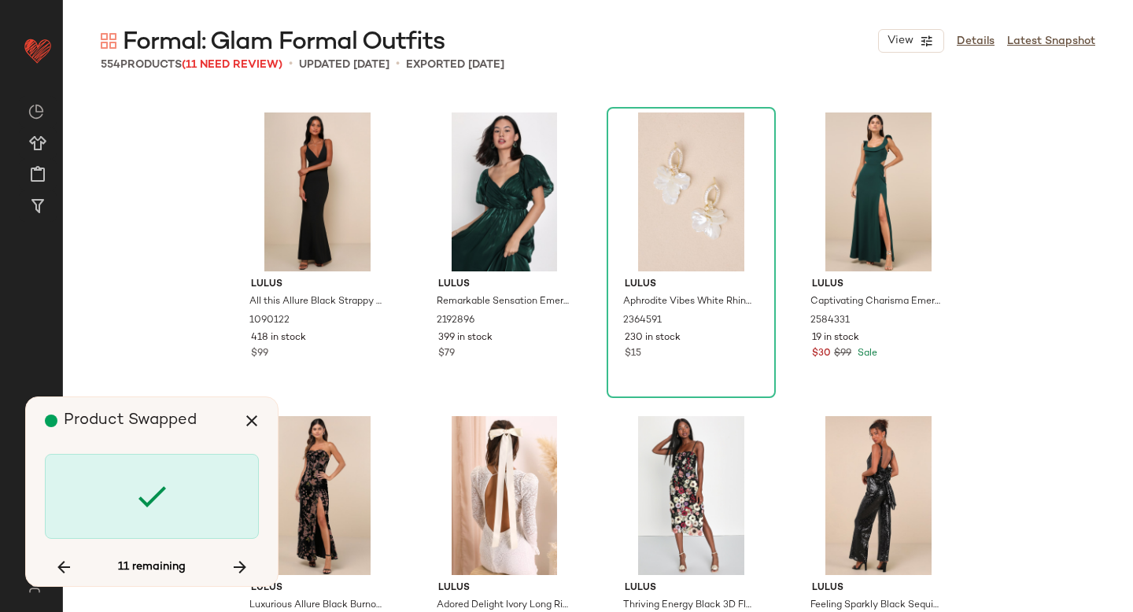
scroll to position [34309, 0]
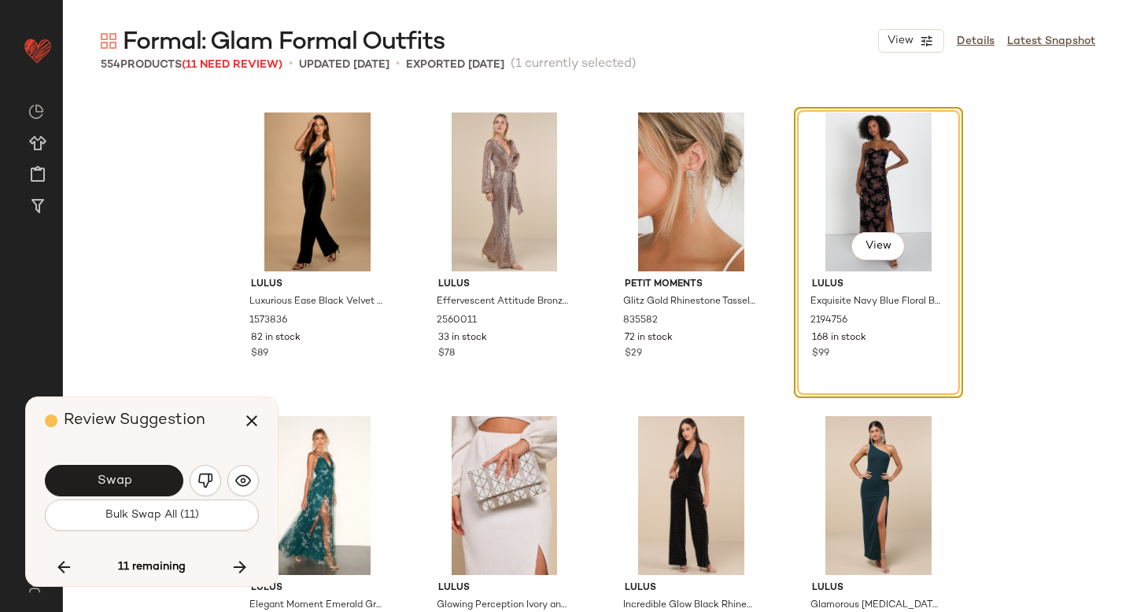
click at [164, 492] on button "Swap" at bounding box center [114, 480] width 138 height 31
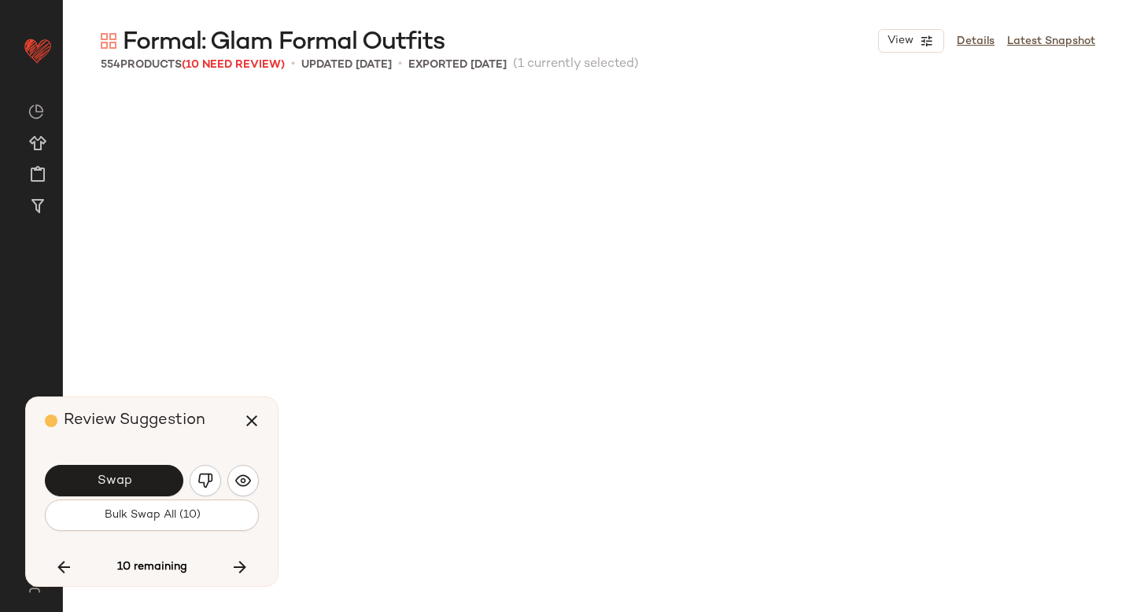
scroll to position [34916, 0]
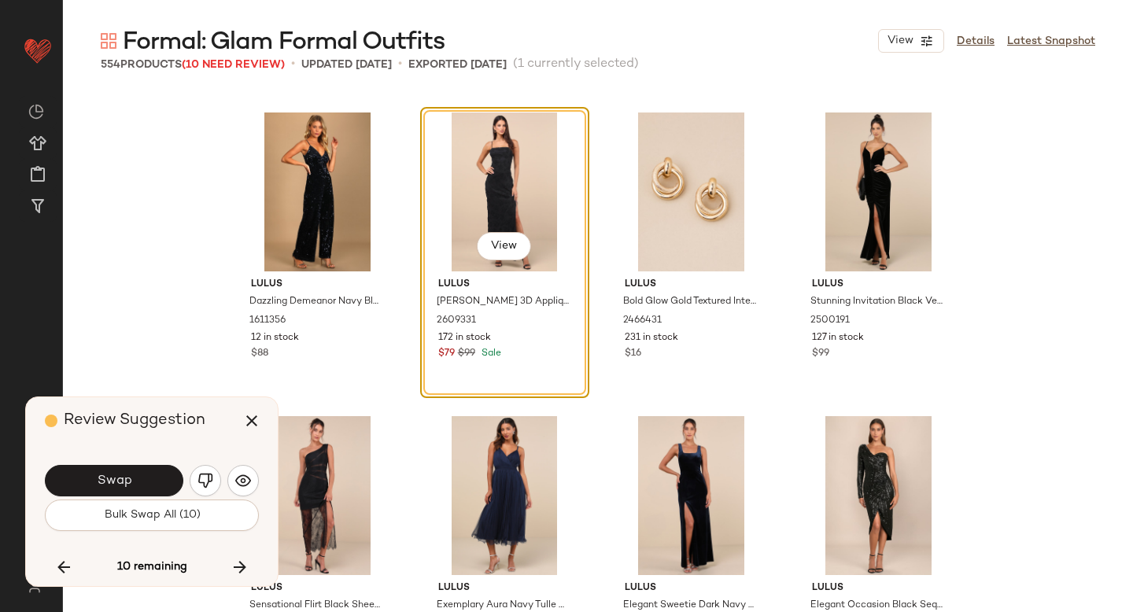
click at [164, 492] on button "Swap" at bounding box center [114, 480] width 138 height 31
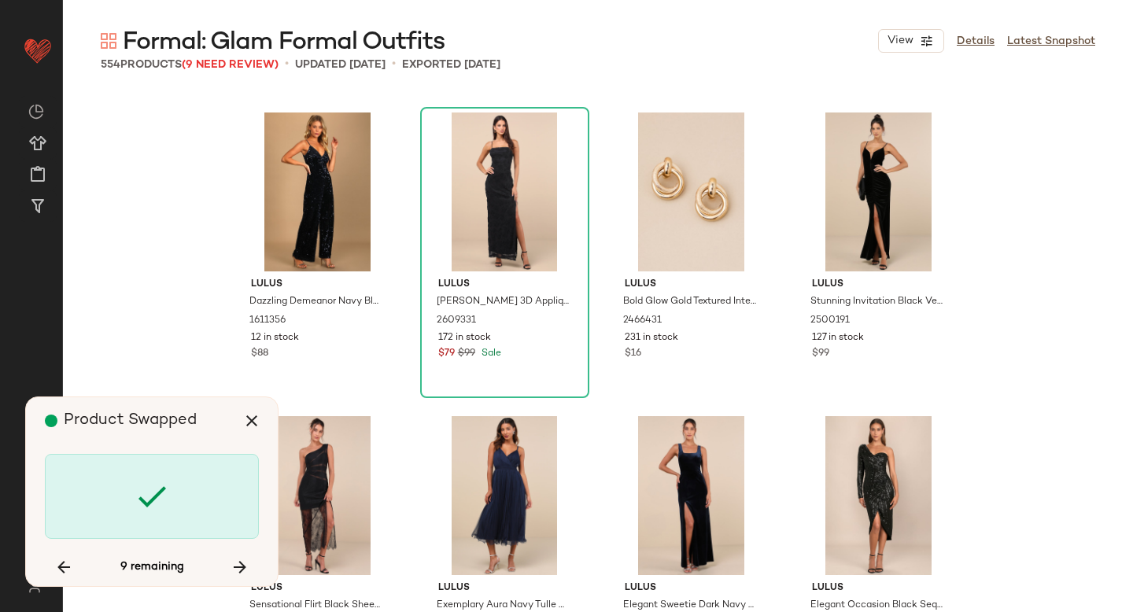
scroll to position [36131, 0]
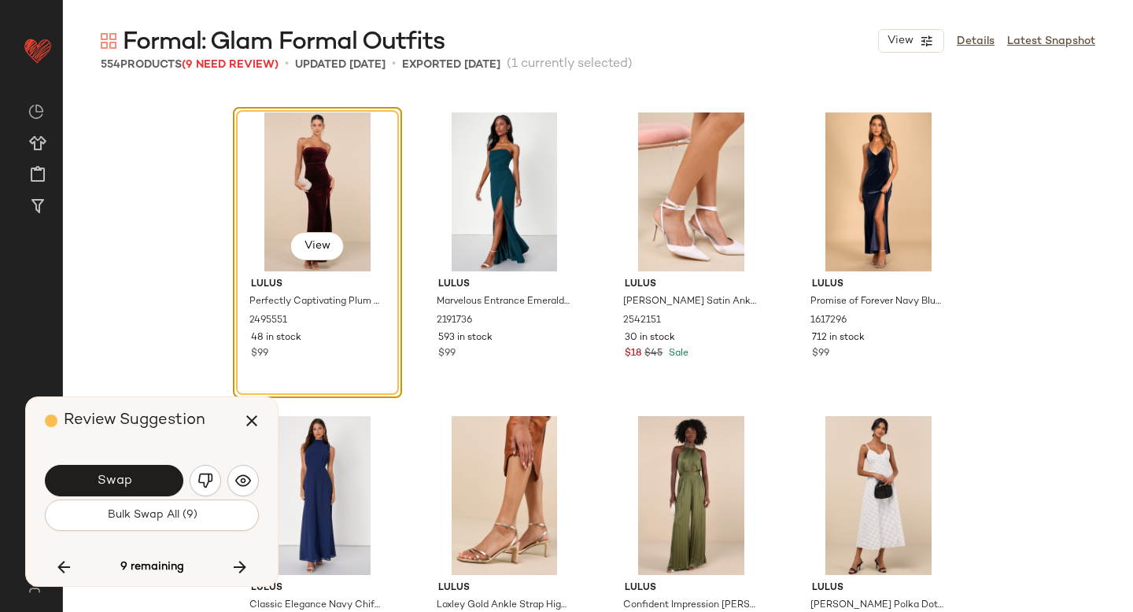
click at [164, 492] on button "Swap" at bounding box center [114, 480] width 138 height 31
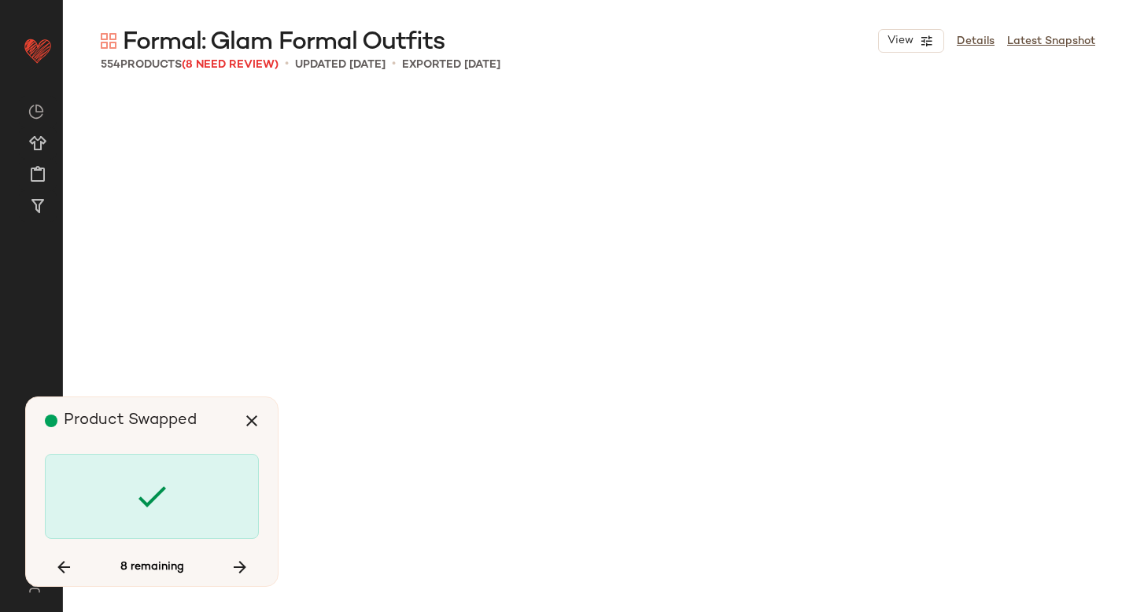
scroll to position [37649, 0]
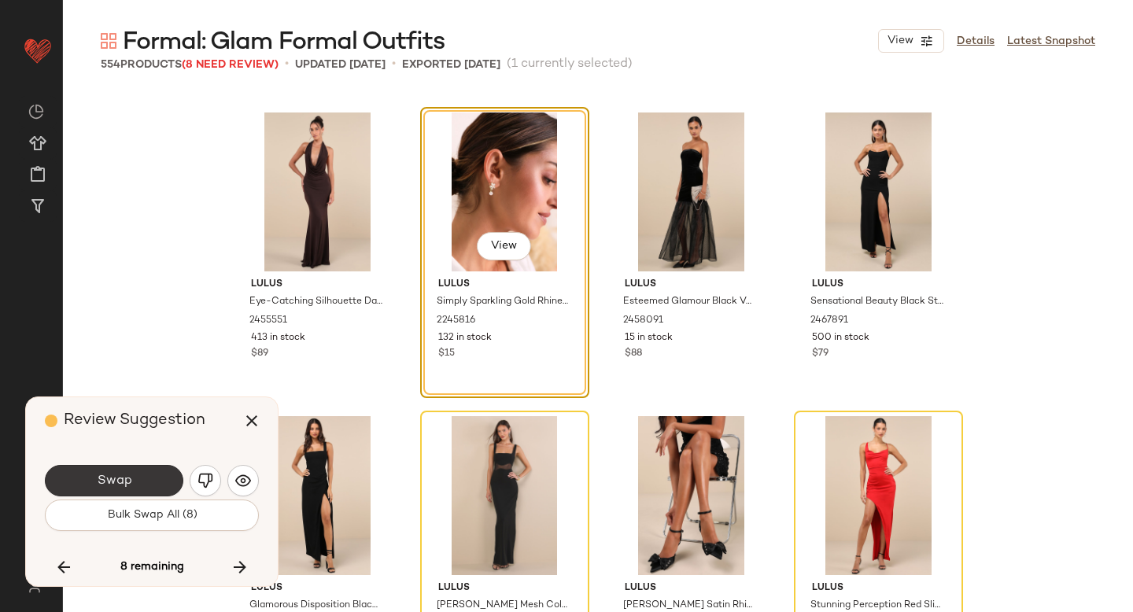
click at [169, 482] on button "Swap" at bounding box center [114, 480] width 138 height 31
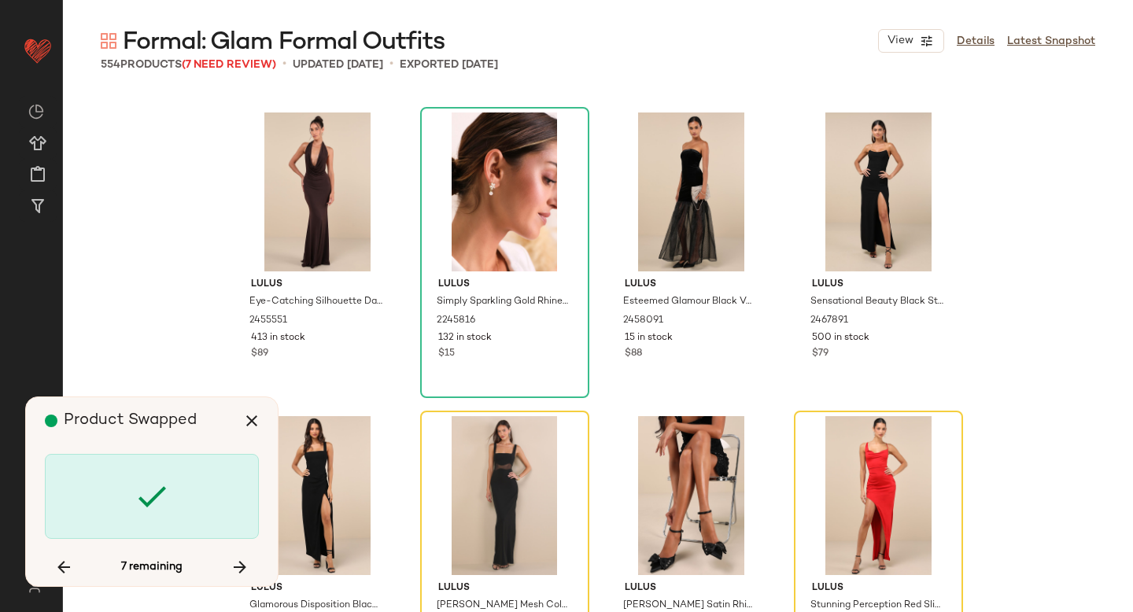
scroll to position [37952, 0]
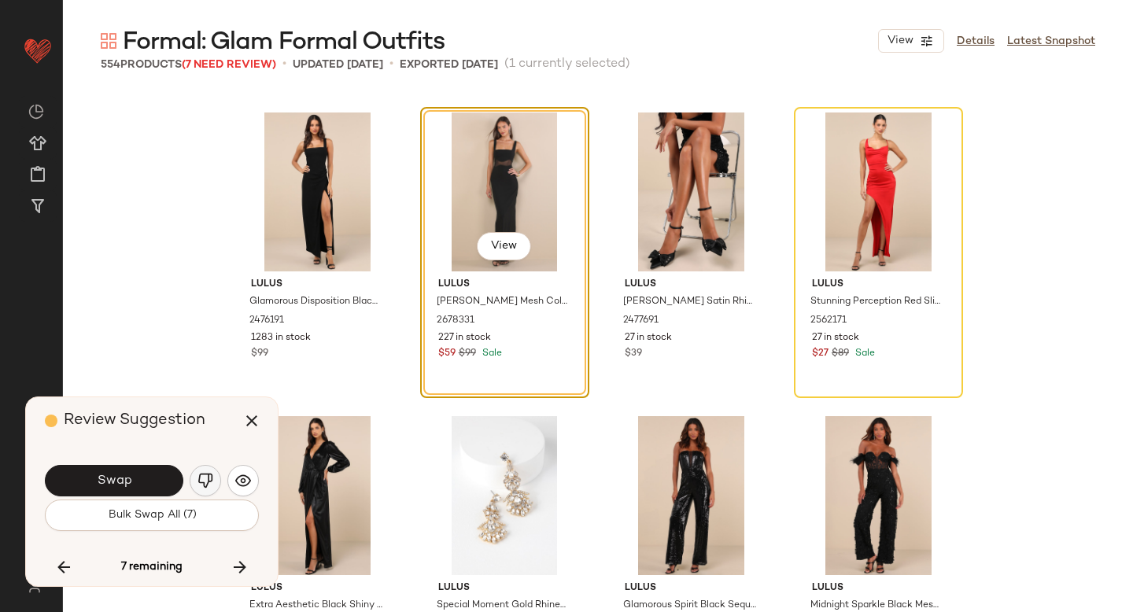
click at [201, 478] on img "button" at bounding box center [205, 481] width 16 height 16
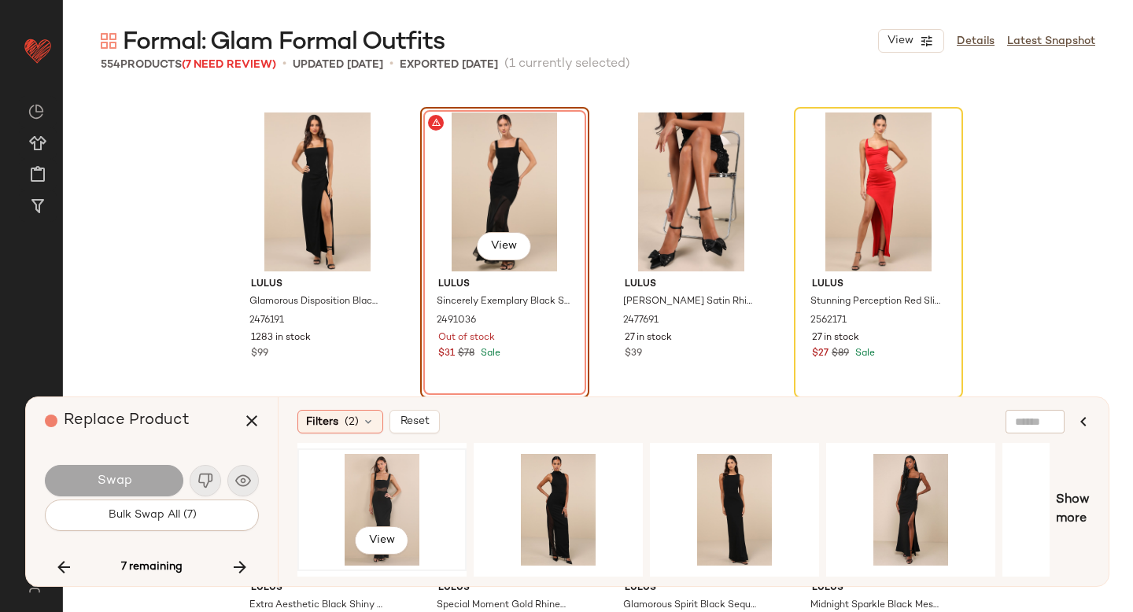
click at [374, 495] on div "View" at bounding box center [382, 510] width 158 height 112
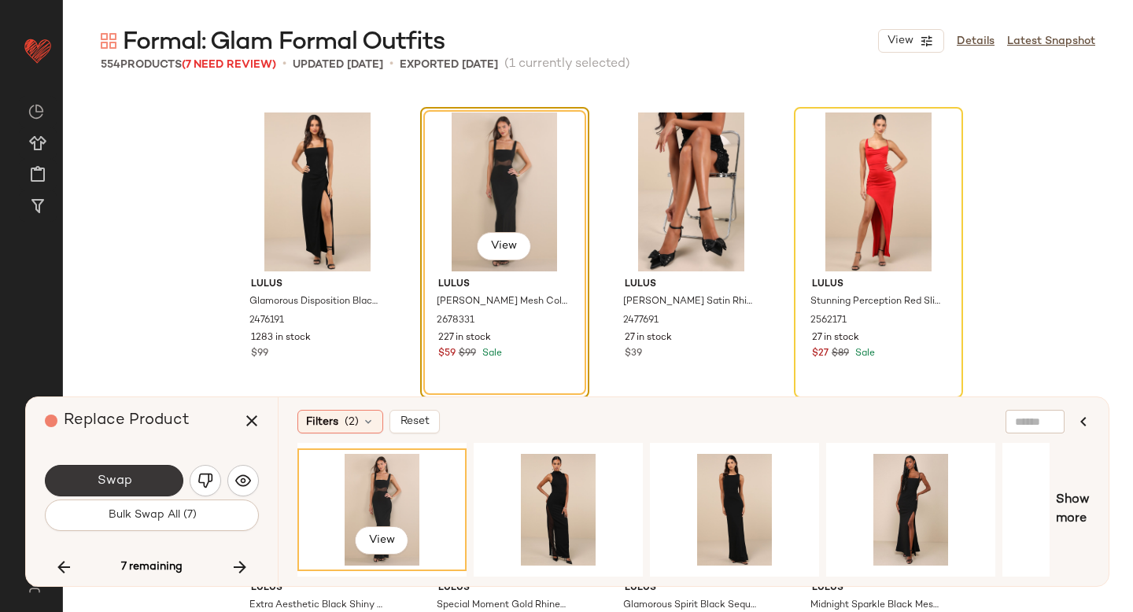
click at [101, 485] on span "Swap" at bounding box center [113, 481] width 35 height 15
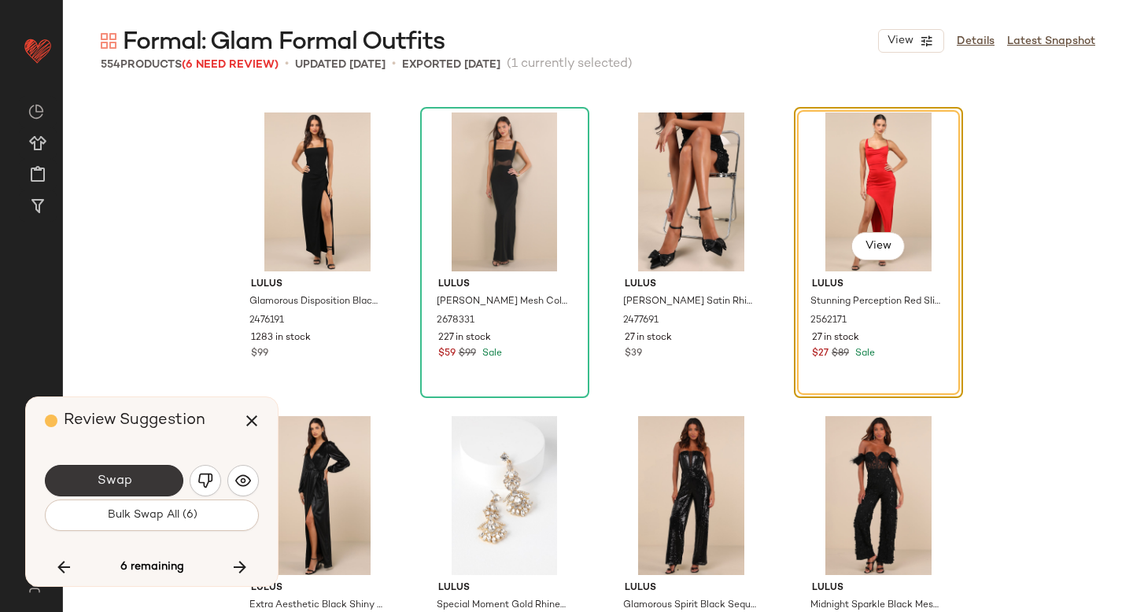
click at [140, 483] on button "Swap" at bounding box center [114, 480] width 138 height 31
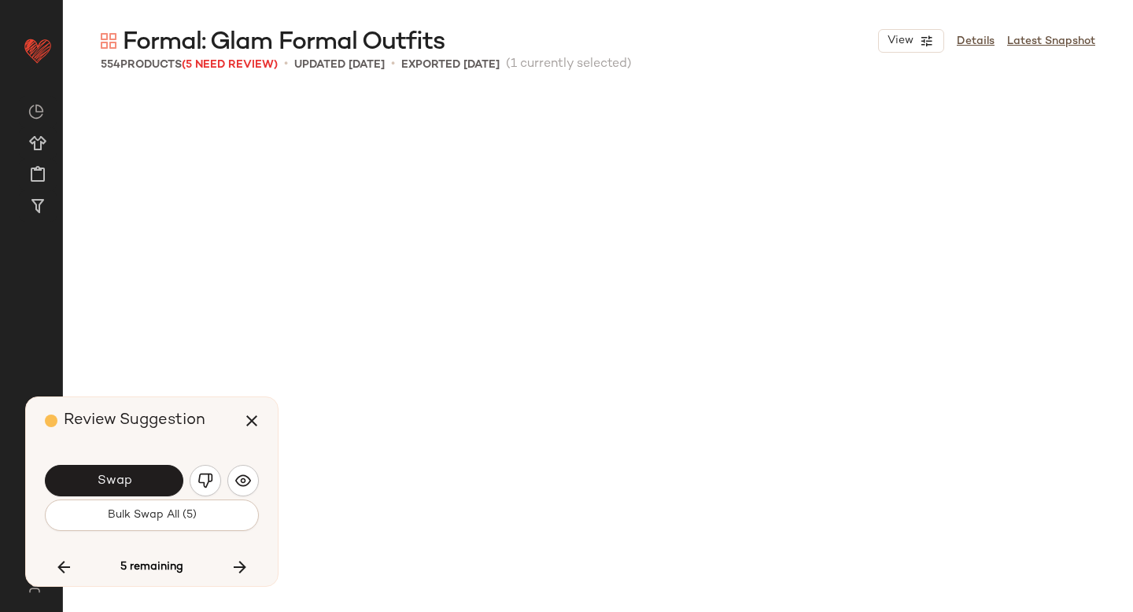
scroll to position [38560, 0]
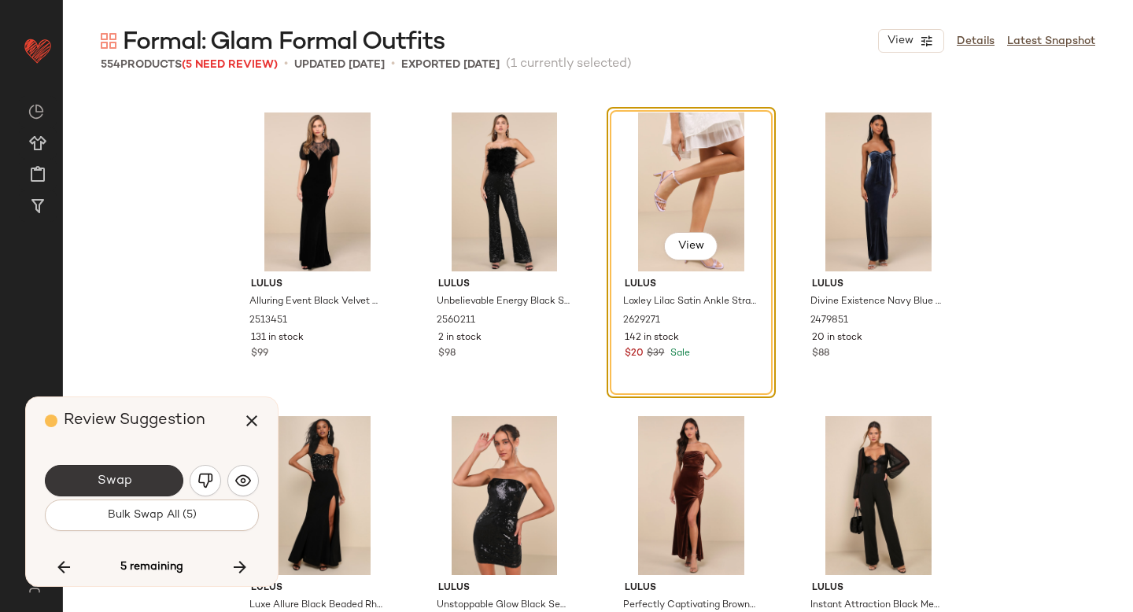
click at [161, 477] on button "Swap" at bounding box center [114, 480] width 138 height 31
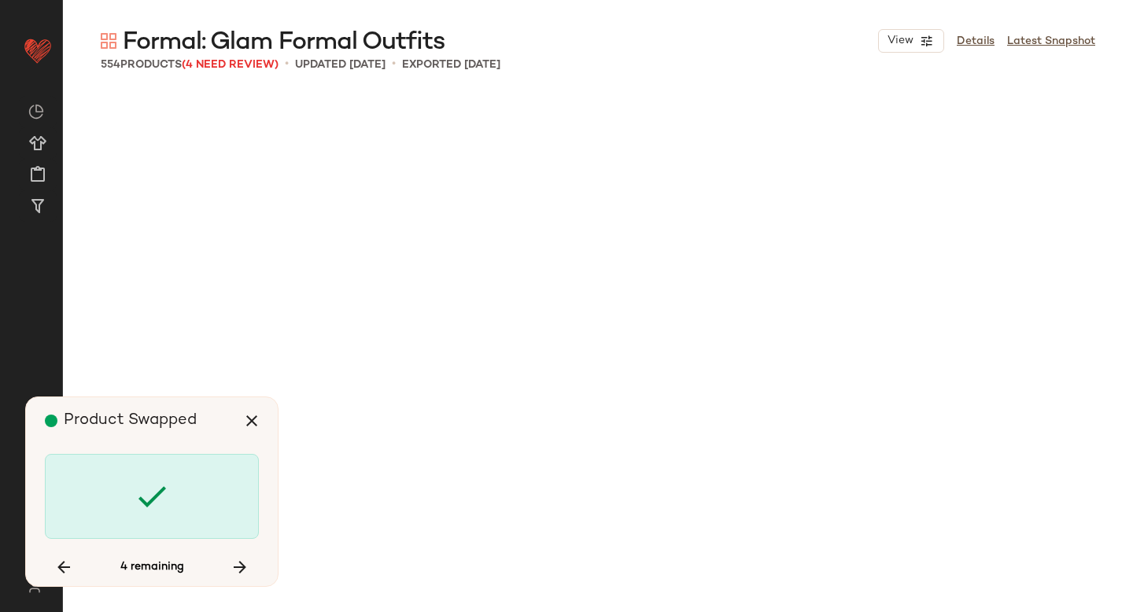
scroll to position [40381, 0]
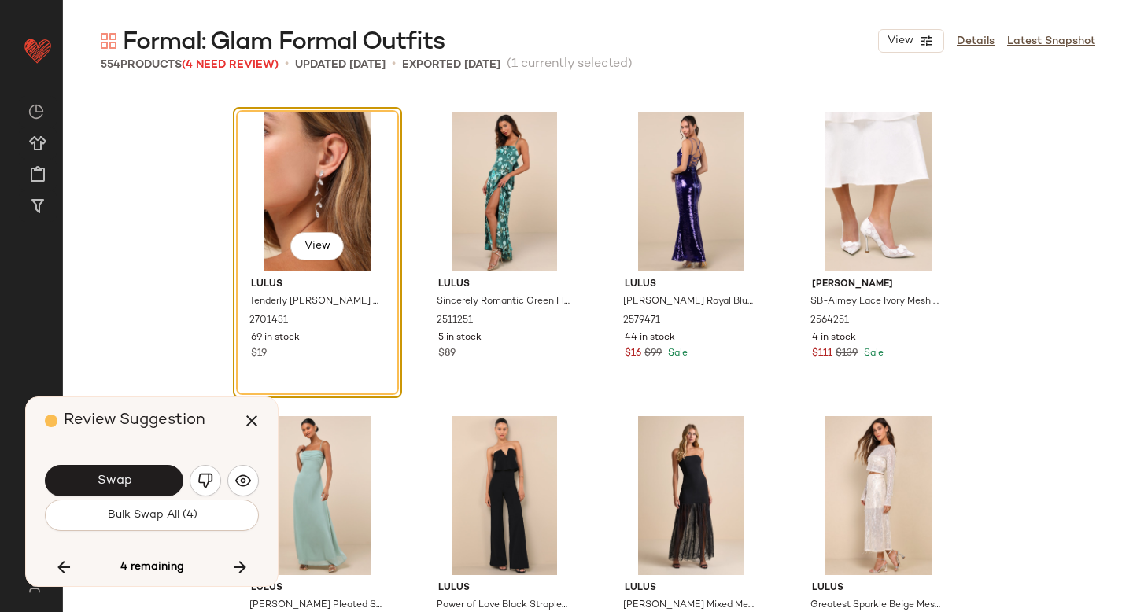
click at [161, 477] on button "Swap" at bounding box center [114, 480] width 138 height 31
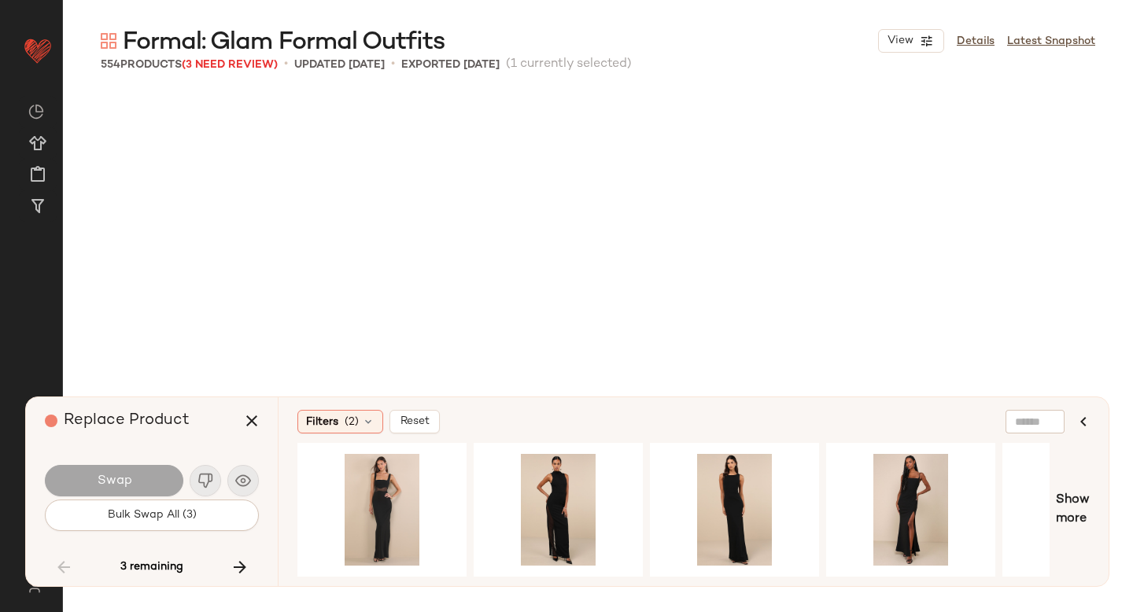
scroll to position [6983, 0]
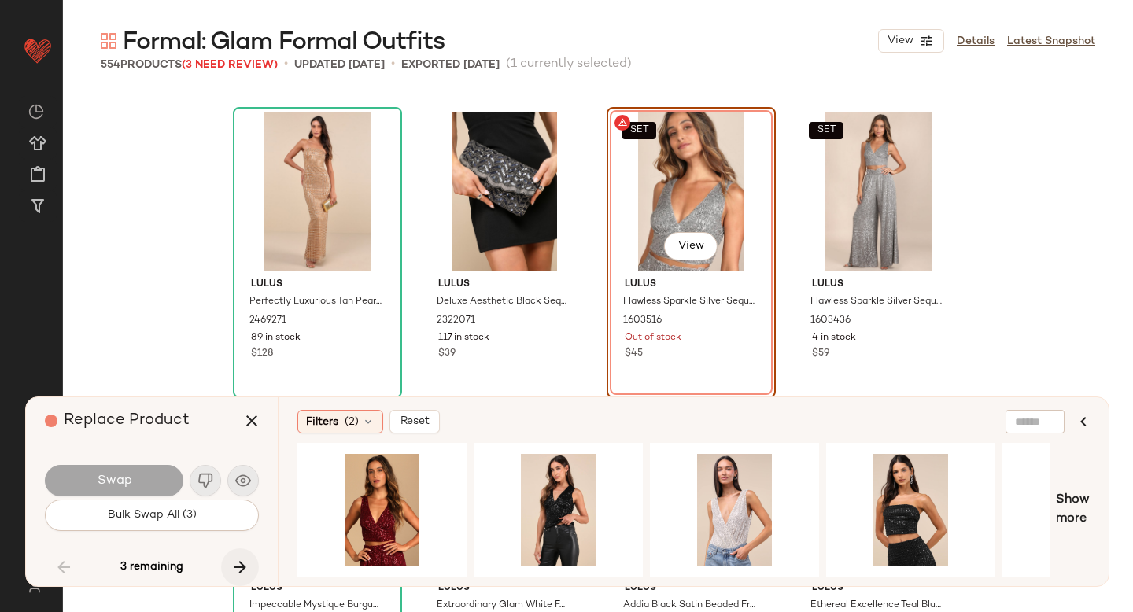
click at [234, 561] on icon "button" at bounding box center [239, 567] width 19 height 19
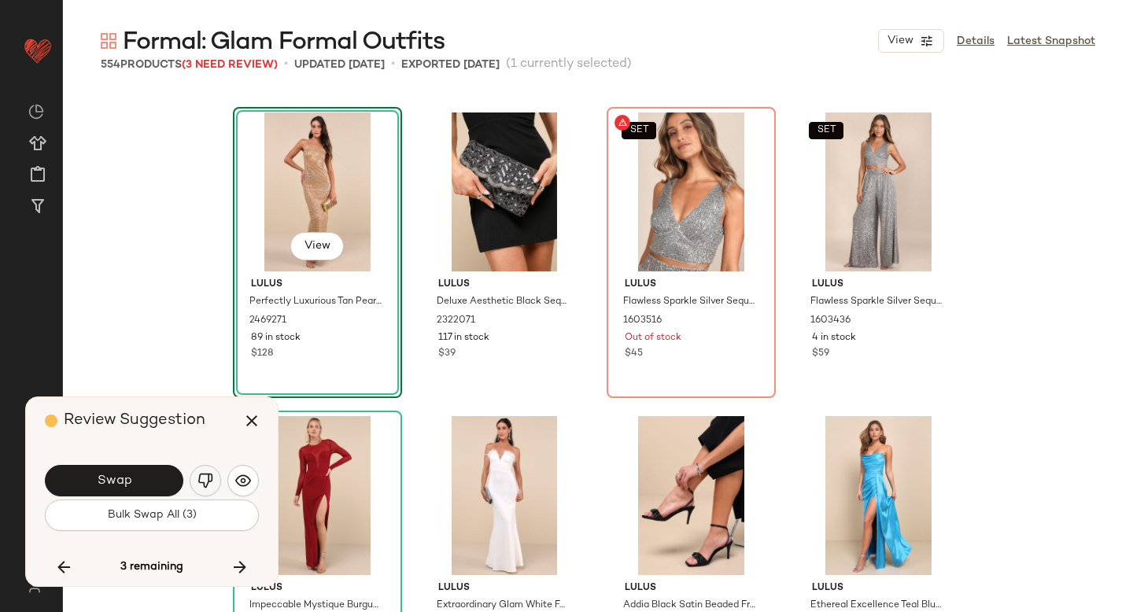
click at [208, 485] on img "button" at bounding box center [205, 481] width 16 height 16
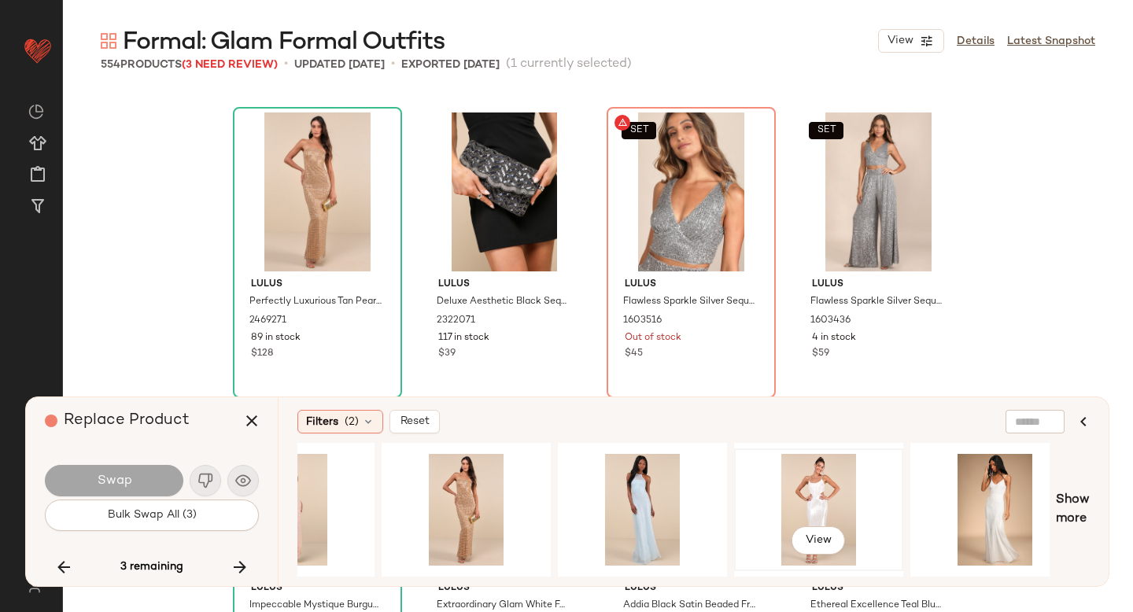
scroll to position [0, 275]
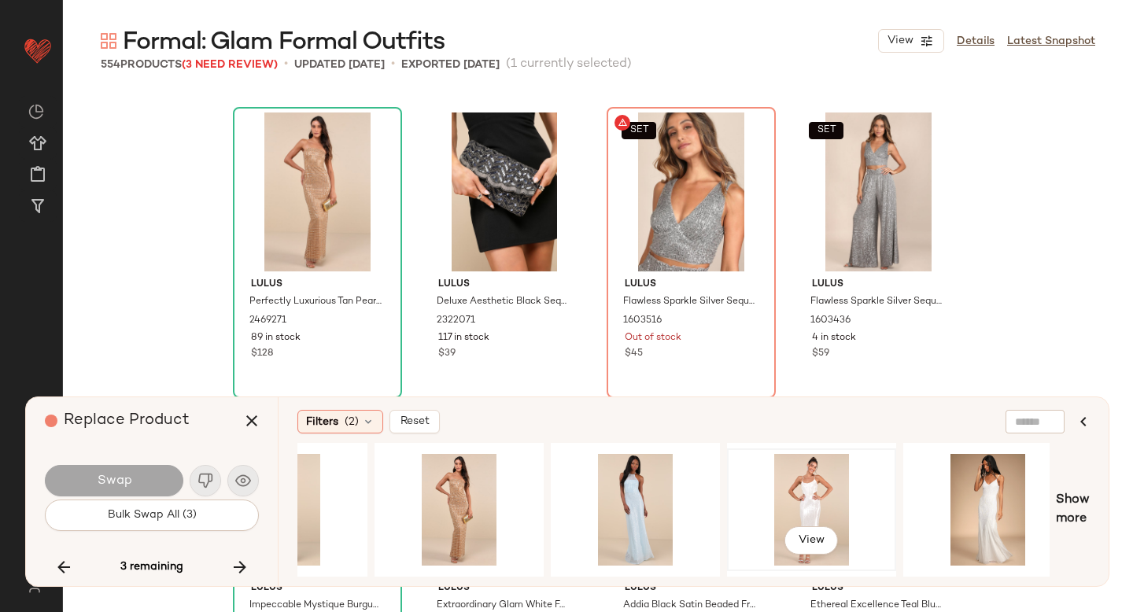
click at [808, 488] on div "View" at bounding box center [811, 510] width 158 height 112
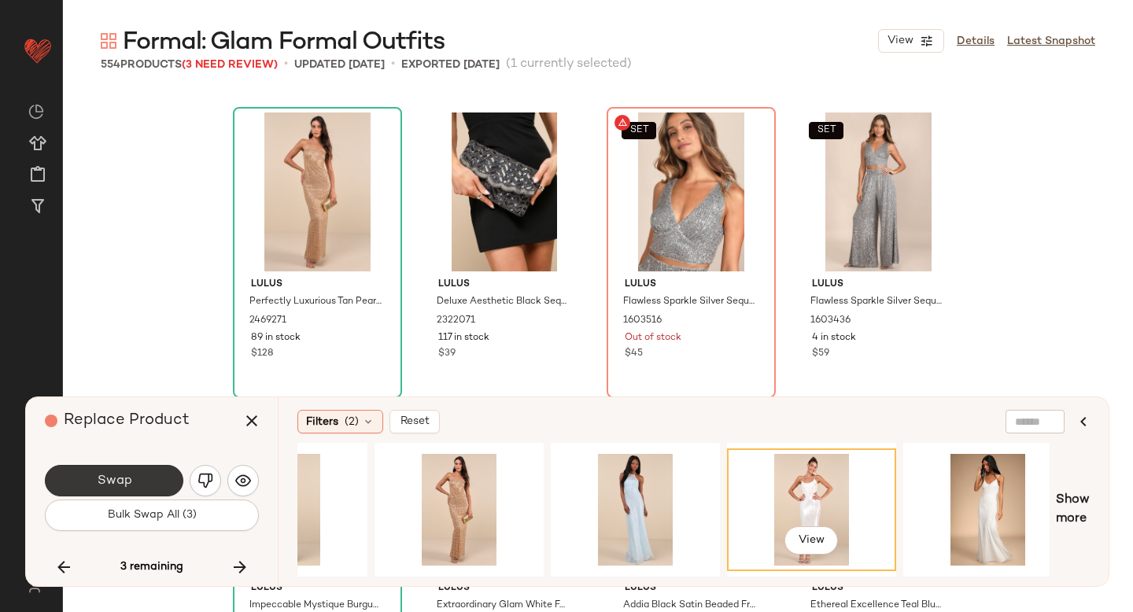
click at [114, 479] on span "Swap" at bounding box center [113, 481] width 35 height 15
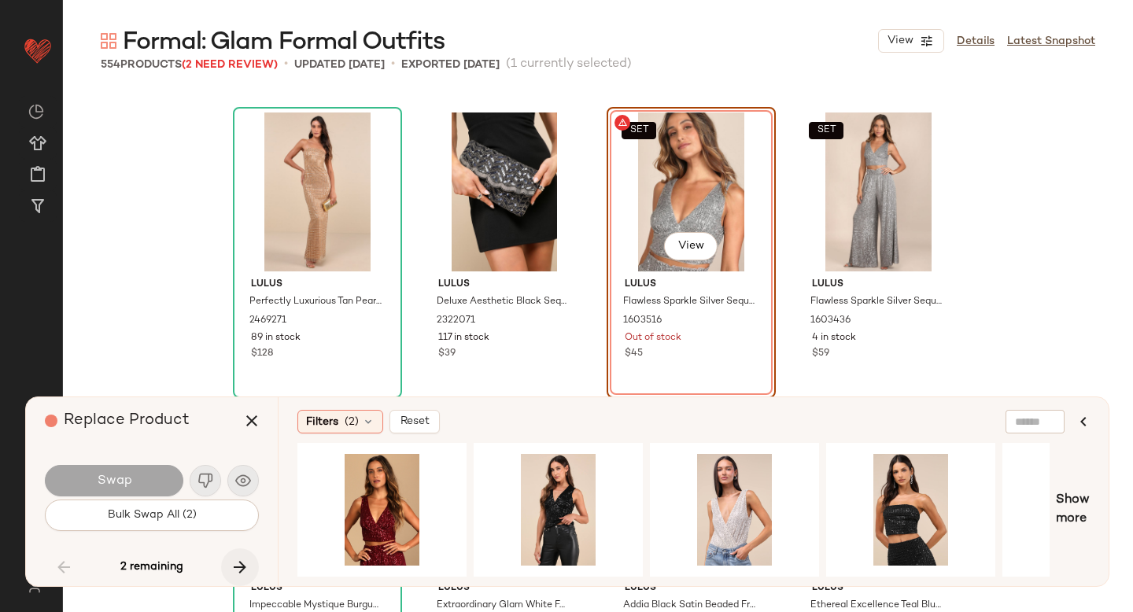
click at [234, 553] on button "button" at bounding box center [240, 567] width 38 height 38
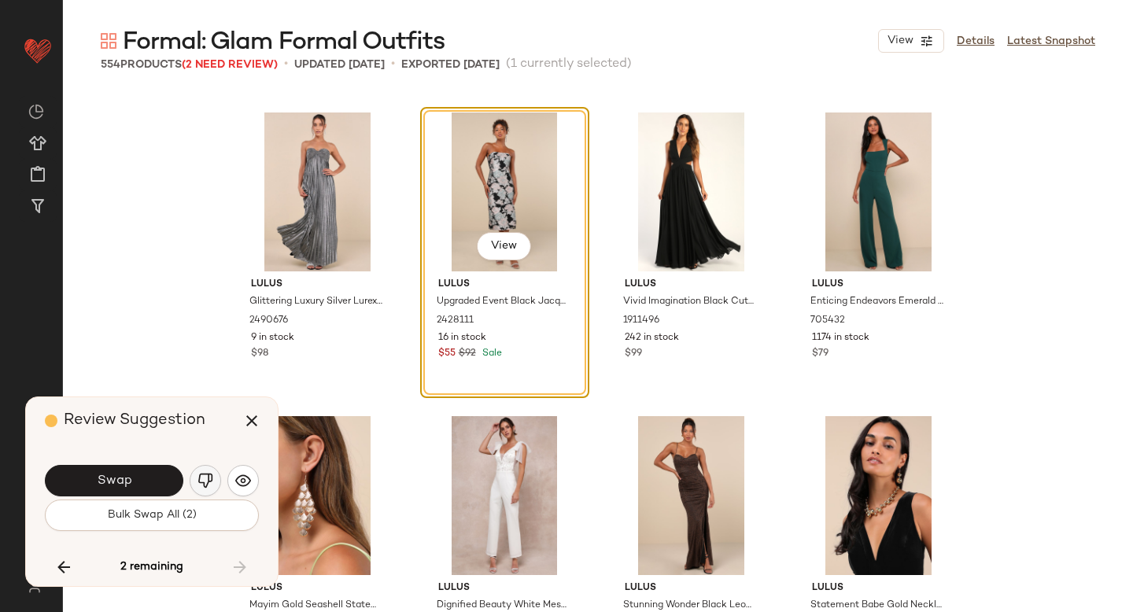
click at [205, 479] on img "button" at bounding box center [205, 481] width 16 height 16
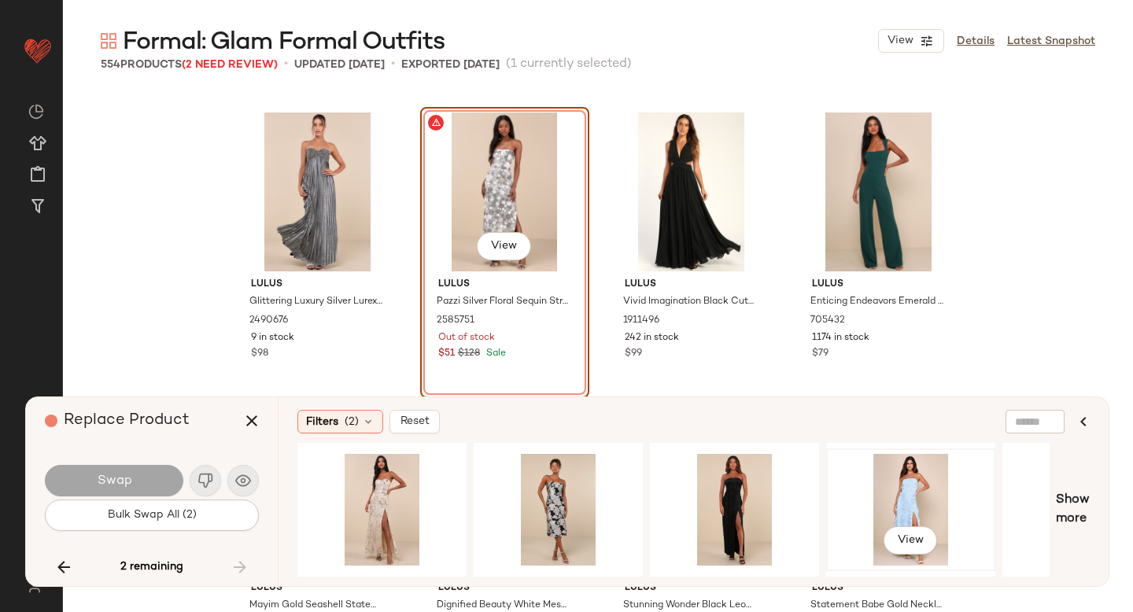
click at [911, 499] on div "View" at bounding box center [910, 510] width 158 height 112
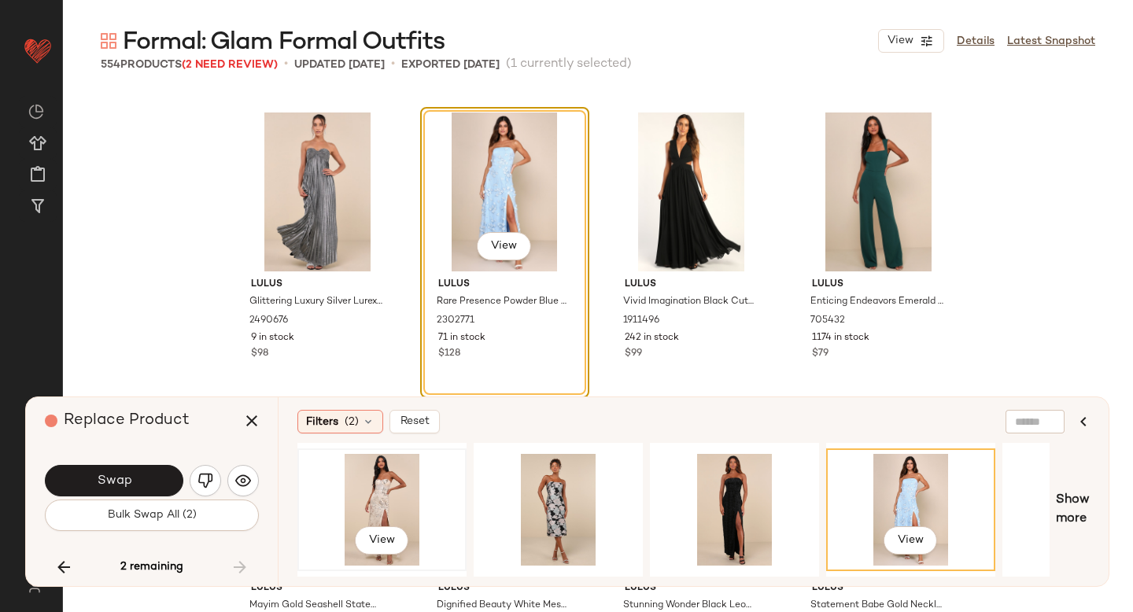
click at [402, 496] on div "View" at bounding box center [382, 510] width 158 height 112
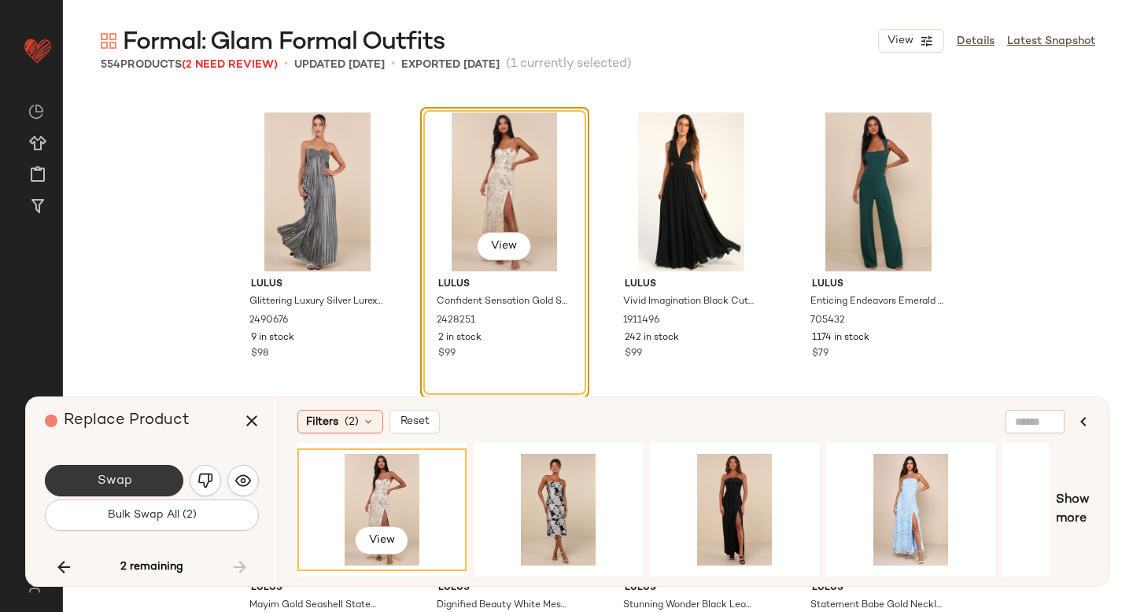
click at [124, 475] on span "Swap" at bounding box center [113, 481] width 35 height 15
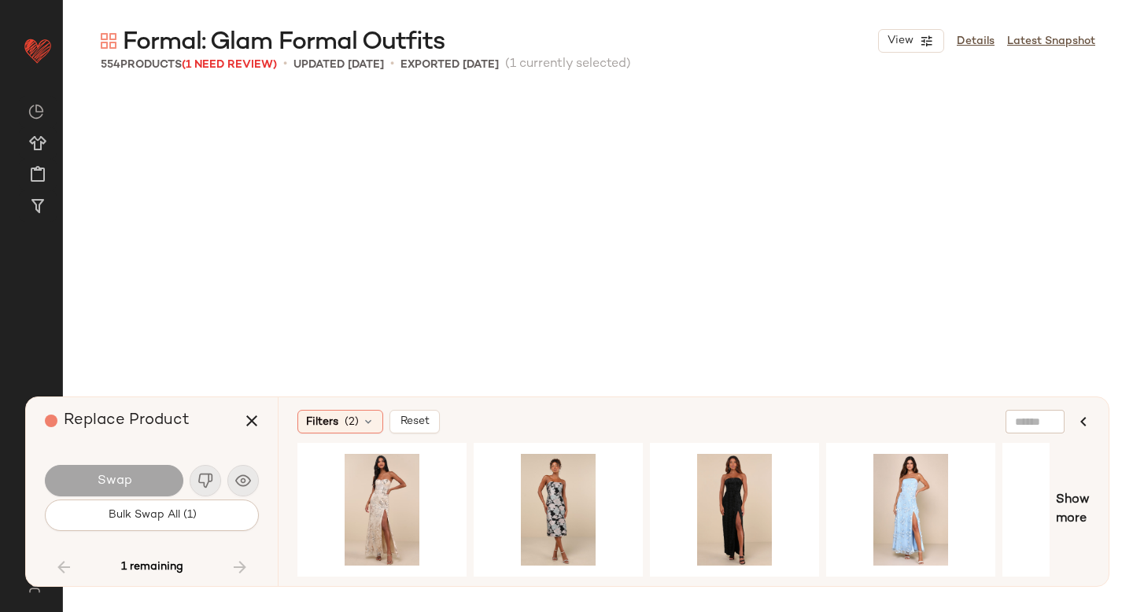
scroll to position [6983, 0]
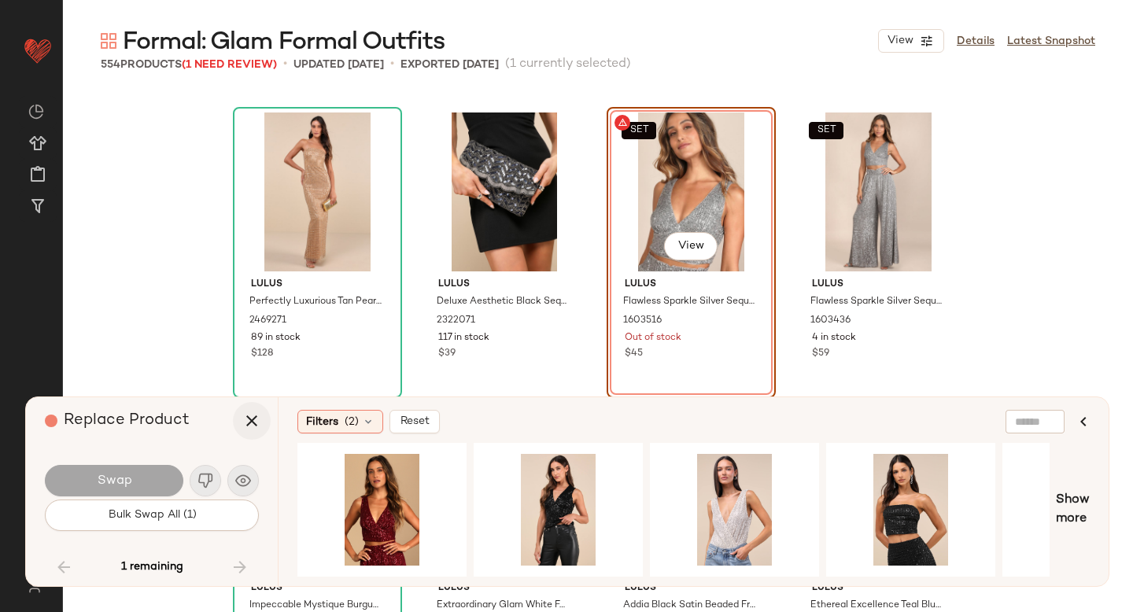
click at [252, 423] on icon "button" at bounding box center [251, 420] width 19 height 19
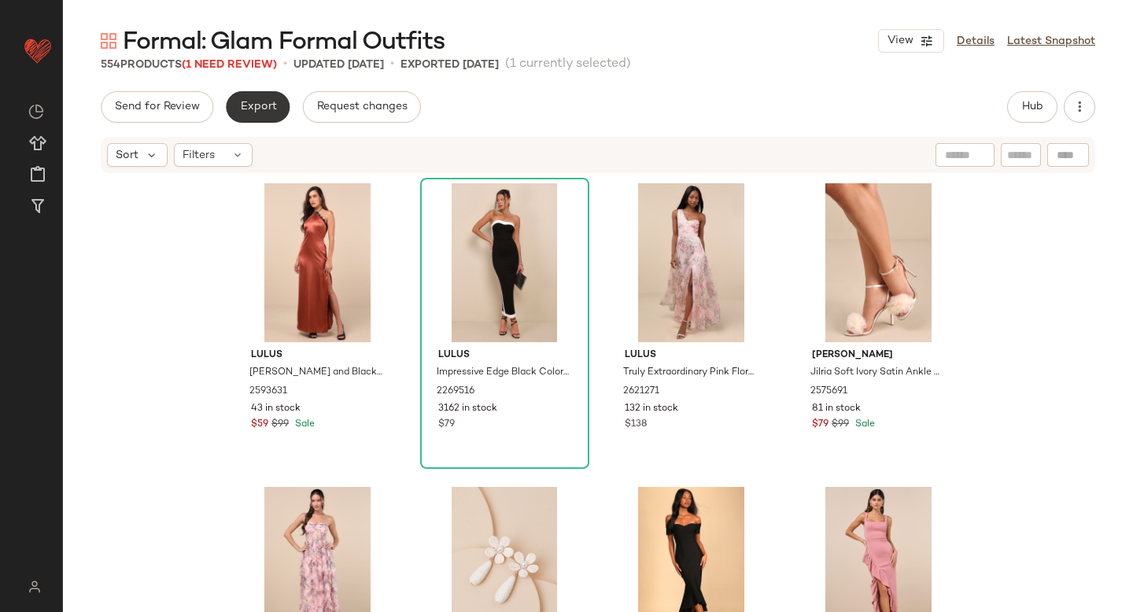
click at [255, 108] on span "Export" at bounding box center [257, 107] width 37 height 13
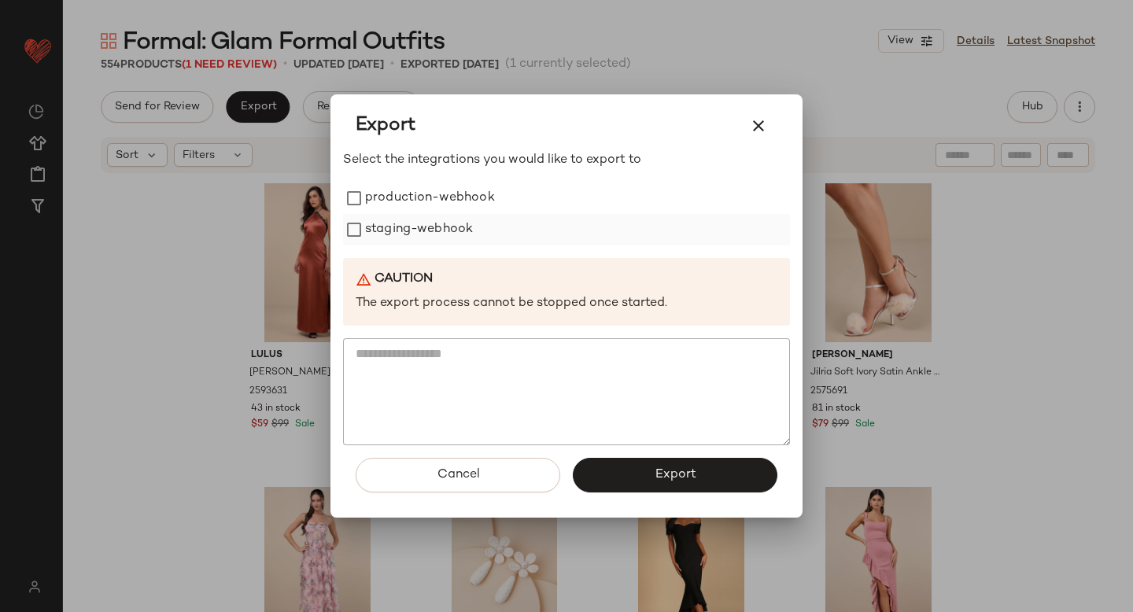
click at [384, 230] on label "staging-webhook" at bounding box center [419, 229] width 108 height 31
click at [378, 204] on label "production-webhook" at bounding box center [430, 197] width 130 height 31
click at [649, 466] on button "Export" at bounding box center [675, 475] width 205 height 35
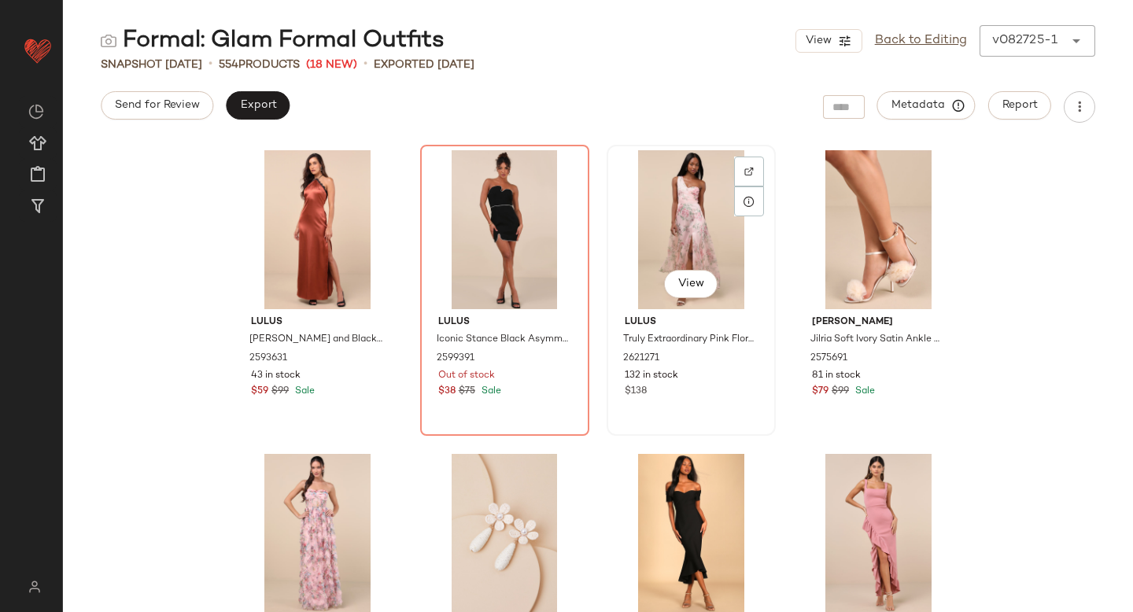
click at [638, 227] on div "View" at bounding box center [691, 229] width 158 height 159
click at [492, 227] on div "View" at bounding box center [505, 229] width 158 height 159
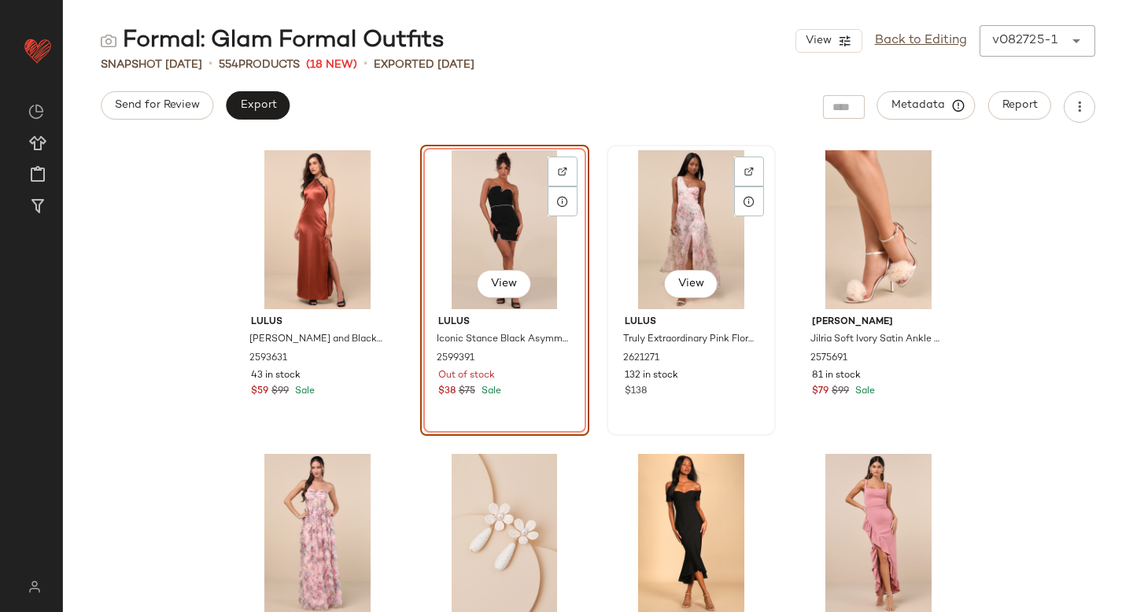
click at [692, 164] on div "View" at bounding box center [691, 229] width 158 height 159
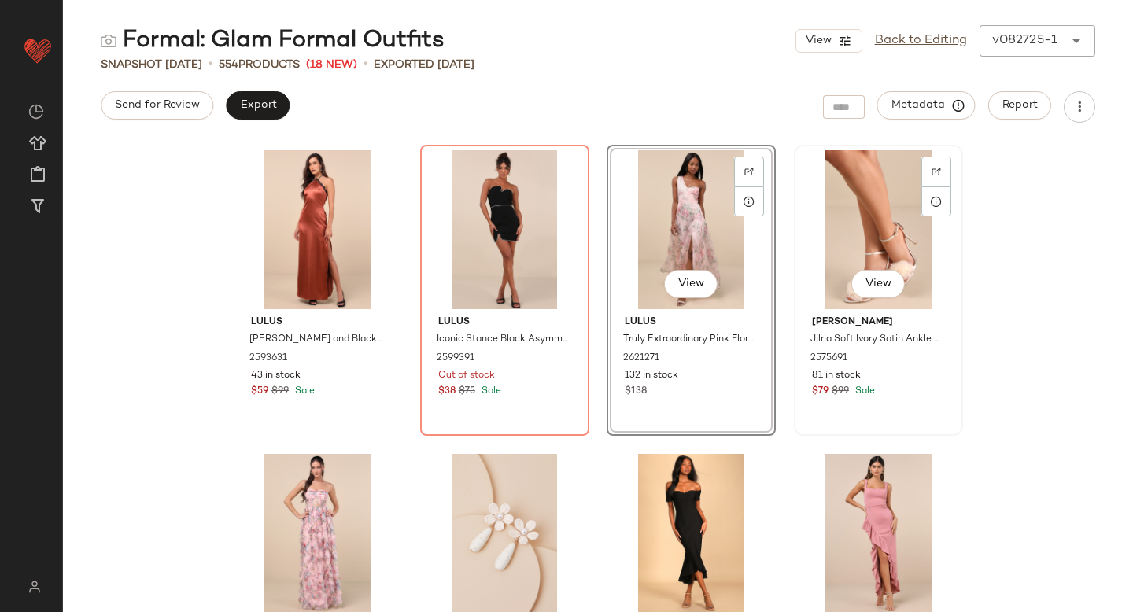
click at [839, 172] on div "View" at bounding box center [878, 229] width 158 height 159
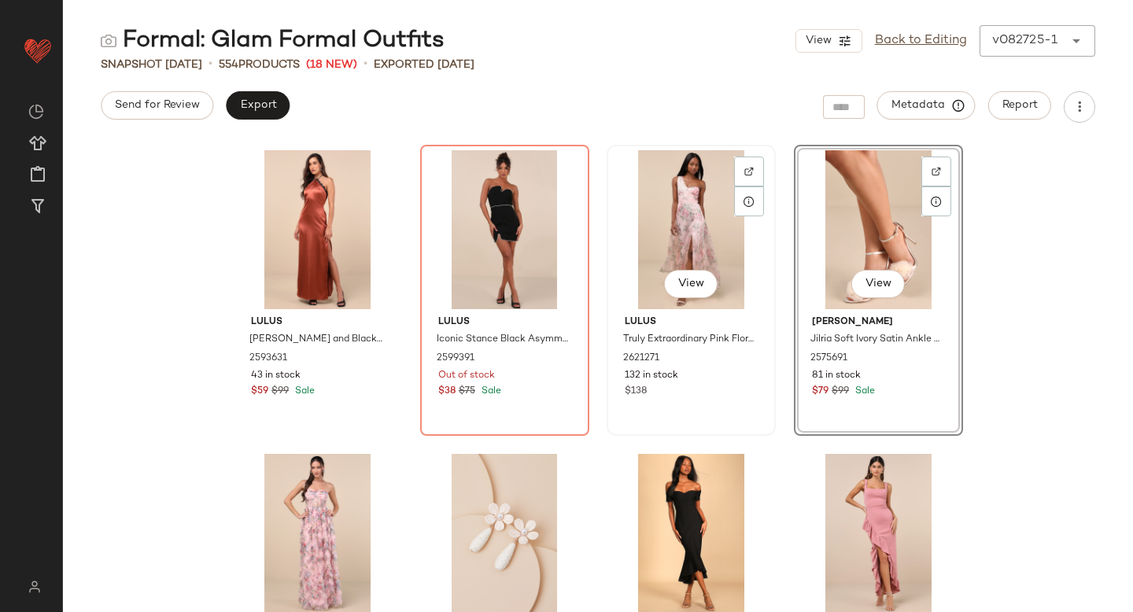
click at [708, 196] on div "View" at bounding box center [691, 229] width 158 height 159
